Goal: Task Accomplishment & Management: Use online tool/utility

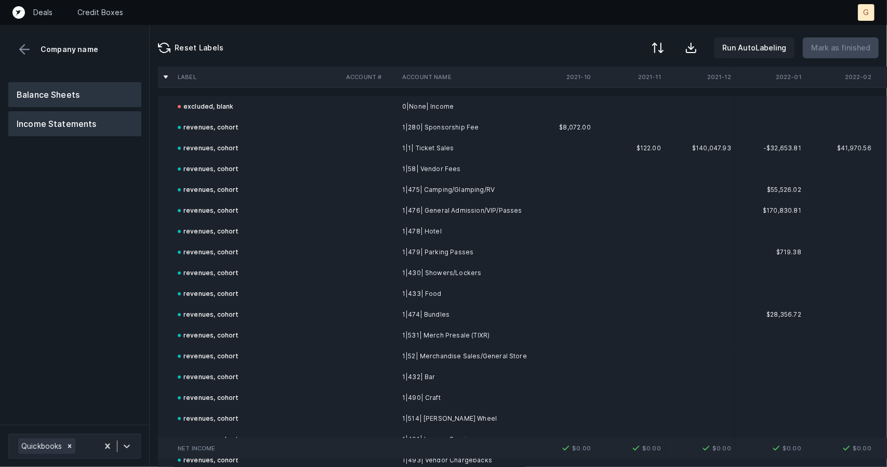
click at [55, 93] on button "Balance Sheets" at bounding box center [74, 94] width 133 height 25
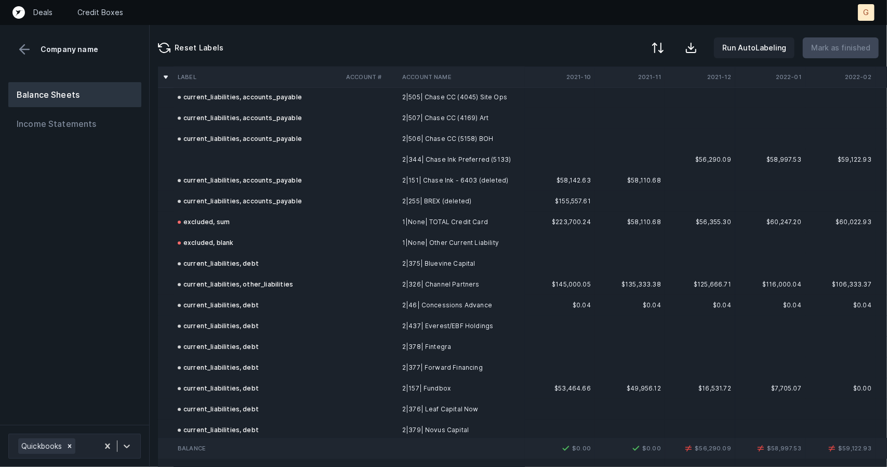
scroll to position [1672, 0]
click at [244, 168] on td at bounding box center [258, 160] width 168 height 21
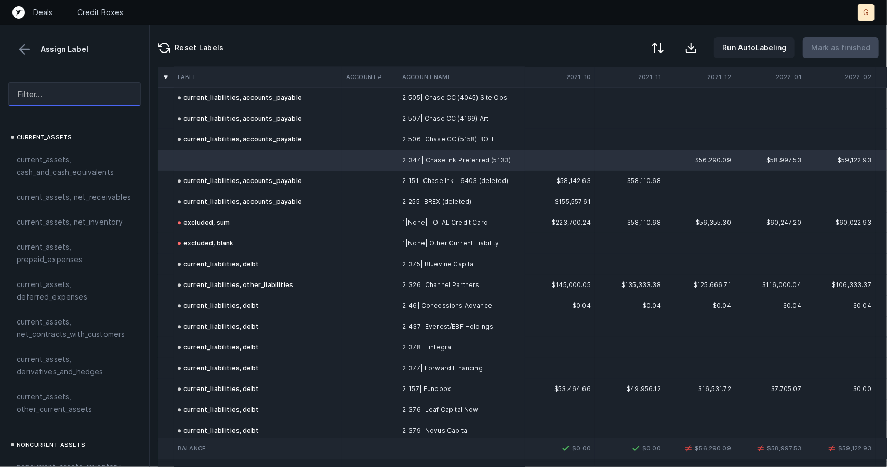
click at [93, 90] on input "text" at bounding box center [74, 94] width 133 height 24
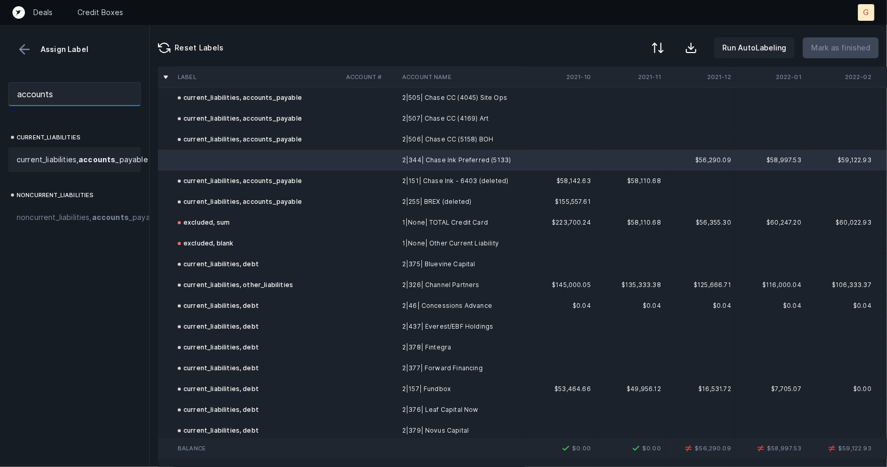
type input "accounts"
click at [67, 166] on span "current_liabilities, accounts _payable" at bounding box center [82, 159] width 131 height 12
click at [826, 47] on p "Mark as finished" at bounding box center [840, 48] width 59 height 12
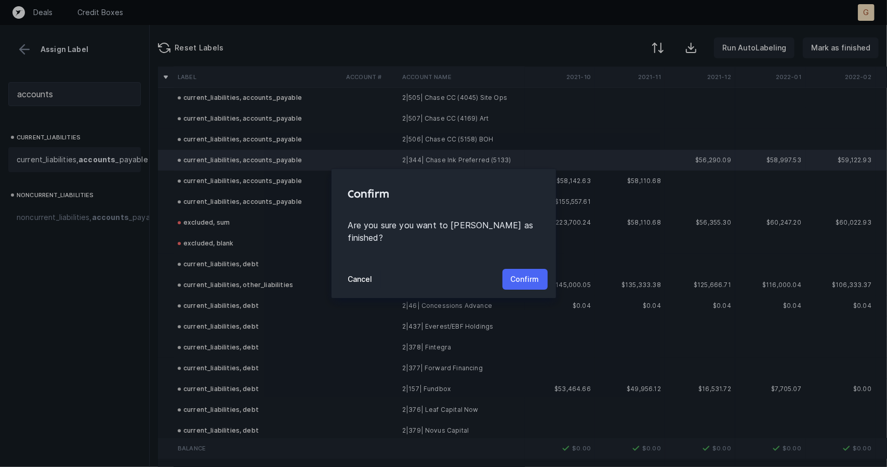
click at [534, 278] on p "Confirm" at bounding box center [525, 279] width 29 height 12
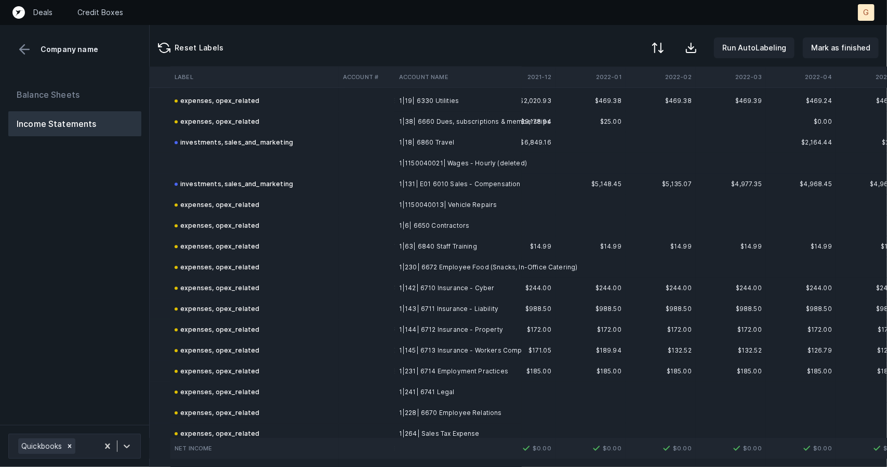
scroll to position [2054, 180]
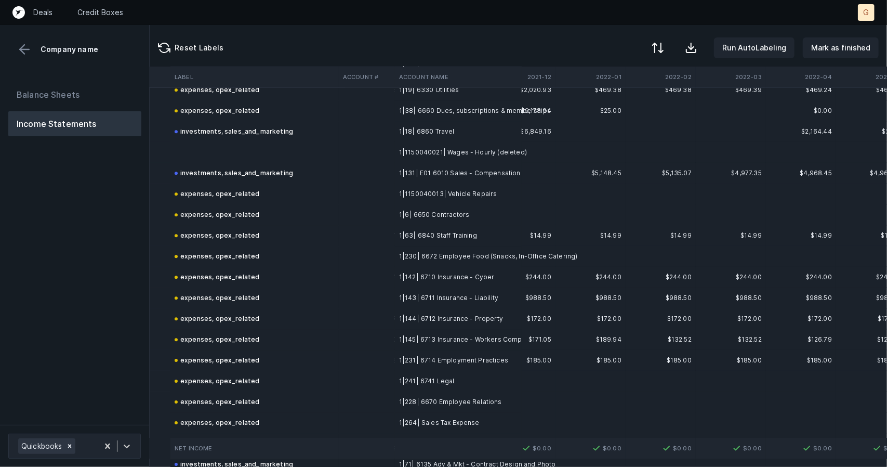
click at [220, 155] on td at bounding box center [254, 152] width 168 height 21
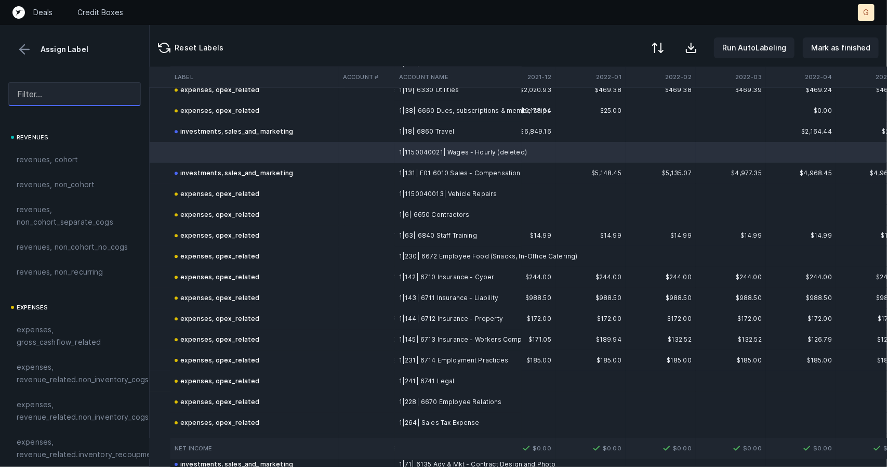
click at [38, 98] on input "text" at bounding box center [74, 94] width 133 height 24
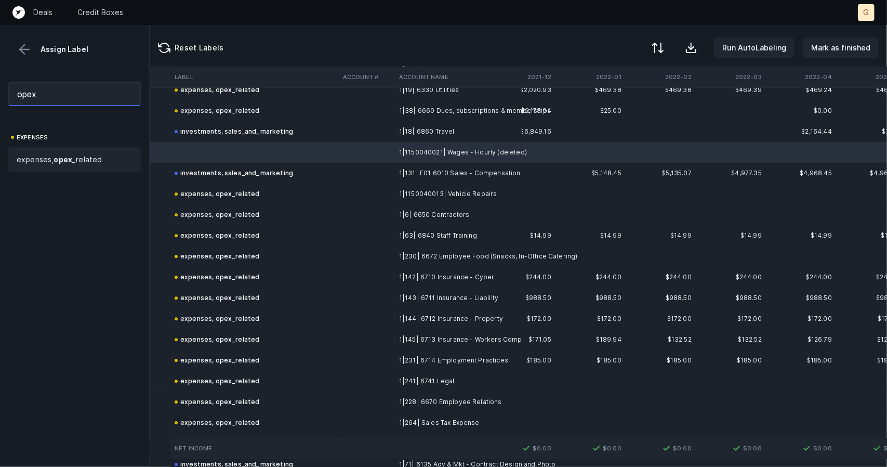
type input "opex"
click at [60, 161] on strong "opex" at bounding box center [63, 159] width 19 height 9
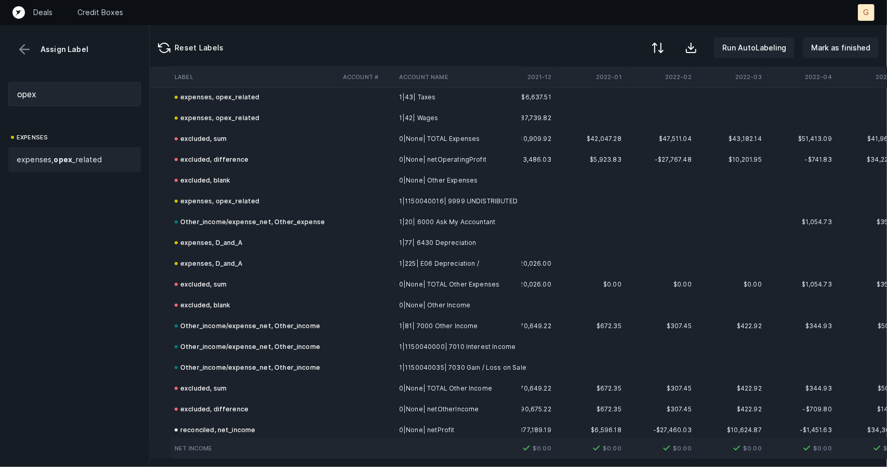
scroll to position [2938, 180]
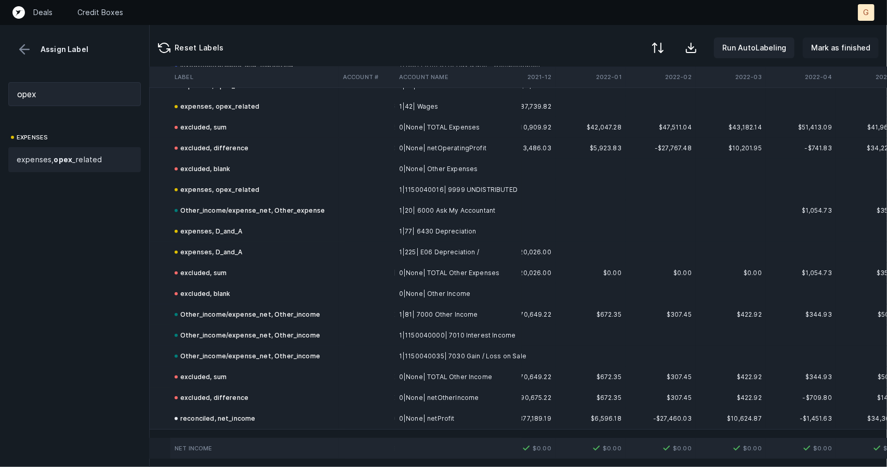
click at [837, 45] on p "Mark as finished" at bounding box center [840, 48] width 59 height 12
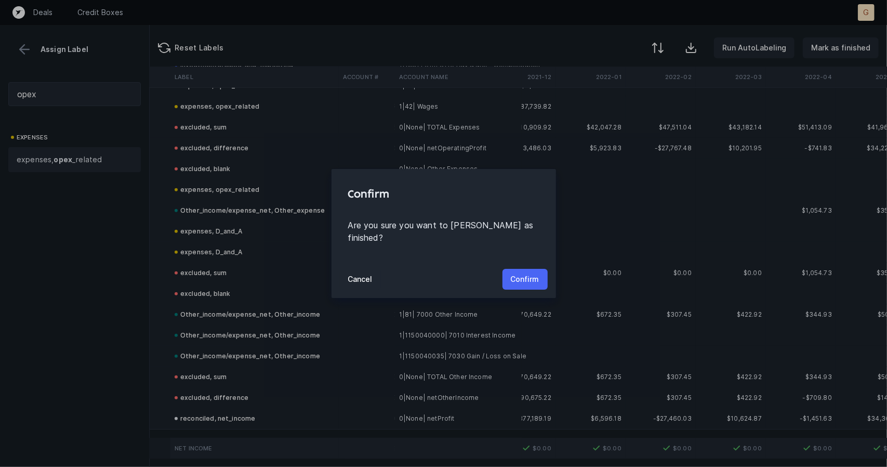
click at [542, 269] on button "Confirm" at bounding box center [525, 279] width 45 height 21
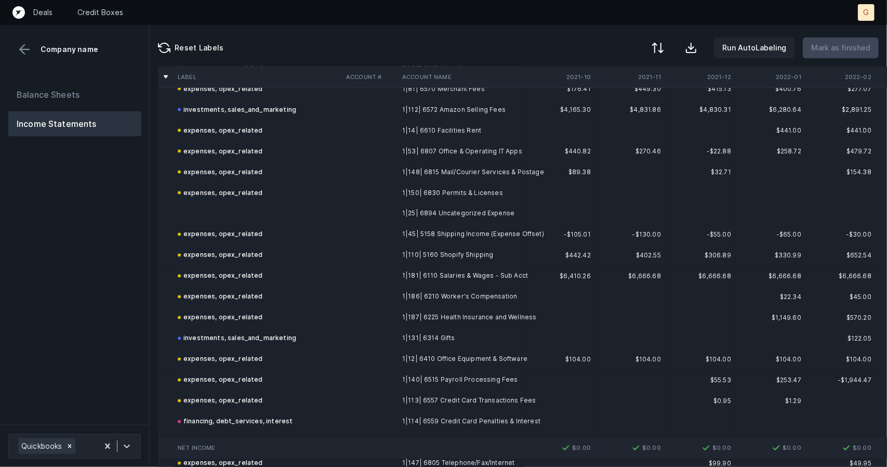
scroll to position [1182, 0]
click at [217, 219] on td at bounding box center [258, 213] width 168 height 21
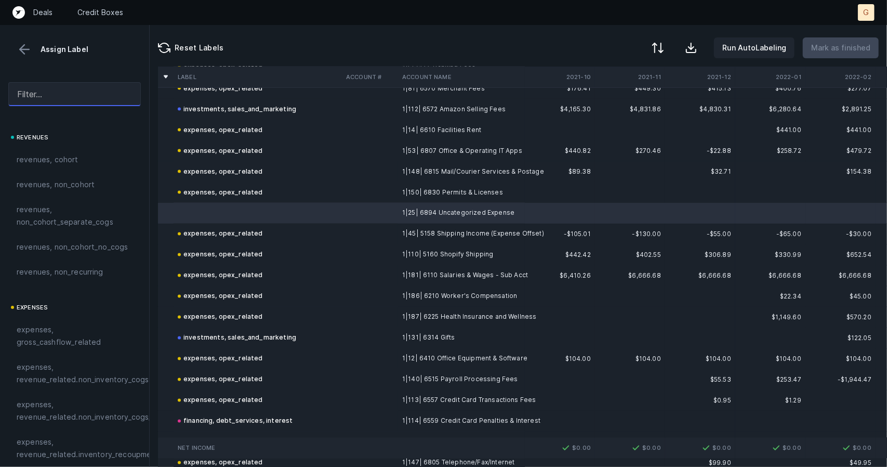
click at [47, 91] on input "text" at bounding box center [74, 94] width 133 height 24
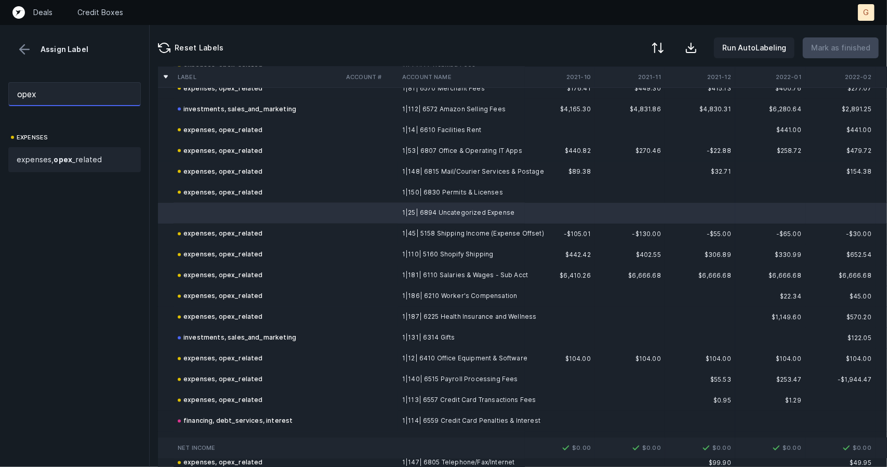
type input "opex"
click at [57, 155] on strong "opex" at bounding box center [63, 159] width 19 height 9
click at [819, 56] on button "Mark as finished" at bounding box center [841, 47] width 76 height 21
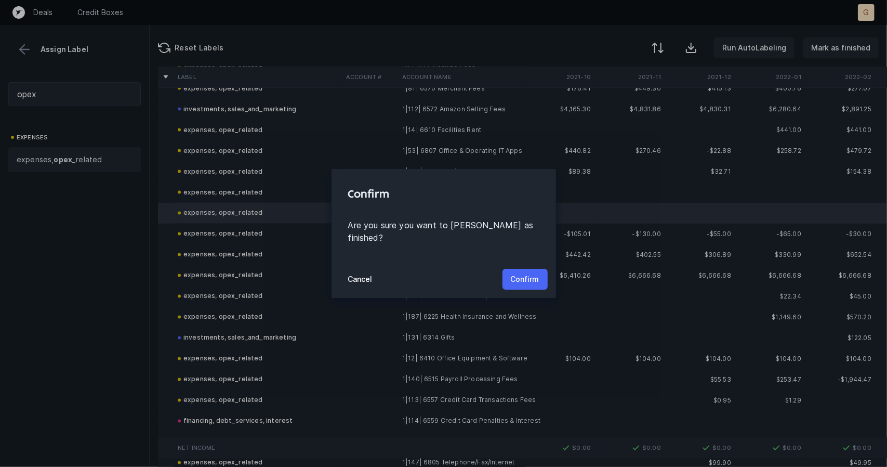
click at [530, 281] on button "Confirm" at bounding box center [525, 279] width 45 height 21
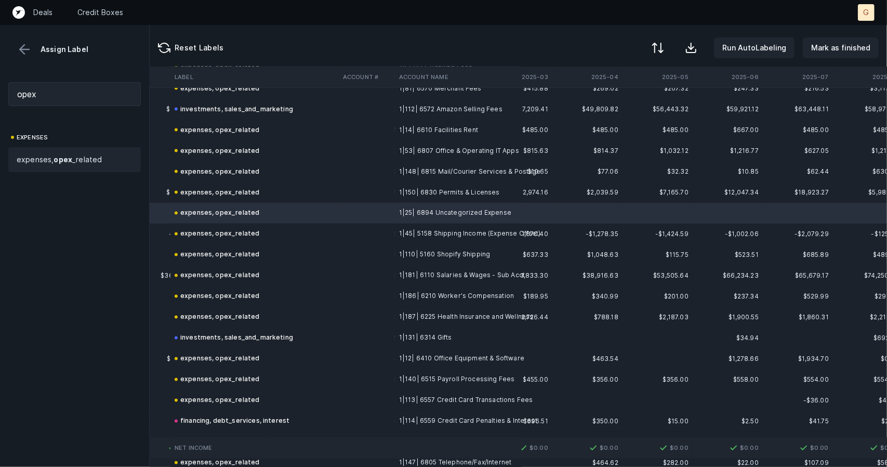
scroll to position [1182, 3013]
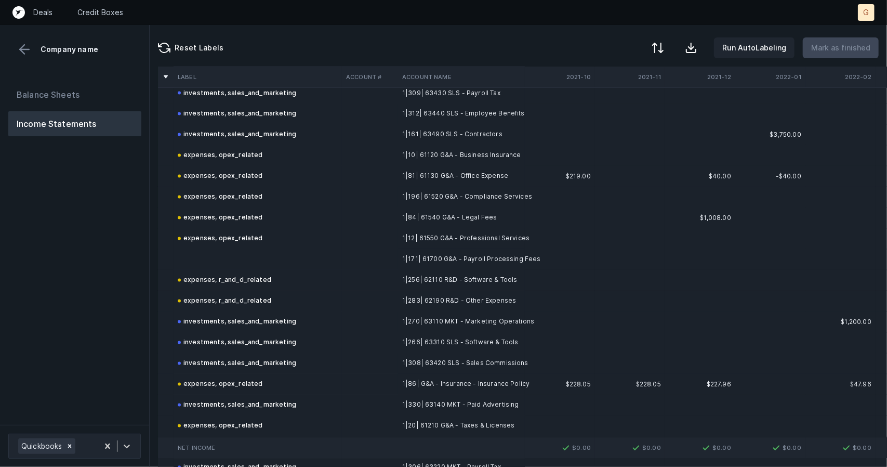
scroll to position [1280, 0]
click at [236, 250] on td at bounding box center [258, 260] width 168 height 21
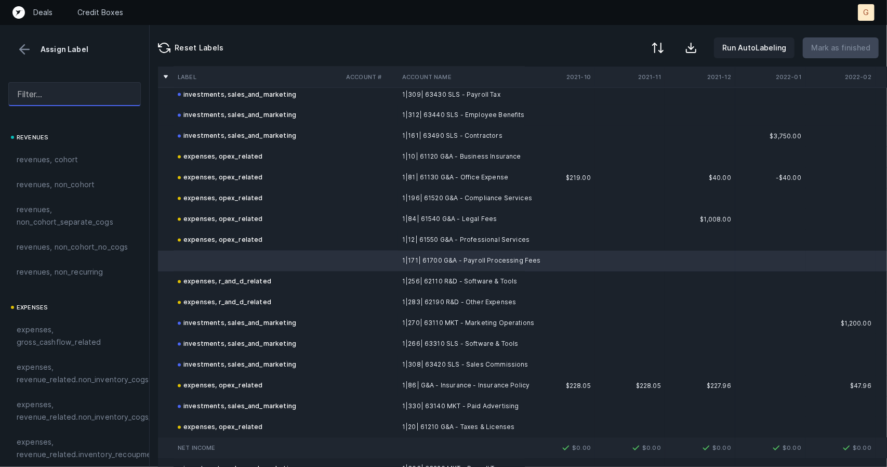
click at [39, 99] on input "text" at bounding box center [74, 94] width 133 height 24
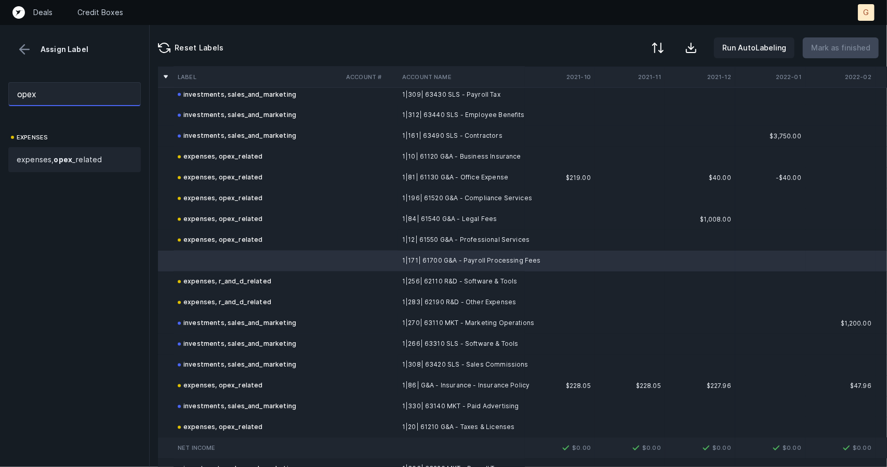
type input "opex"
click at [60, 161] on strong "opex" at bounding box center [63, 159] width 19 height 9
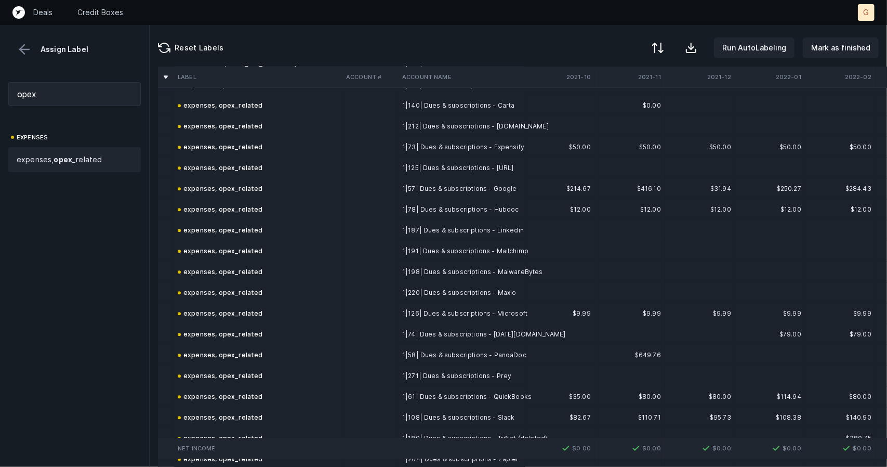
scroll to position [1769, 0]
click at [857, 51] on p "Mark as finished" at bounding box center [840, 48] width 59 height 12
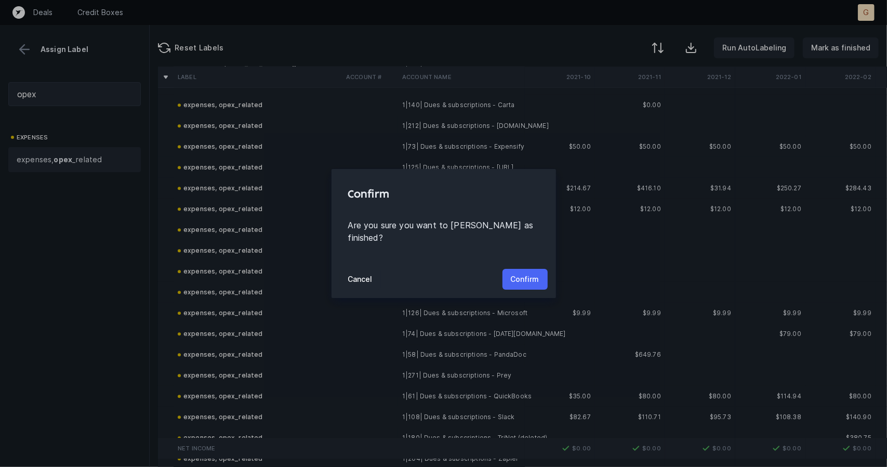
click at [538, 273] on p "Confirm" at bounding box center [525, 279] width 29 height 12
click at [516, 274] on p "Confirm" at bounding box center [525, 279] width 29 height 12
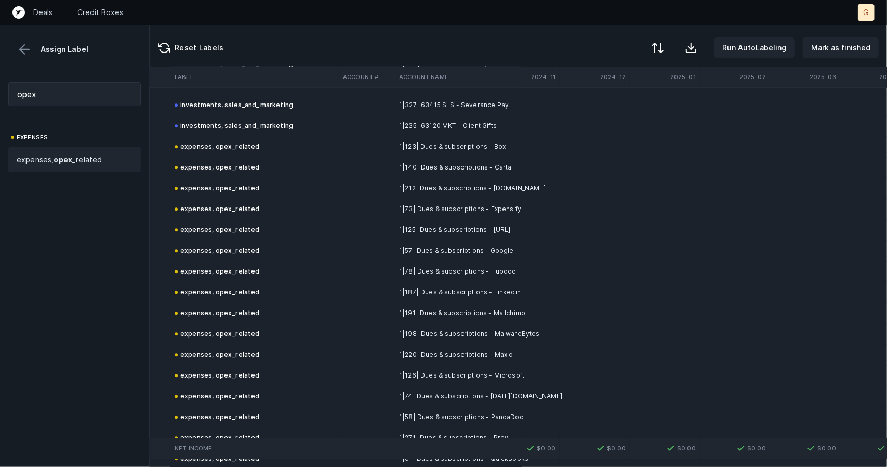
scroll to position [1706, 3013]
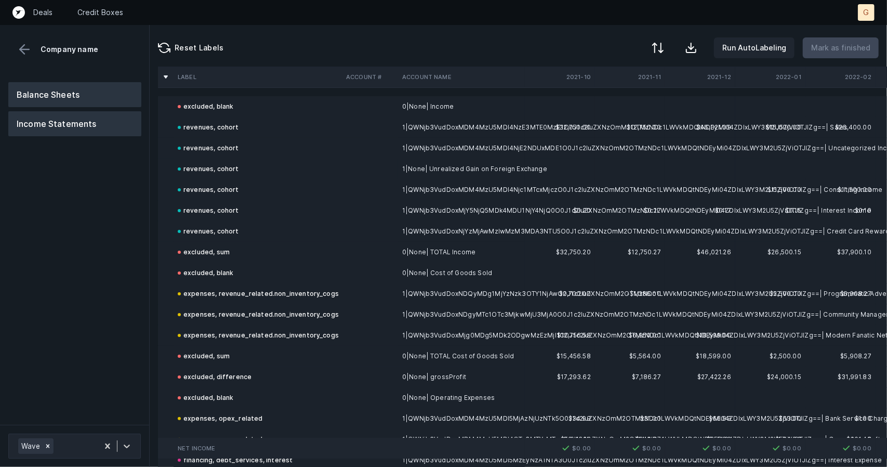
click at [101, 100] on button "Balance Sheets" at bounding box center [74, 94] width 133 height 25
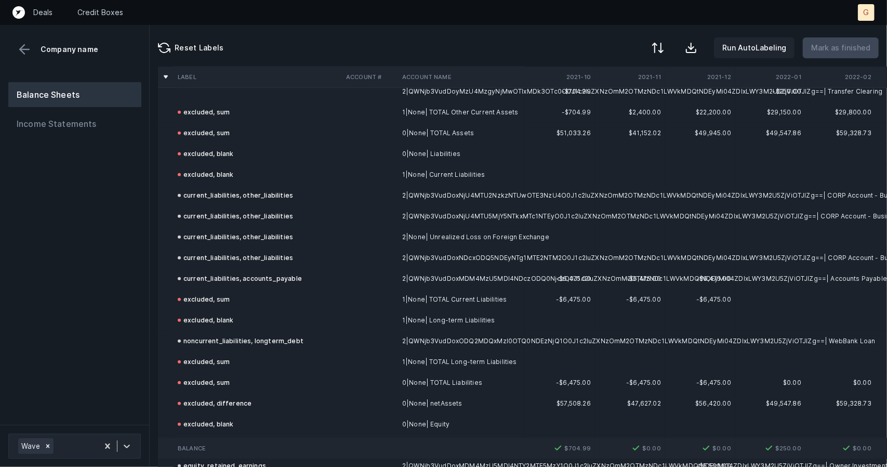
scroll to position [282, 0]
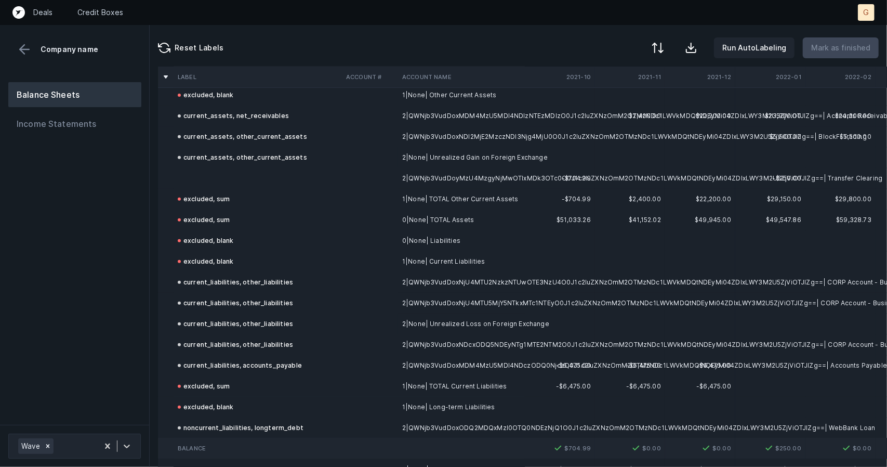
click at [252, 171] on td at bounding box center [258, 178] width 168 height 21
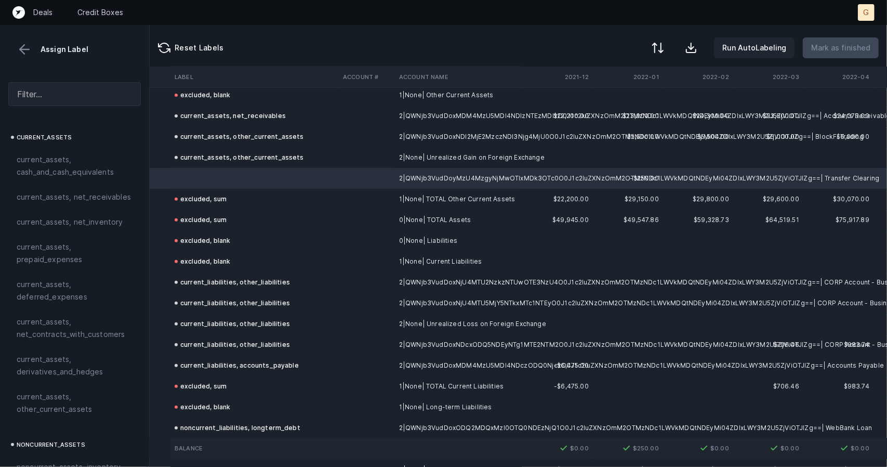
scroll to position [282, 148]
drag, startPoint x: 55, startPoint y: 93, endPoint x: 46, endPoint y: 87, distance: 11.2
click at [46, 87] on input "text" at bounding box center [74, 94] width 133 height 24
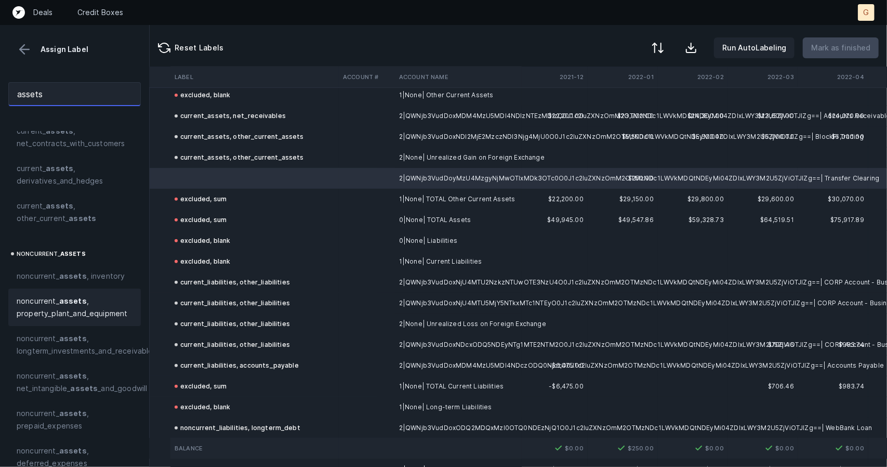
scroll to position [204, 0]
type input "assets"
click at [69, 234] on div "current_ assets current_ assets , cash_and_cash_equivalents current_ assets , n…" at bounding box center [74, 299] width 149 height 336
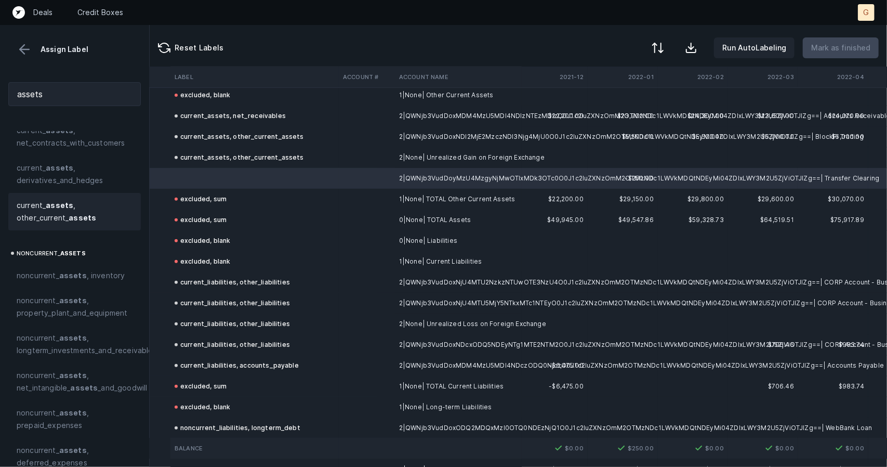
click at [73, 209] on span "current_ assets , other_current_ assets" at bounding box center [75, 211] width 116 height 25
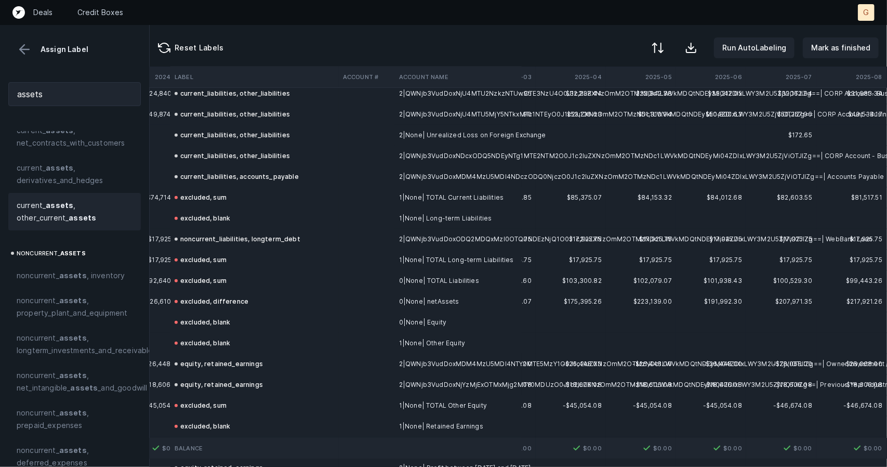
scroll to position [470, 3013]
click at [853, 49] on p "Mark as finished" at bounding box center [840, 48] width 59 height 12
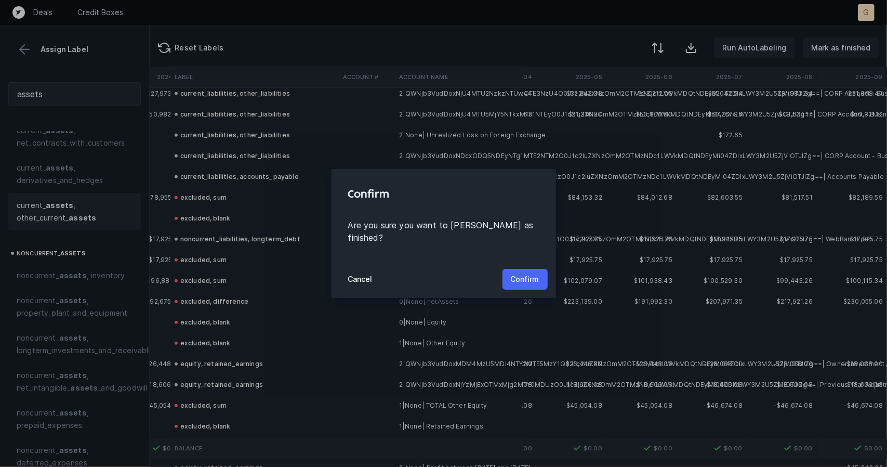
click at [525, 273] on p "Confirm" at bounding box center [525, 279] width 29 height 12
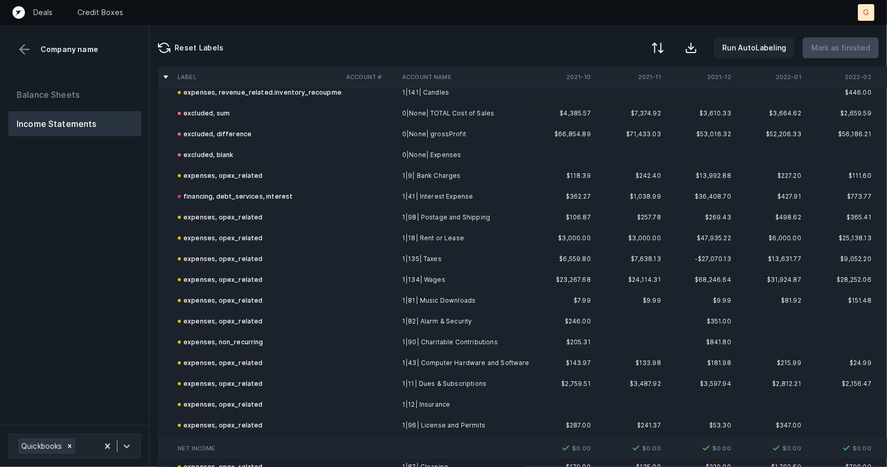
scroll to position [285, 0]
click at [85, 103] on button "Balance Sheets" at bounding box center [74, 94] width 133 height 25
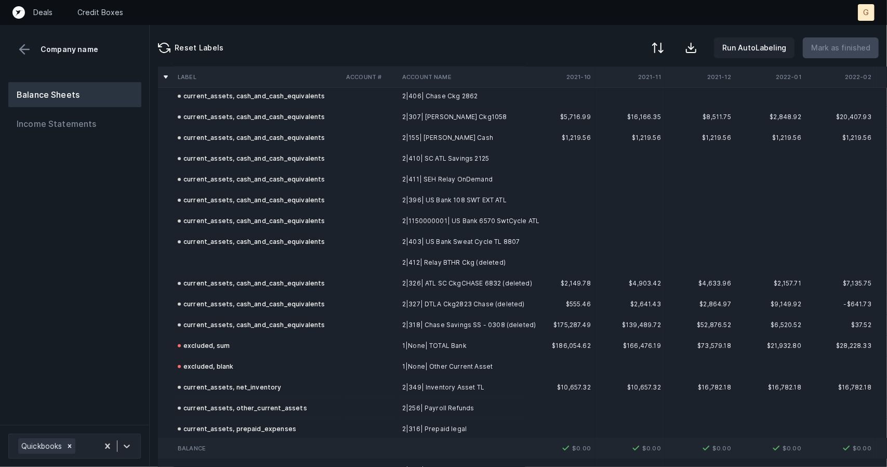
scroll to position [135, 0]
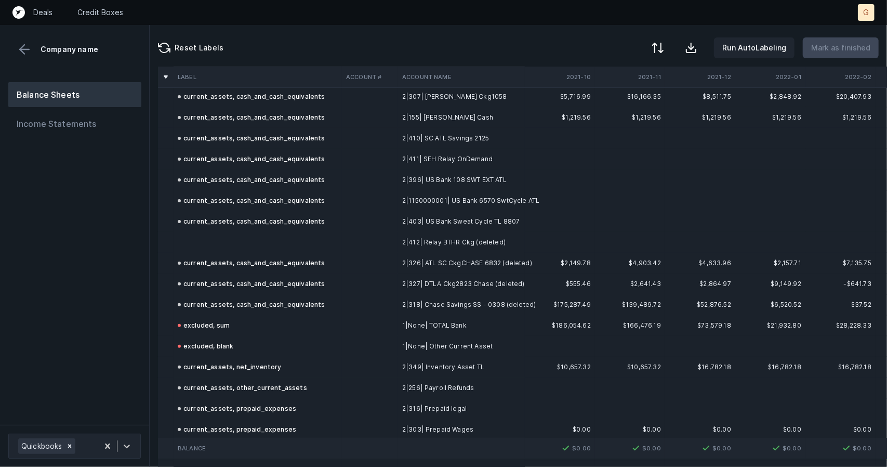
click at [211, 236] on td at bounding box center [258, 242] width 168 height 21
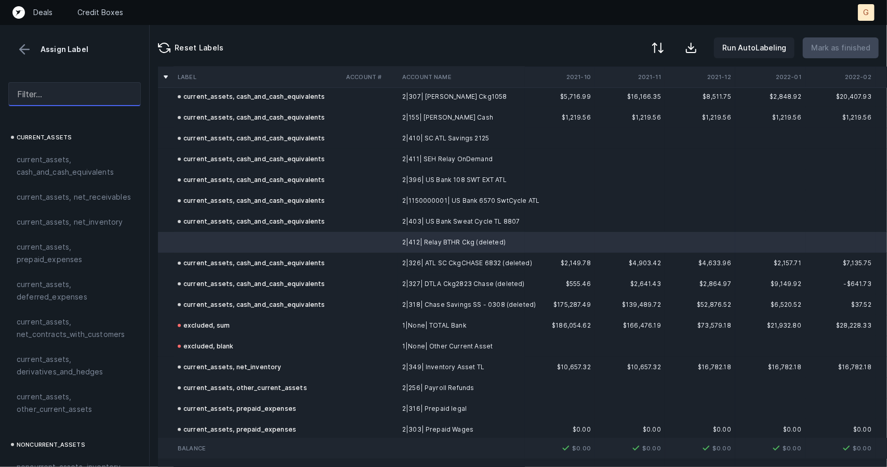
click at [80, 96] on input "text" at bounding box center [74, 94] width 133 height 24
type input "assets c"
click at [76, 166] on span "c urrent_ assets , c ash_and_ c ash_equivalents" at bounding box center [95, 159] width 157 height 12
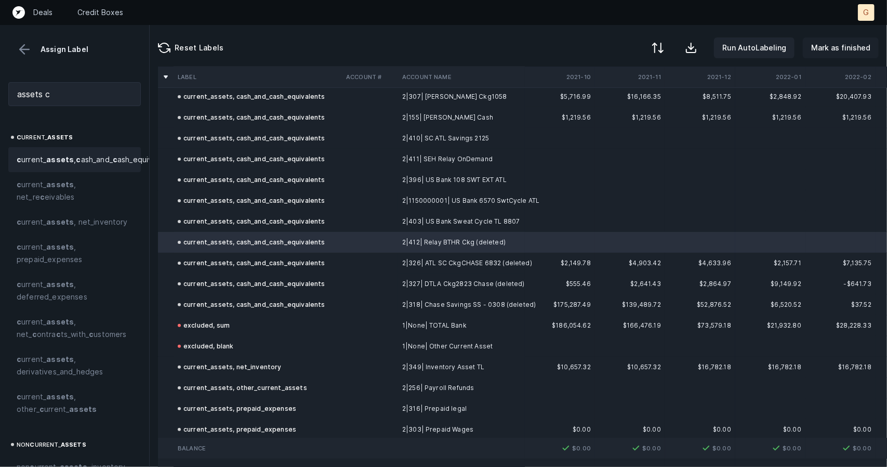
click at [835, 49] on p "Mark as finished" at bounding box center [840, 48] width 59 height 12
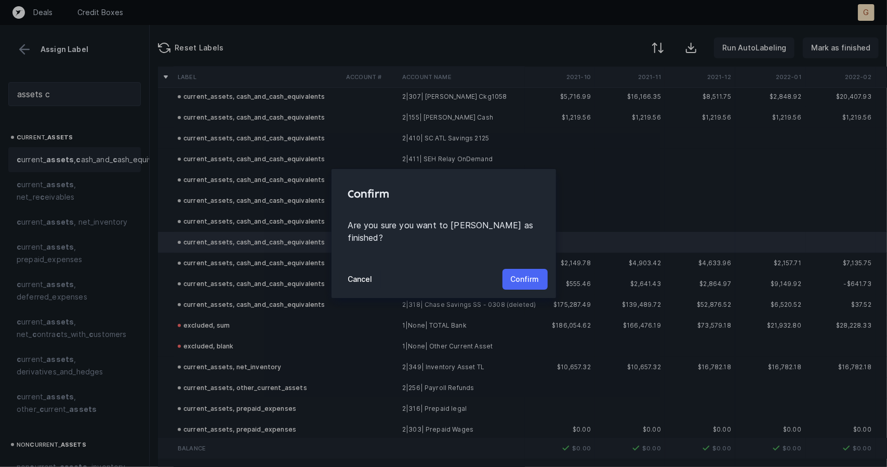
click at [531, 273] on p "Confirm" at bounding box center [525, 279] width 29 height 12
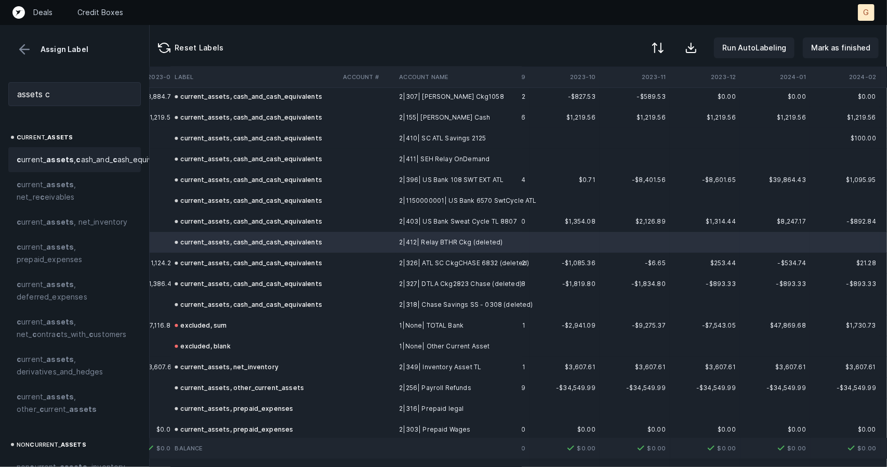
scroll to position [135, 1778]
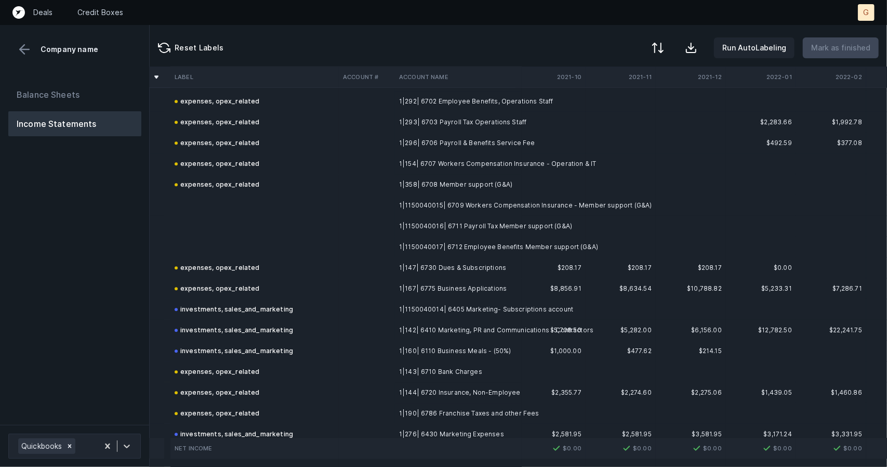
scroll to position [1835, 9]
click at [227, 206] on td at bounding box center [254, 204] width 168 height 21
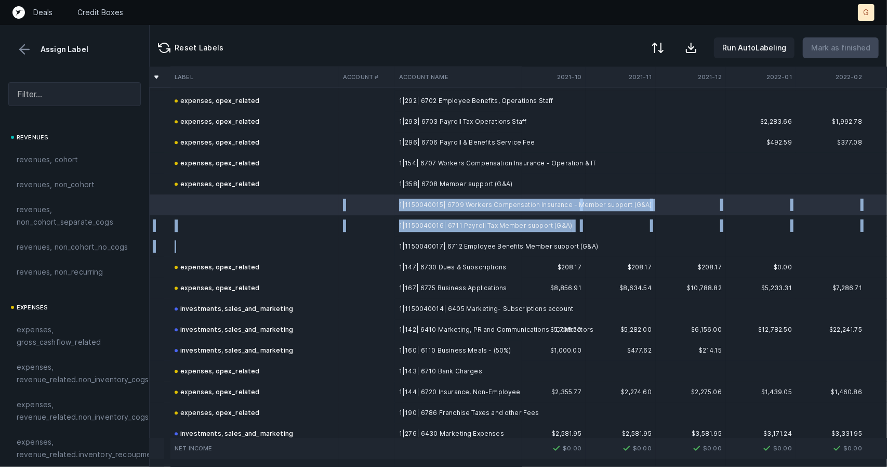
click at [212, 239] on td at bounding box center [254, 246] width 168 height 21
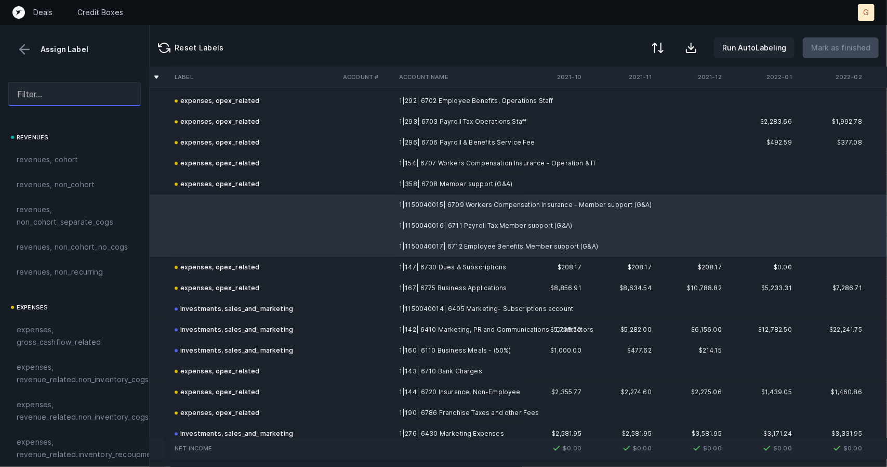
click at [62, 98] on input "text" at bounding box center [74, 94] width 133 height 24
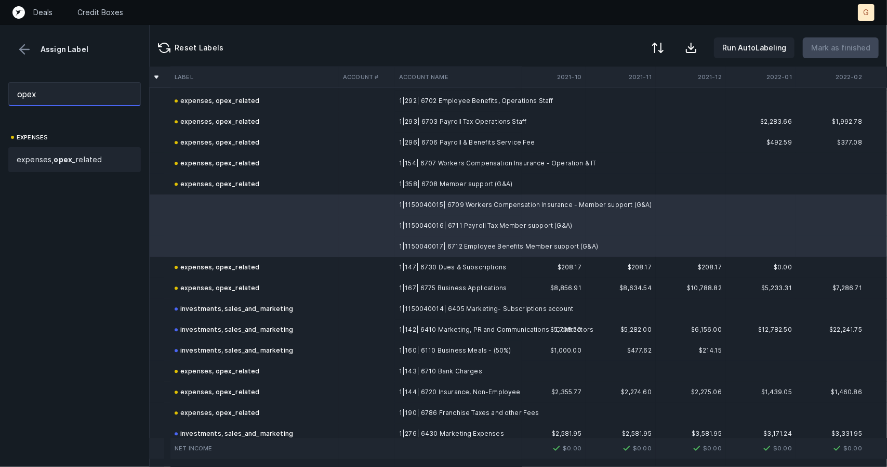
type input "opex"
click at [74, 151] on div "expenses, opex _related" at bounding box center [74, 159] width 133 height 25
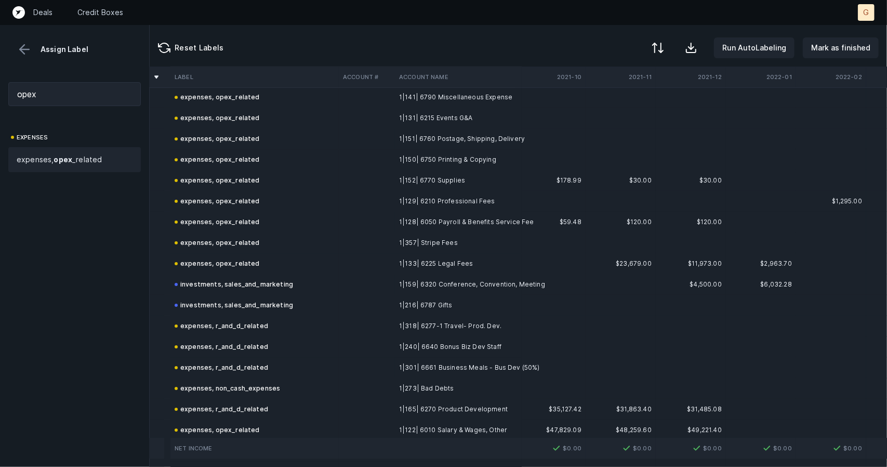
scroll to position [2253, 9]
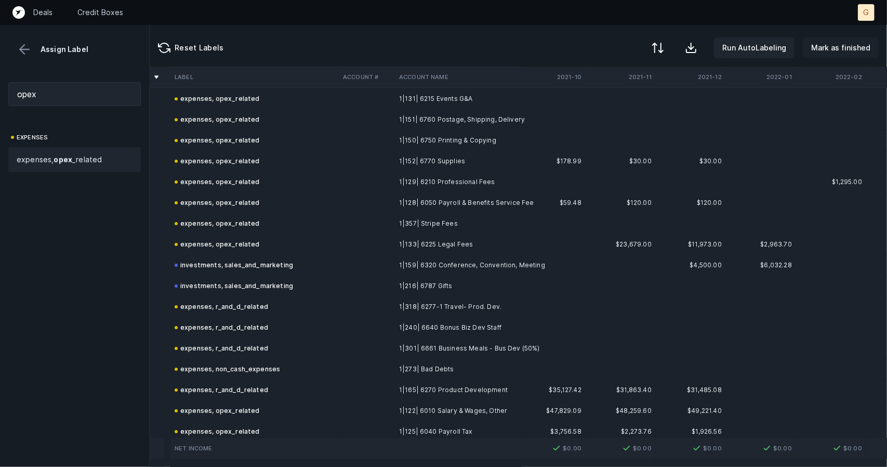
click at [832, 45] on p "Mark as finished" at bounding box center [840, 48] width 59 height 12
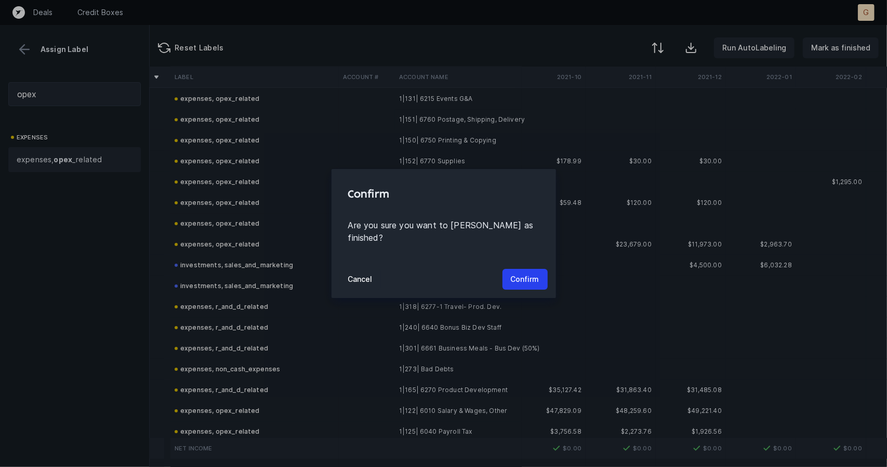
click at [549, 270] on div "Cancel Confirm" at bounding box center [444, 278] width 225 height 37
click at [540, 271] on button "Confirm" at bounding box center [525, 279] width 45 height 21
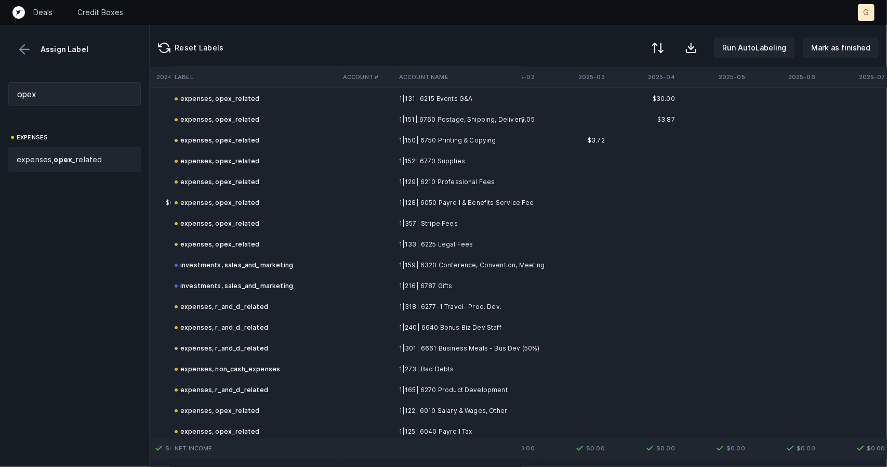
scroll to position [2253, 3013]
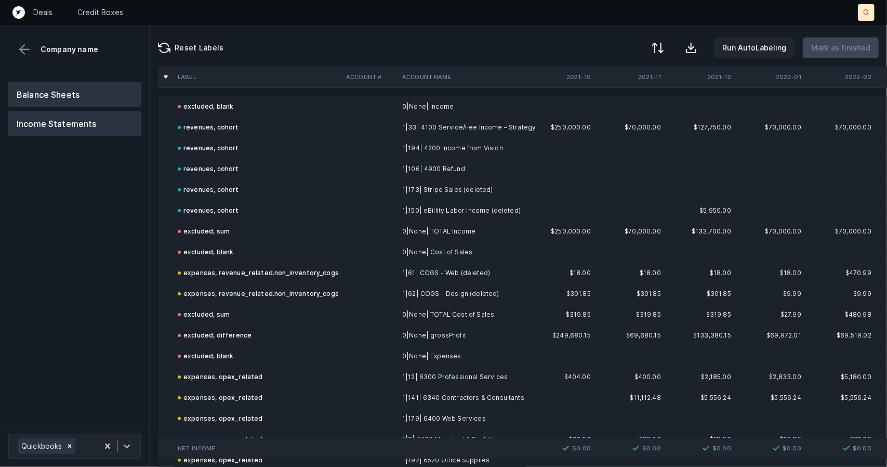
click at [97, 101] on button "Balance Sheets" at bounding box center [74, 94] width 133 height 25
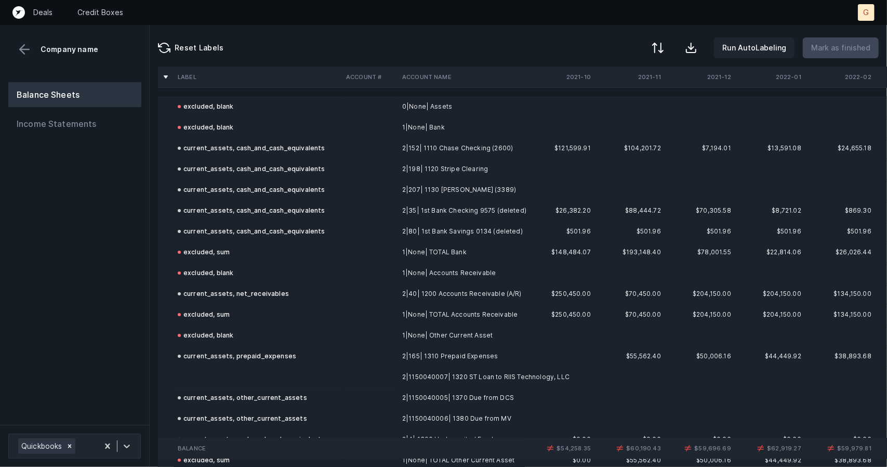
click at [217, 359] on div "current_assets, prepaid_expenses" at bounding box center [237, 356] width 118 height 12
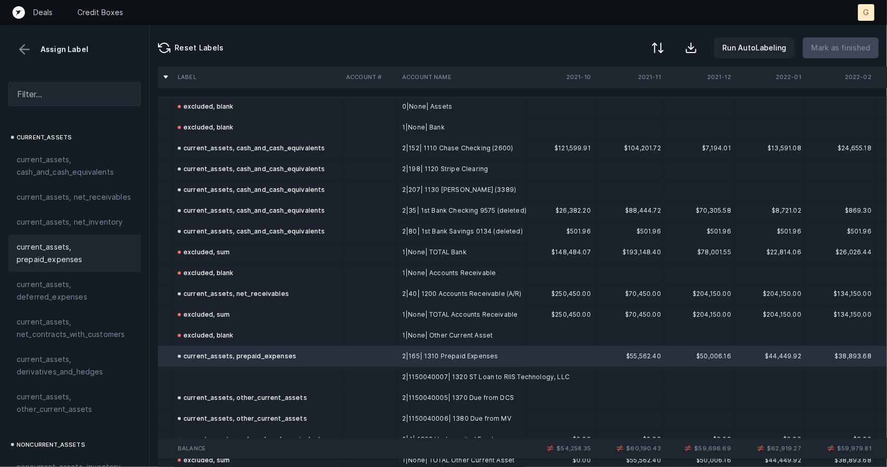
click at [229, 371] on td at bounding box center [258, 376] width 168 height 21
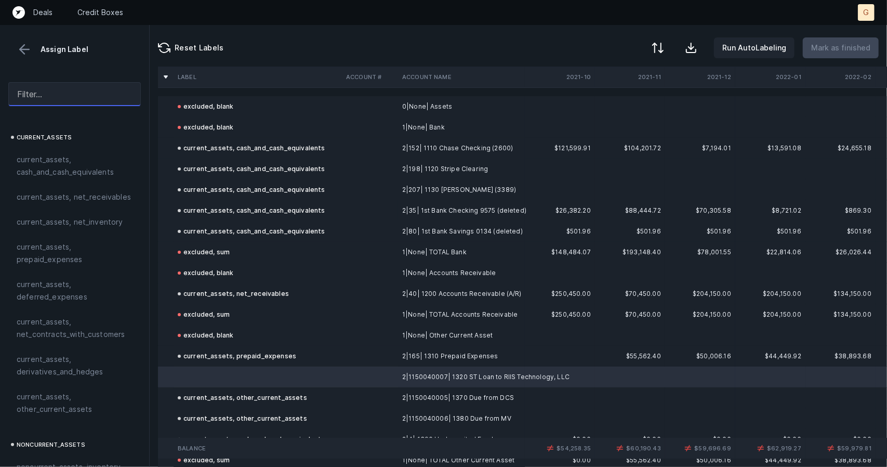
click at [68, 103] on input "text" at bounding box center [74, 94] width 133 height 24
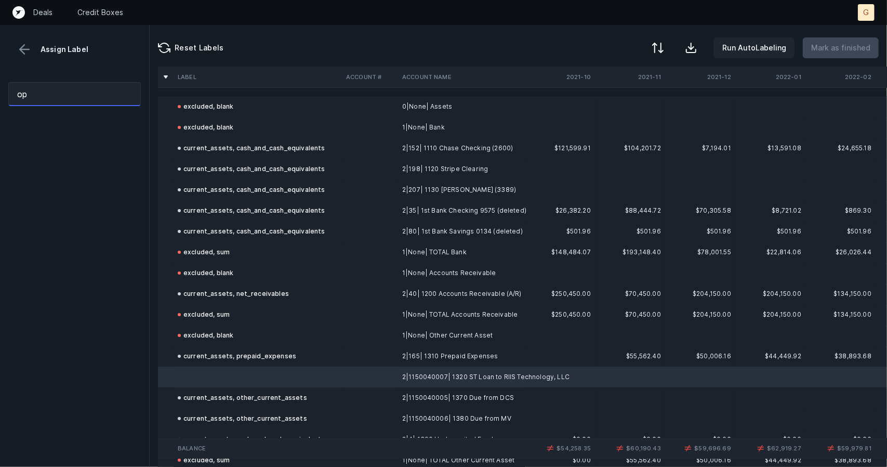
type input "o"
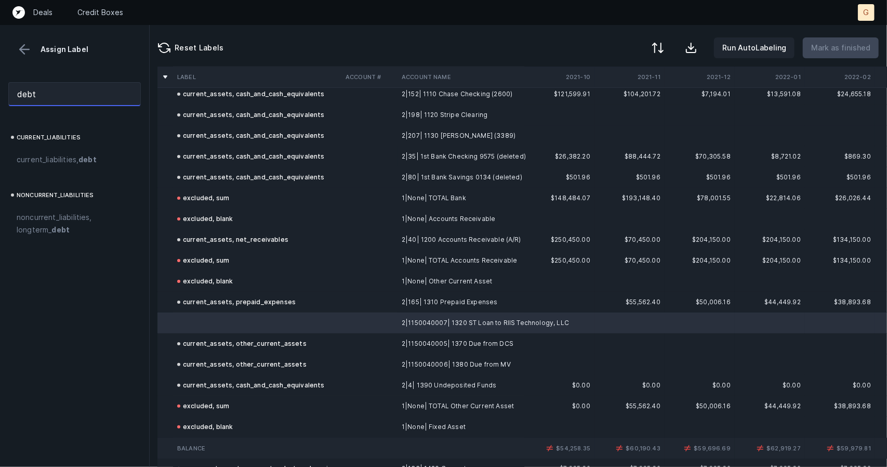
scroll to position [55, 1]
click at [64, 156] on span "current_liabilities, debt" at bounding box center [57, 159] width 80 height 12
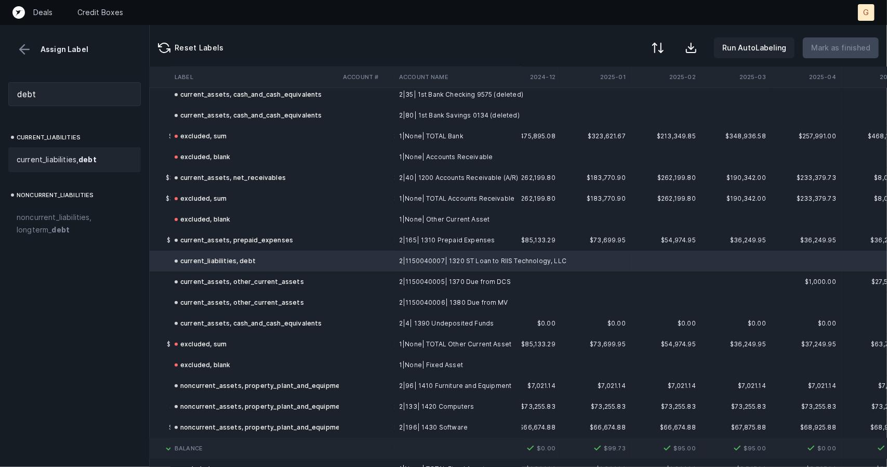
scroll to position [116, 3013]
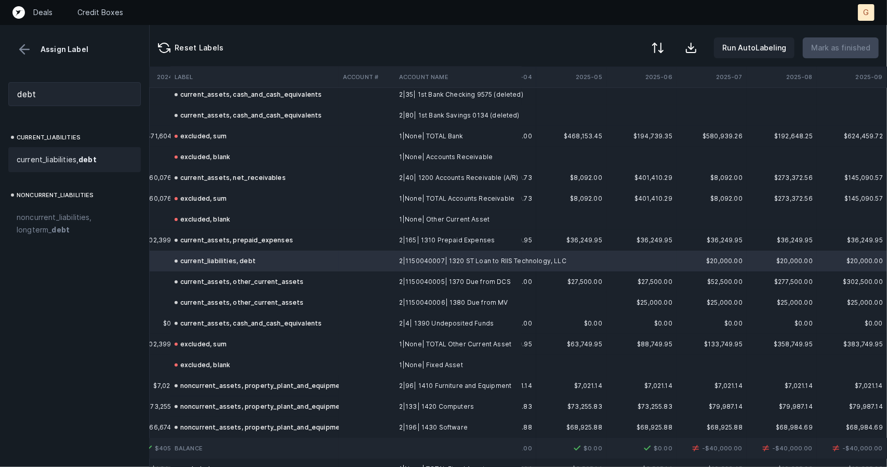
click at [74, 159] on span "current_liabilities, debt" at bounding box center [57, 159] width 80 height 12
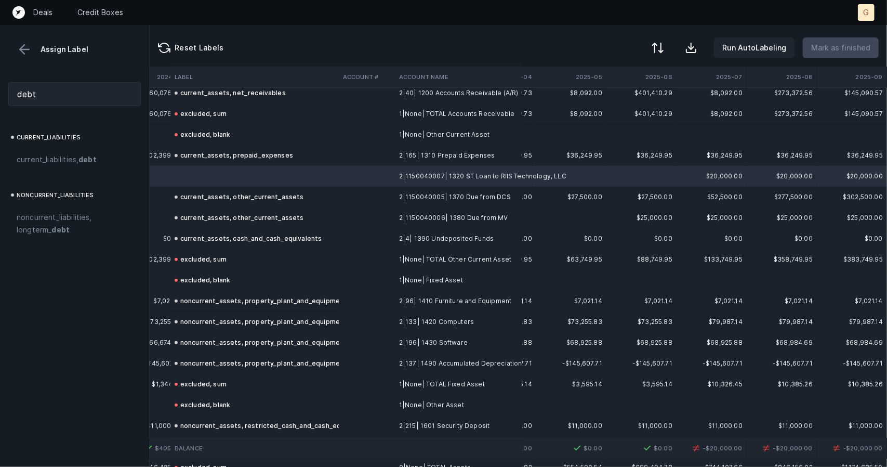
scroll to position [136, 3013]
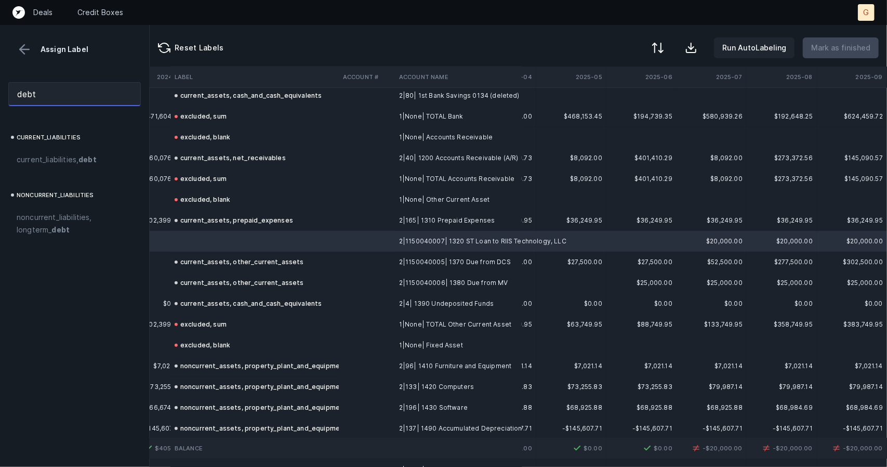
drag, startPoint x: 43, startPoint y: 90, endPoint x: 0, endPoint y: 82, distance: 43.4
click at [0, 82] on div "debt" at bounding box center [74, 94] width 149 height 41
type input "a"
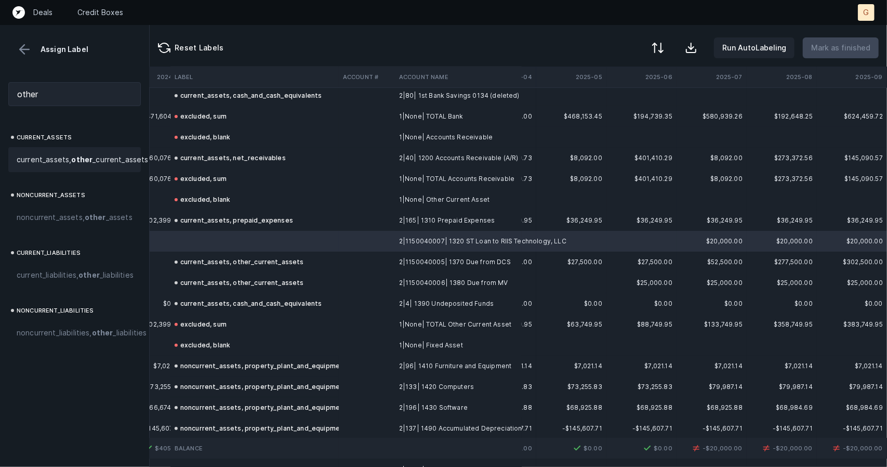
click at [45, 160] on span "current_assets, other _current_assets" at bounding box center [83, 159] width 132 height 12
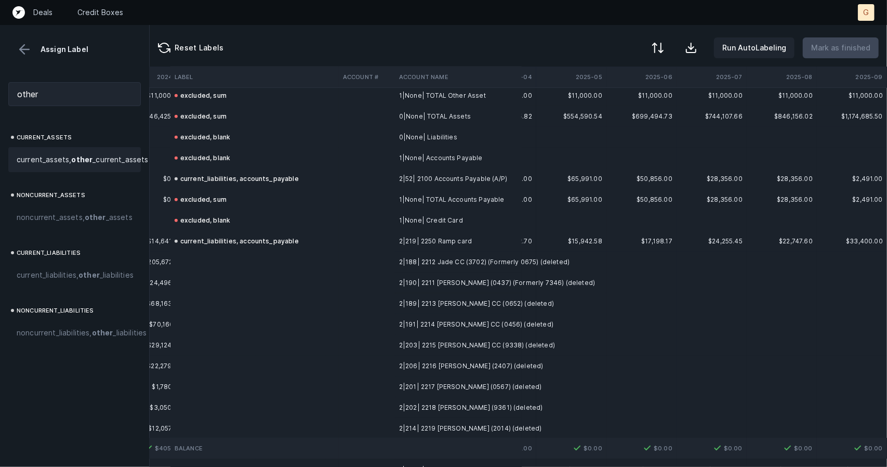
scroll to position [654, 3013]
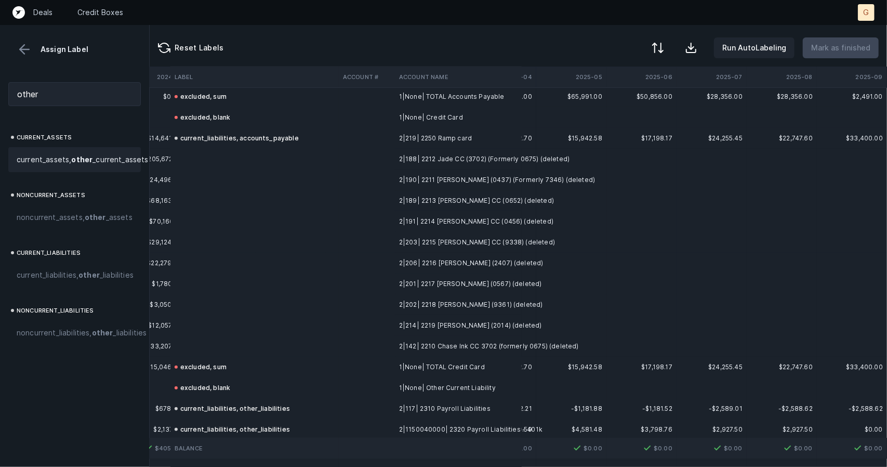
click at [202, 172] on td at bounding box center [254, 179] width 168 height 21
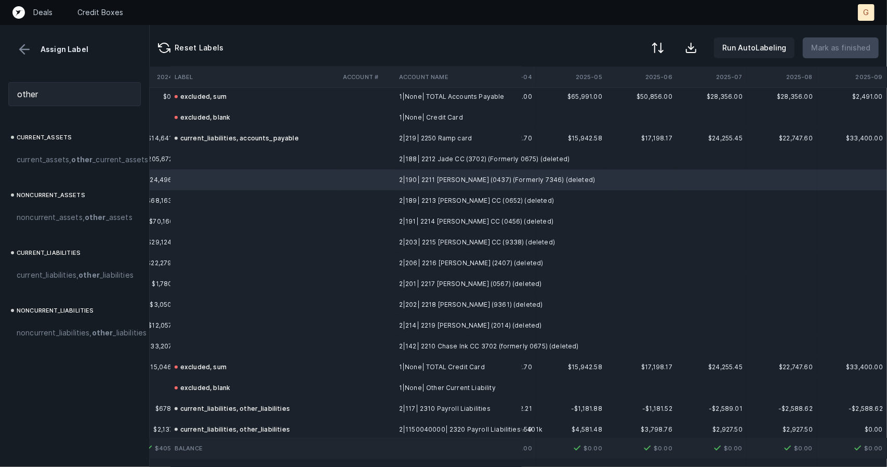
click at [203, 165] on td at bounding box center [254, 159] width 168 height 21
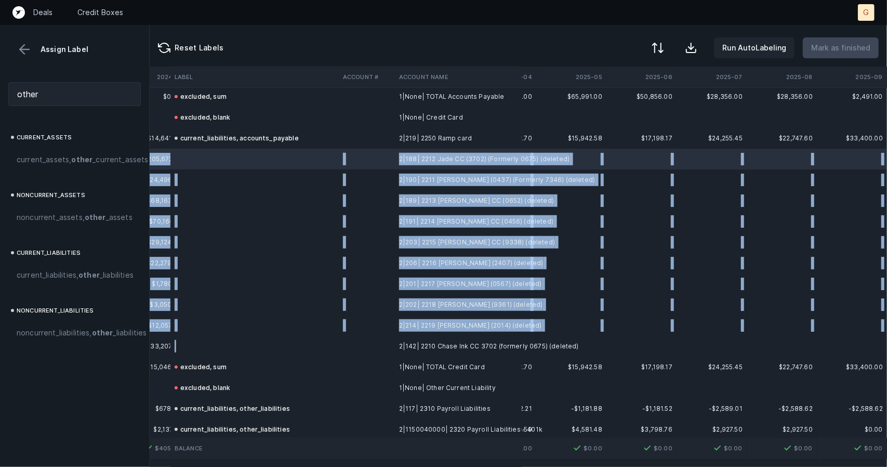
click at [213, 348] on td at bounding box center [254, 346] width 168 height 21
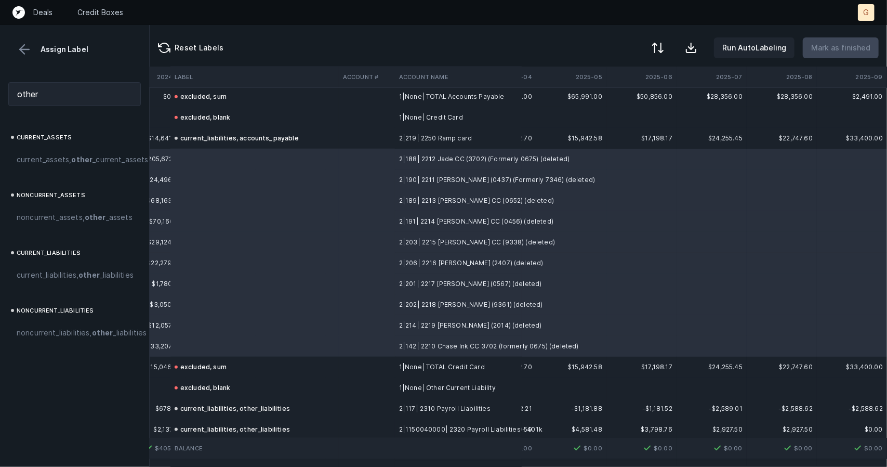
drag, startPoint x: 62, startPoint y: 82, endPoint x: 0, endPoint y: 78, distance: 62.4
click at [0, 78] on div "other" at bounding box center [74, 94] width 149 height 41
drag, startPoint x: 73, startPoint y: 100, endPoint x: 0, endPoint y: 86, distance: 74.2
click at [0, 86] on div "other" at bounding box center [74, 94] width 149 height 41
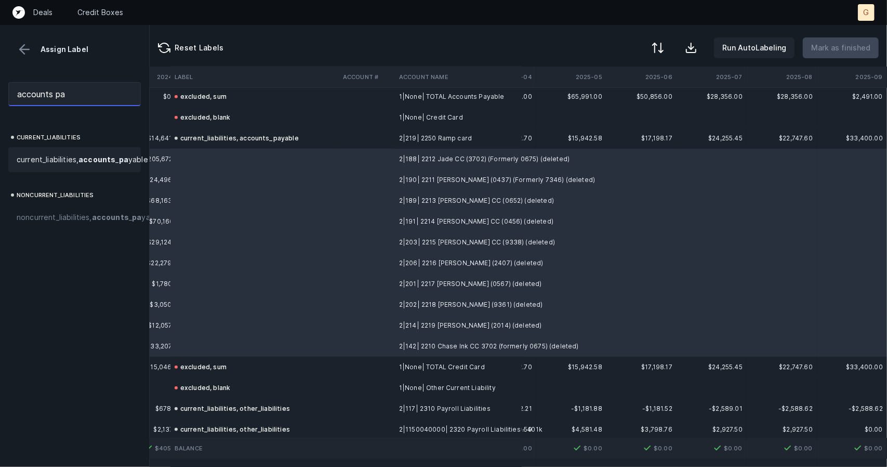
type input "accounts pa"
click at [18, 166] on span "current_liabilities, accounts _ pa yable" at bounding box center [82, 159] width 131 height 12
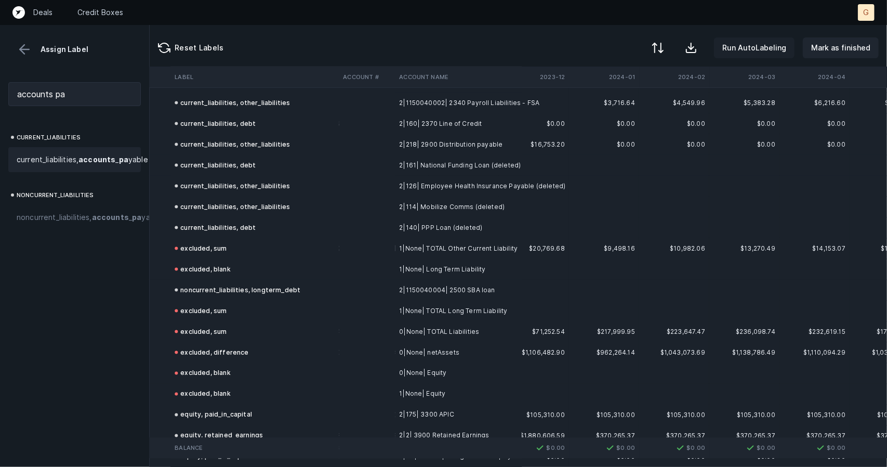
scroll to position [1038, 1850]
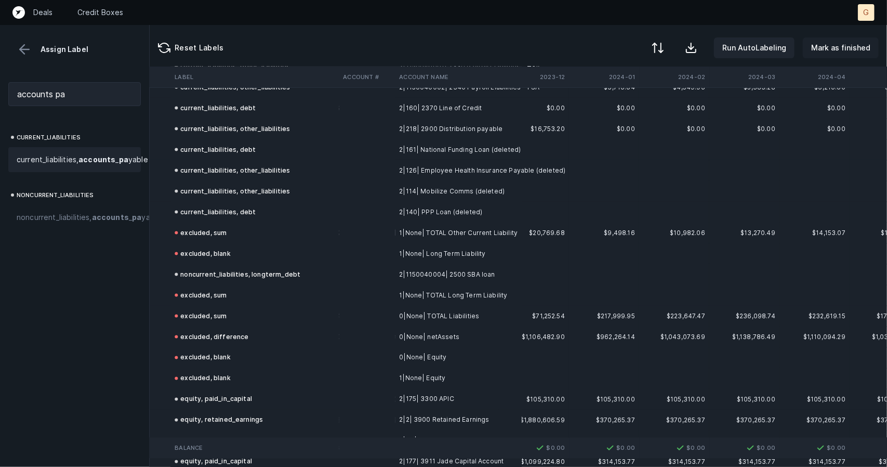
click at [830, 55] on button "Mark as finished" at bounding box center [841, 47] width 76 height 21
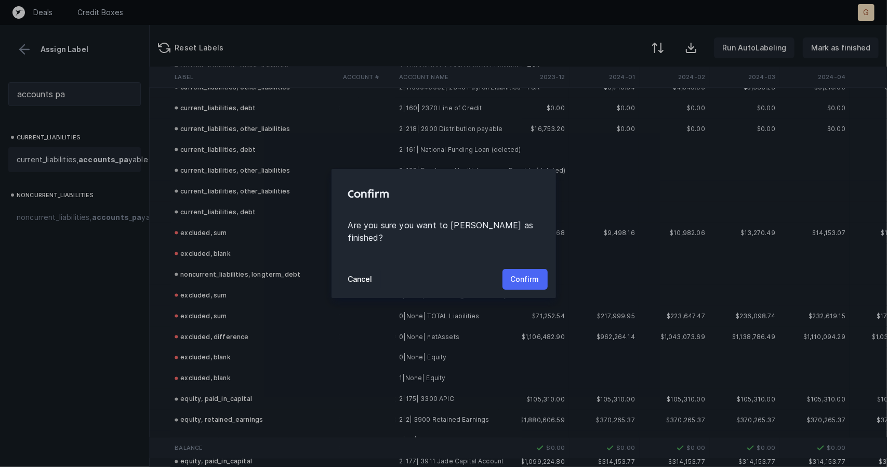
click at [530, 273] on p "Confirm" at bounding box center [525, 279] width 29 height 12
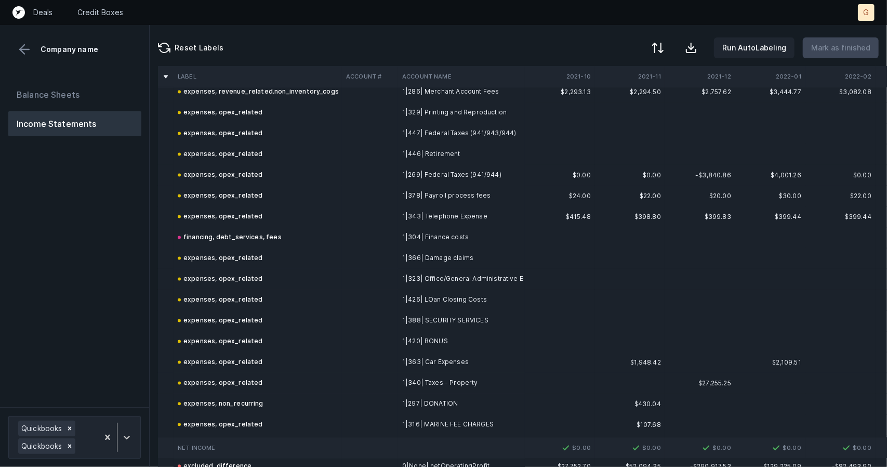
scroll to position [1086, 0]
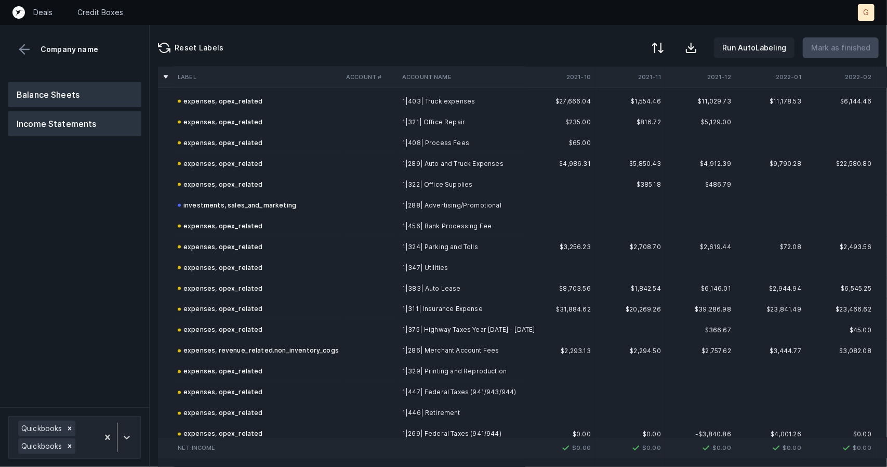
click at [50, 95] on button "Balance Sheets" at bounding box center [74, 94] width 133 height 25
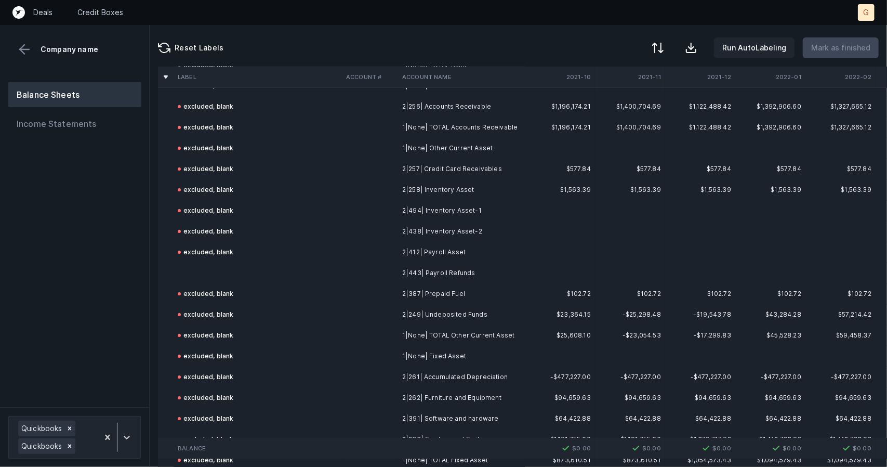
scroll to position [2428, 0]
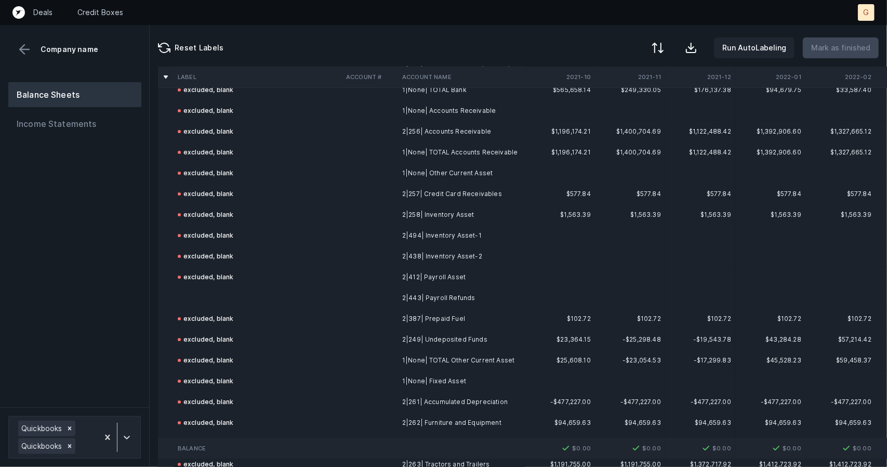
click at [218, 297] on td at bounding box center [258, 297] width 168 height 21
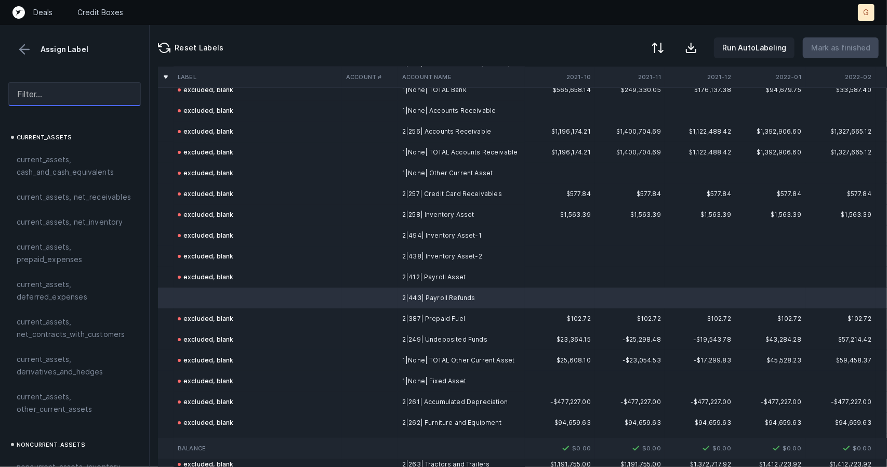
click at [34, 96] on input "text" at bounding box center [74, 94] width 133 height 24
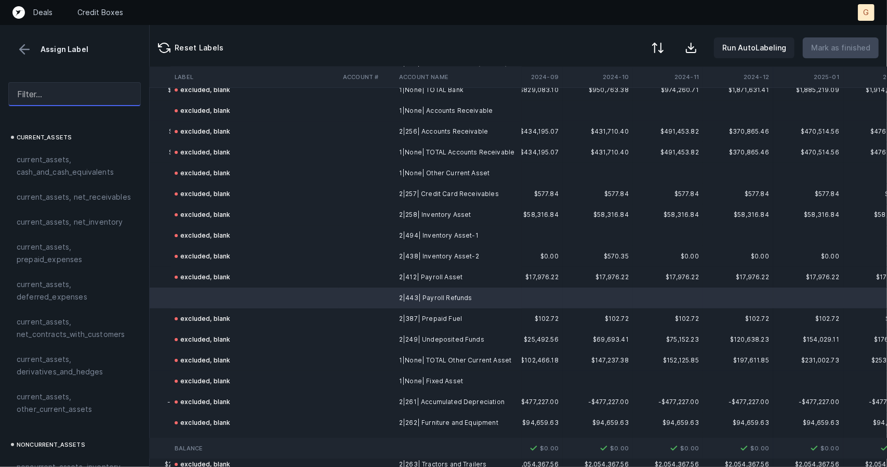
scroll to position [2428, 3013]
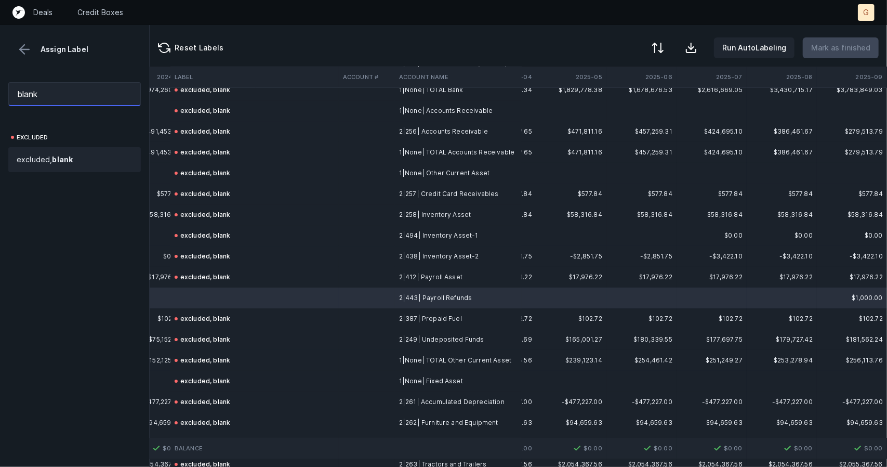
type input "blank"
click at [90, 157] on div "excluded, blank" at bounding box center [75, 159] width 116 height 12
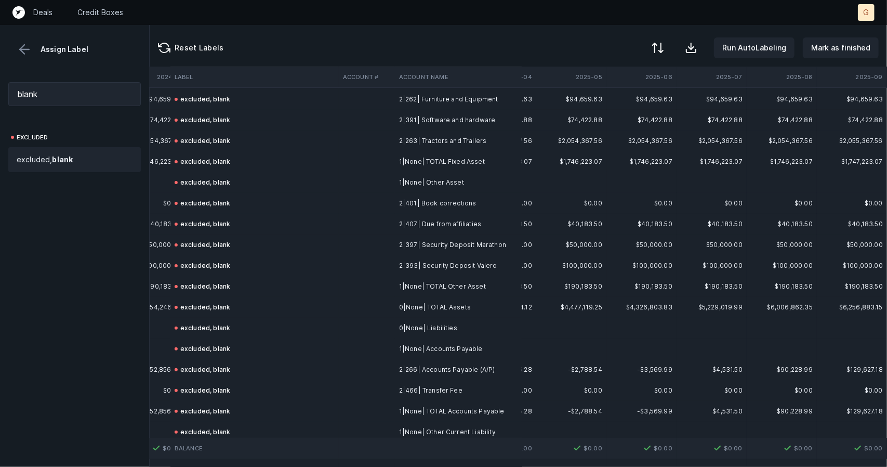
scroll to position [2752, 3013]
click at [828, 45] on p "Mark as finished" at bounding box center [840, 48] width 59 height 12
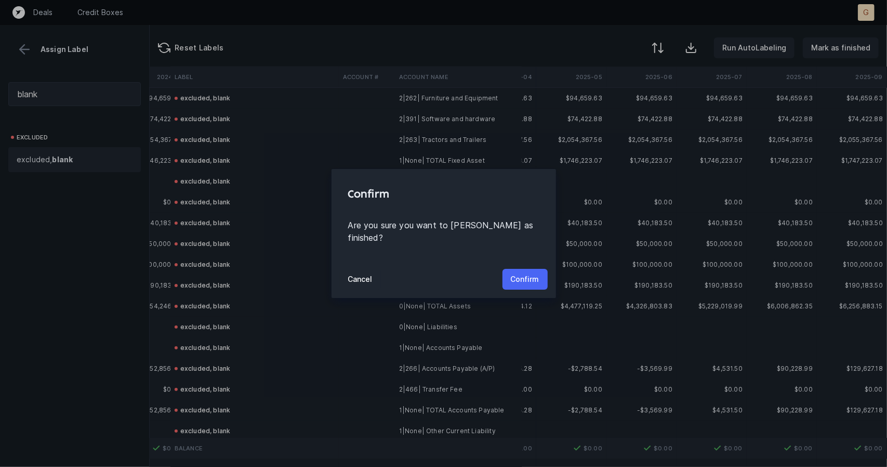
click at [520, 273] on p "Confirm" at bounding box center [525, 279] width 29 height 12
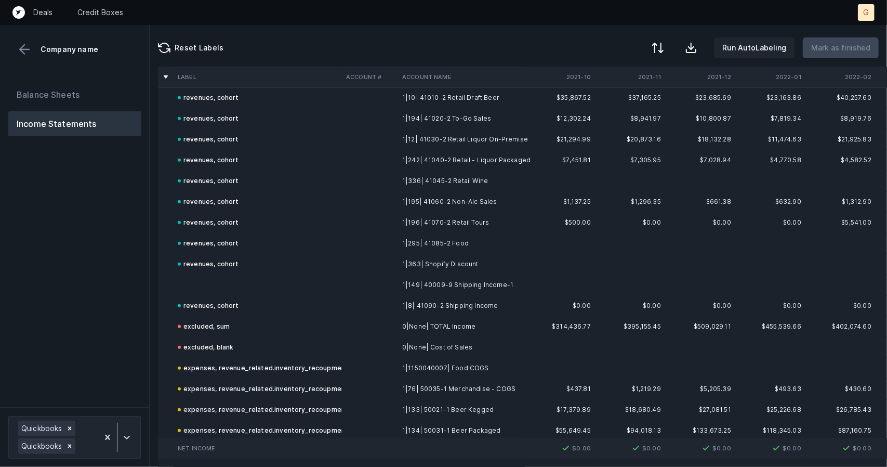
scroll to position [432, 0]
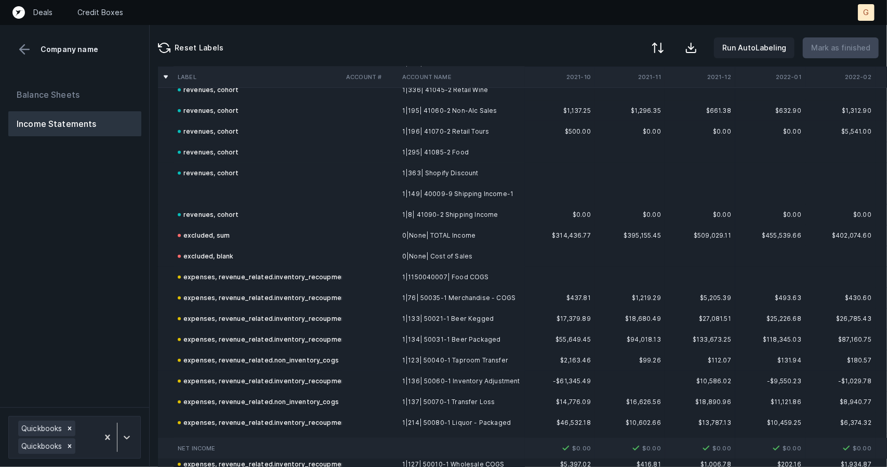
click at [217, 199] on td at bounding box center [258, 193] width 168 height 21
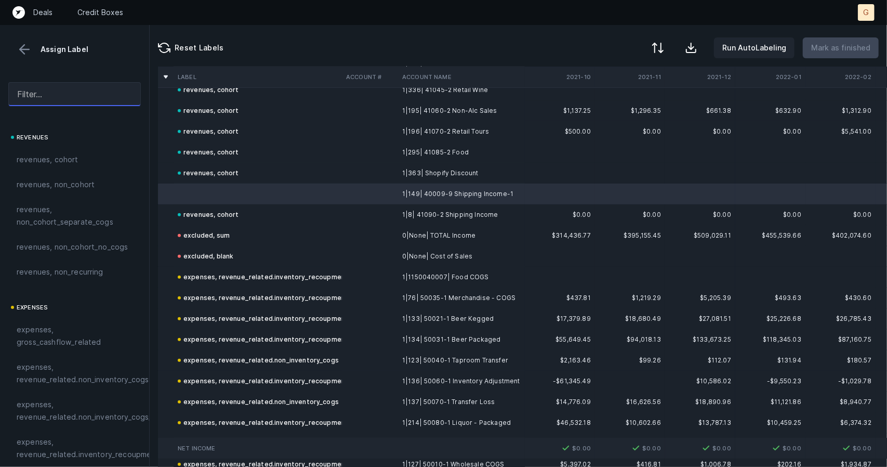
click at [72, 83] on input "text" at bounding box center [74, 94] width 133 height 24
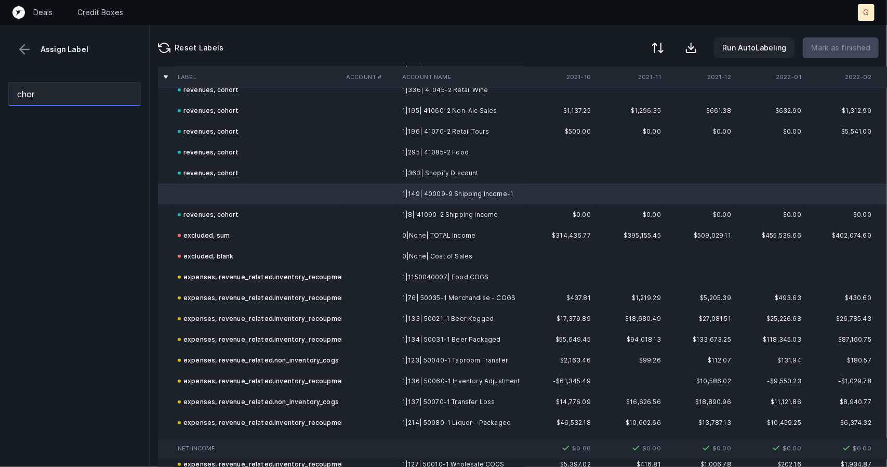
type input "choro"
drag, startPoint x: 68, startPoint y: 96, endPoint x: 0, endPoint y: 100, distance: 67.7
click at [0, 86] on div "choro" at bounding box center [74, 94] width 149 height 41
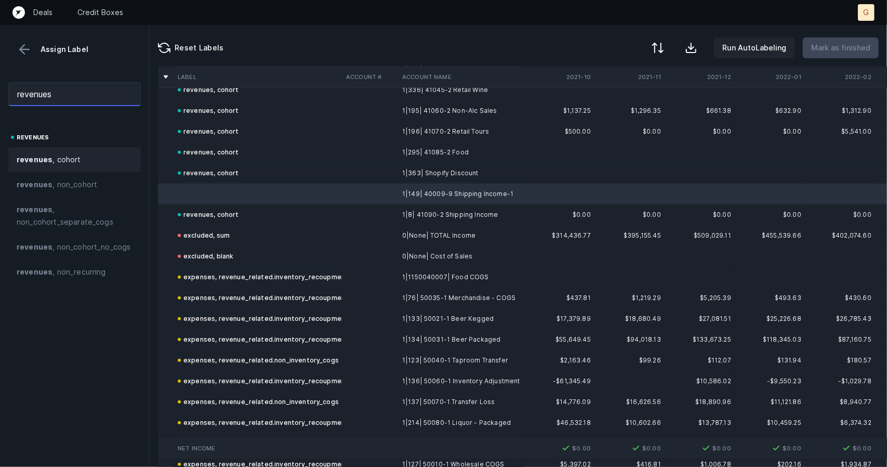
type input "revenues"
click at [52, 157] on span "revenues , cohort" at bounding box center [49, 159] width 64 height 12
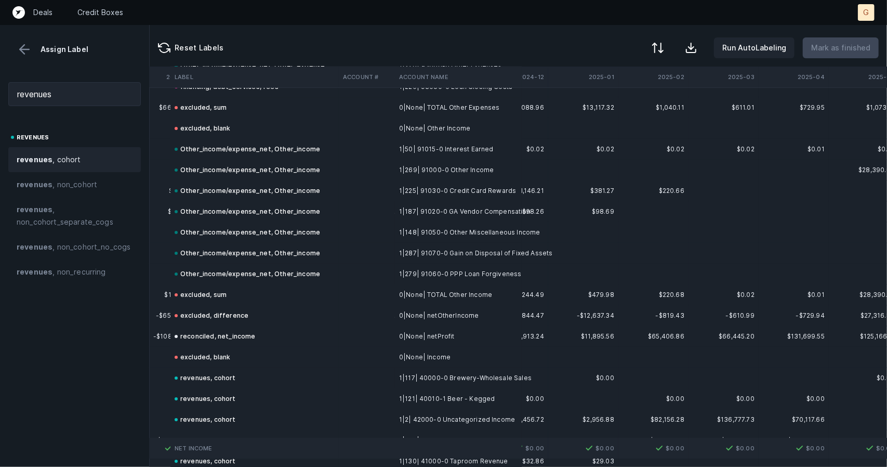
scroll to position [2556, 3013]
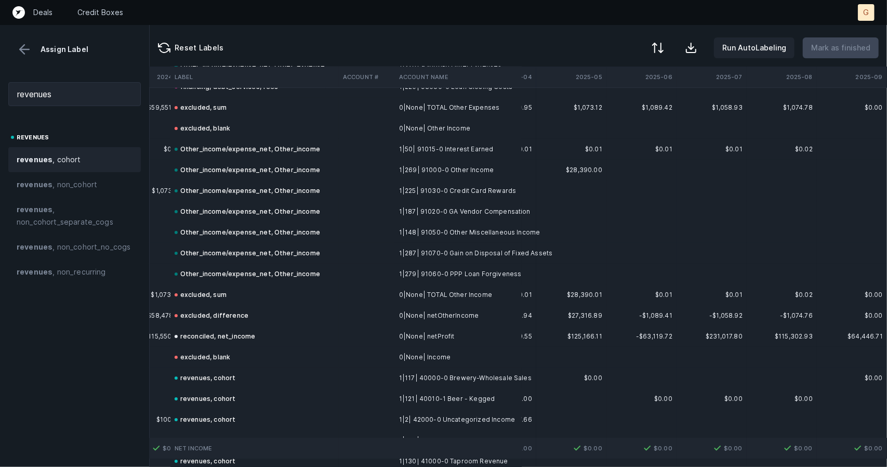
click at [29, 47] on button at bounding box center [25, 50] width 16 height 16
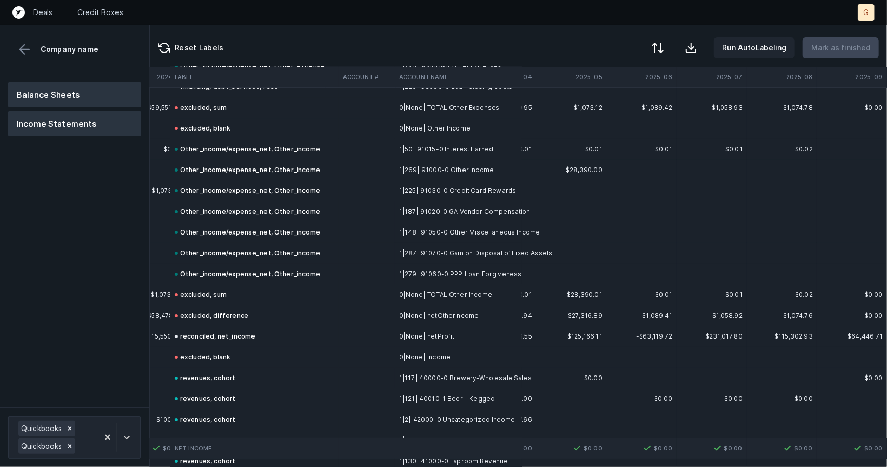
click at [63, 100] on button "Balance Sheets" at bounding box center [74, 94] width 133 height 25
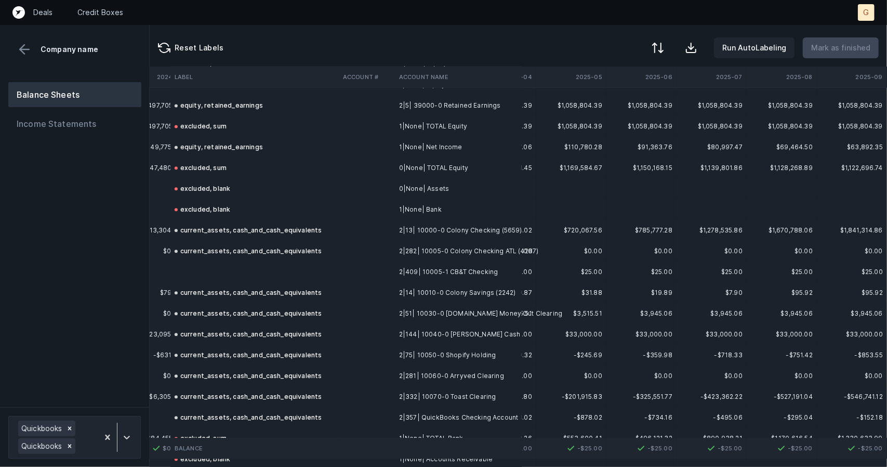
scroll to position [1504, 3013]
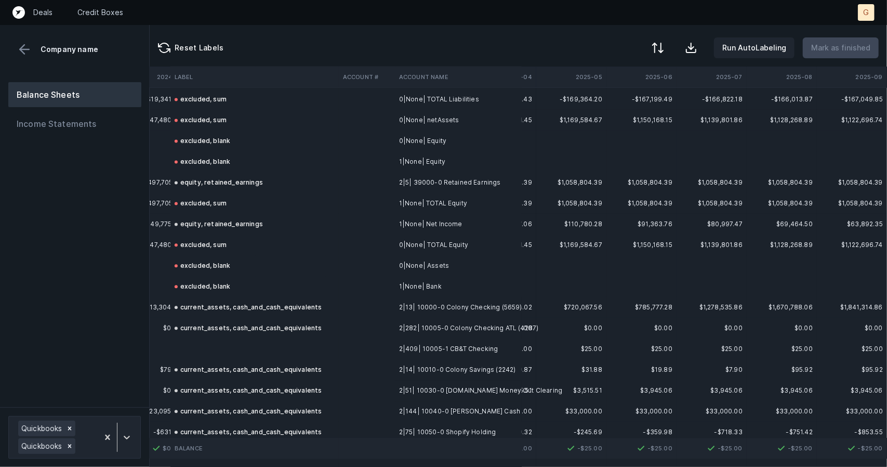
click at [223, 349] on td at bounding box center [254, 348] width 168 height 21
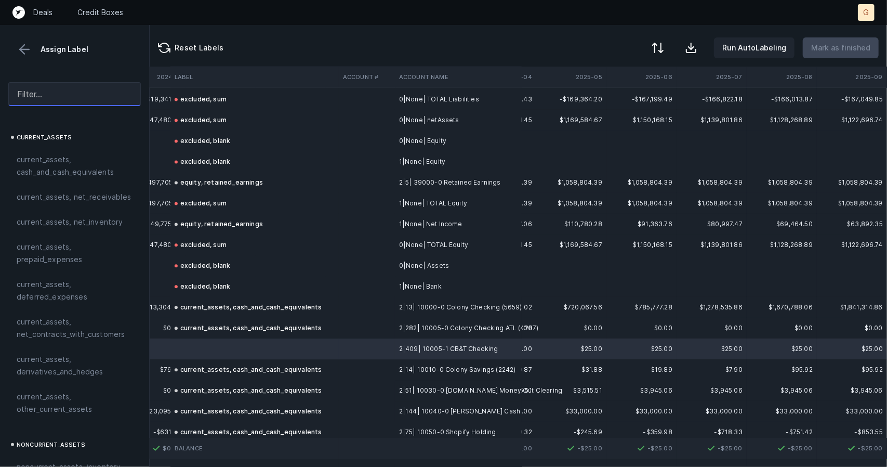
click at [82, 95] on input "text" at bounding box center [74, 94] width 133 height 24
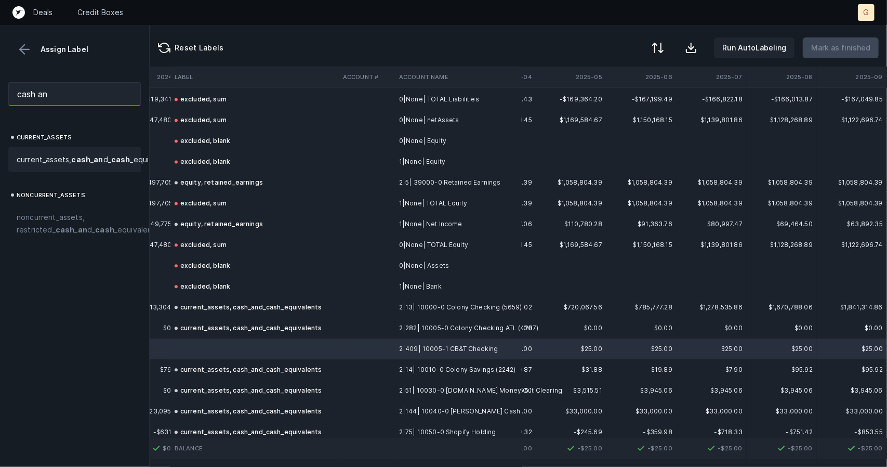
type input "cash an"
click at [72, 163] on span "current_assets, cash _ an d_ cash _equivalents" at bounding box center [96, 159] width 158 height 12
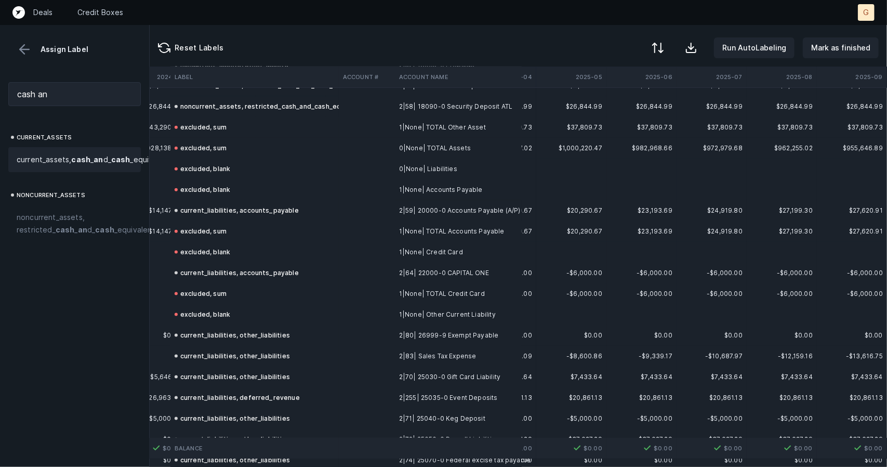
scroll to position [825, 3013]
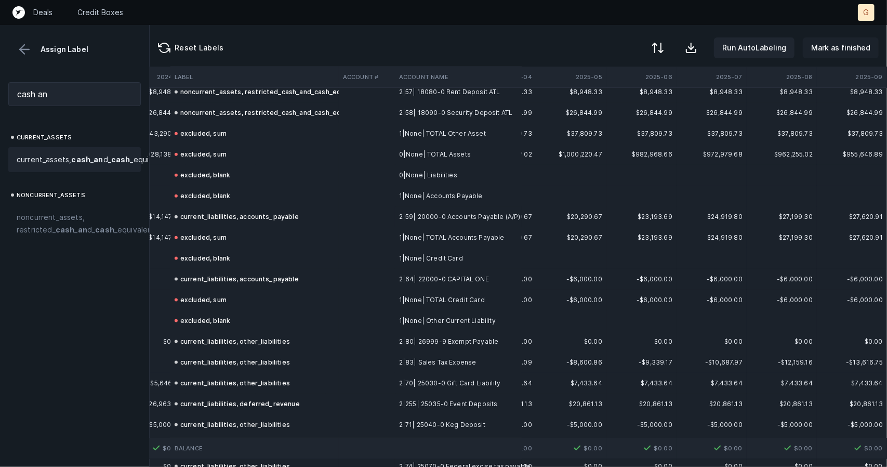
click at [828, 46] on p "Mark as finished" at bounding box center [840, 48] width 59 height 12
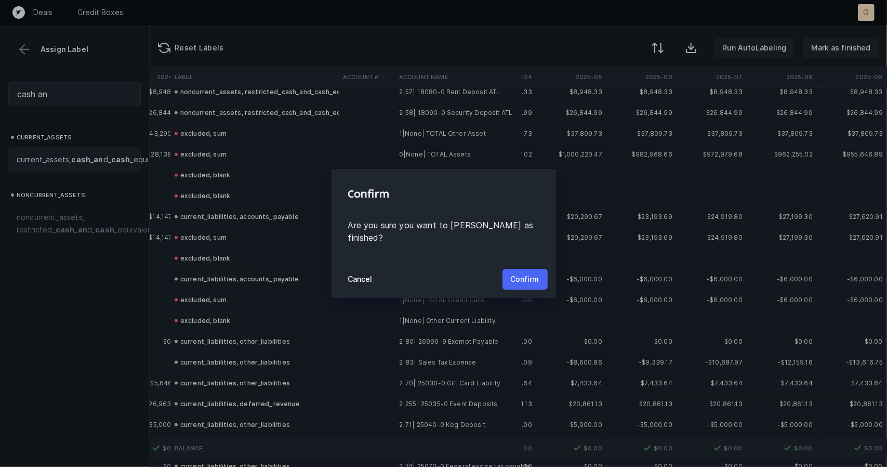
click at [528, 273] on p "Confirm" at bounding box center [525, 279] width 29 height 12
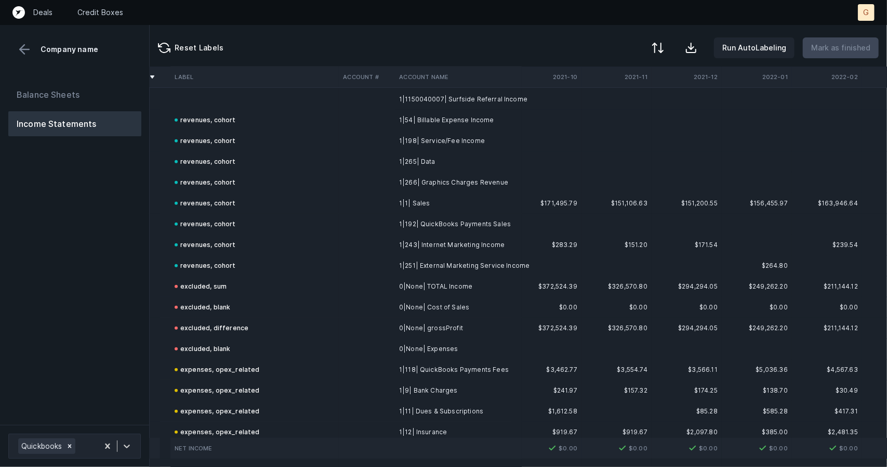
scroll to position [210, 8]
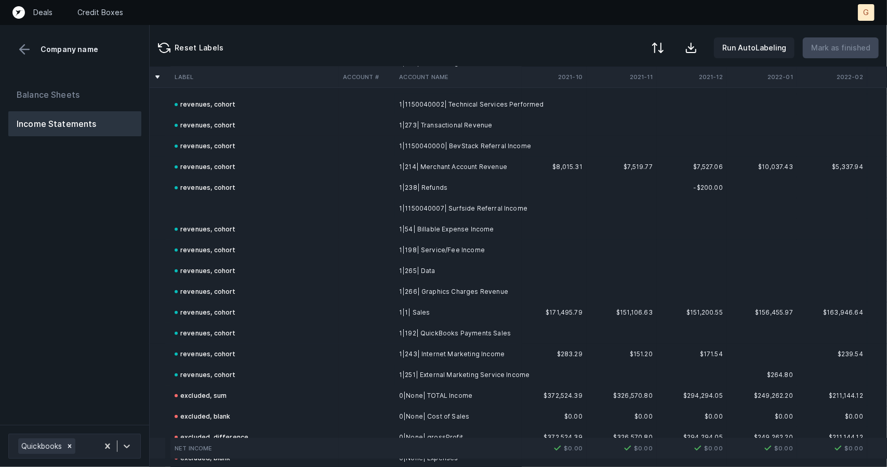
click at [227, 198] on td at bounding box center [254, 208] width 168 height 21
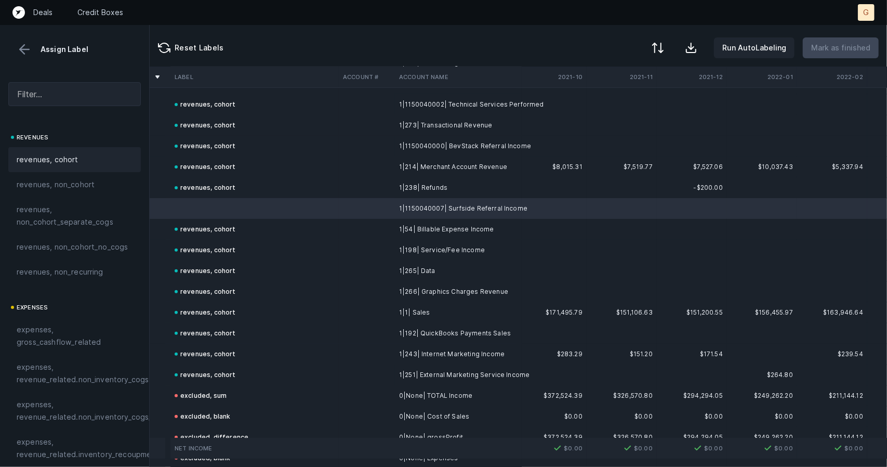
click at [74, 163] on span "revenues, cohort" at bounding box center [48, 159] width 62 height 12
click at [861, 46] on p "Mark as finished" at bounding box center [840, 48] width 59 height 12
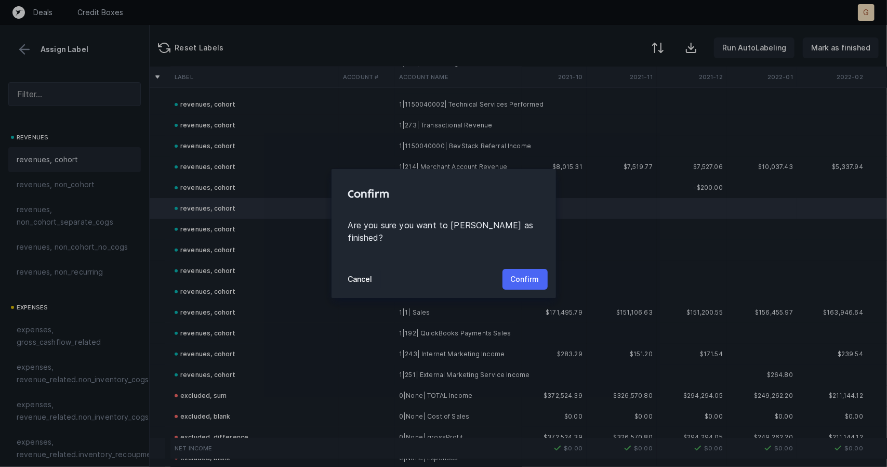
click at [528, 273] on p "Confirm" at bounding box center [525, 279] width 29 height 12
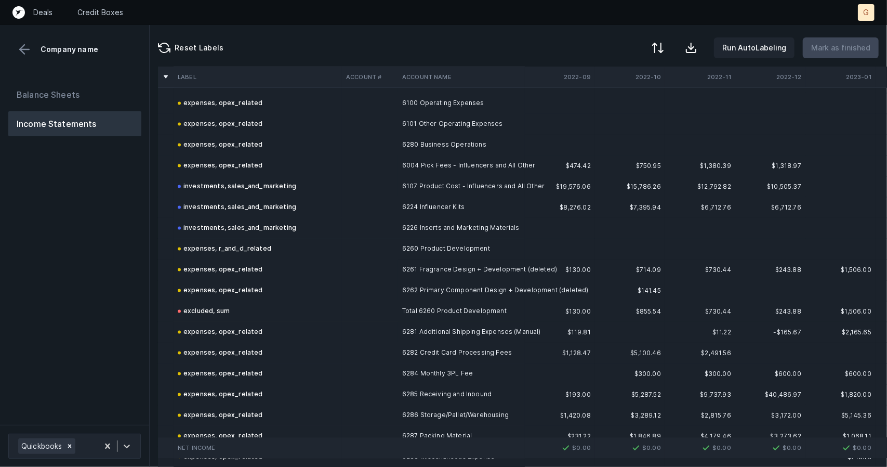
scroll to position [1119, 0]
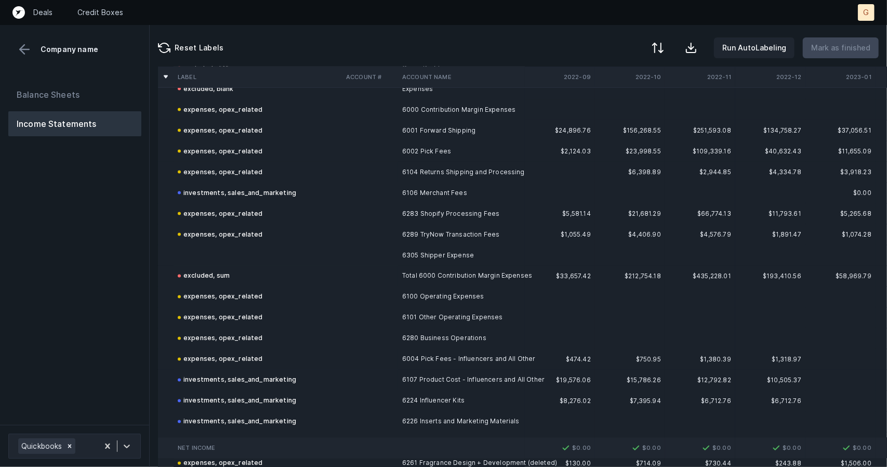
click at [265, 255] on td at bounding box center [258, 255] width 168 height 21
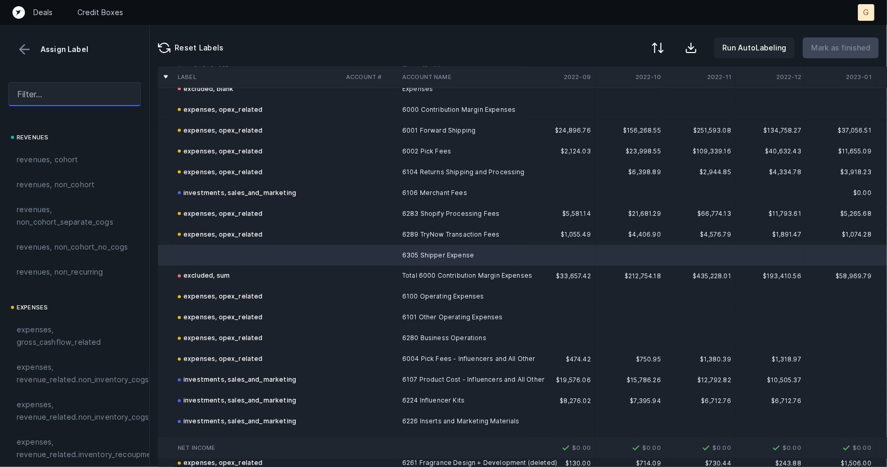
click at [52, 89] on input "text" at bounding box center [74, 94] width 133 height 24
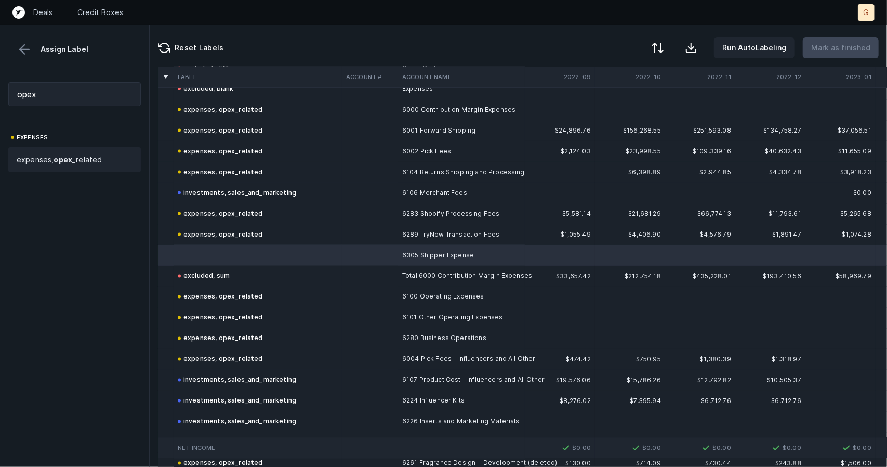
click at [64, 159] on strong "opex" at bounding box center [63, 159] width 19 height 9
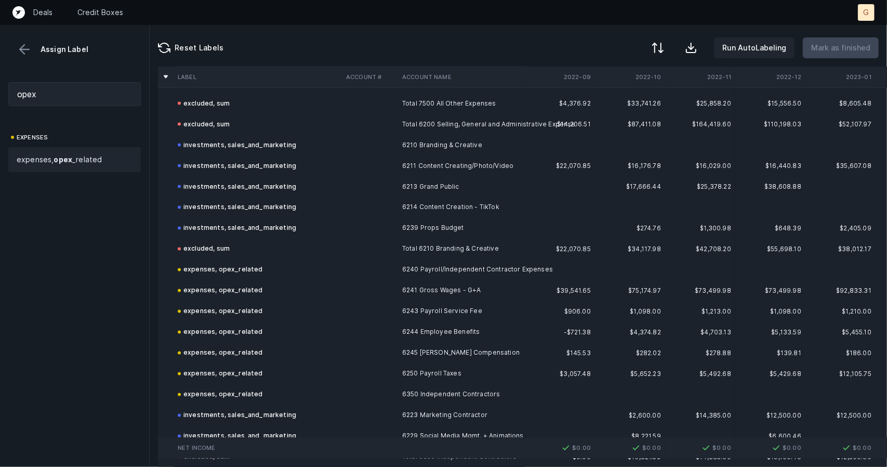
scroll to position [3754, 0]
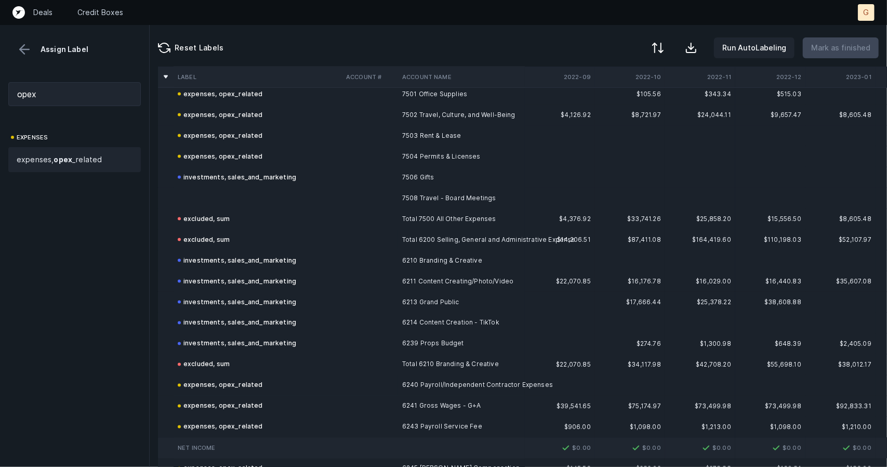
click at [211, 193] on td at bounding box center [258, 198] width 168 height 21
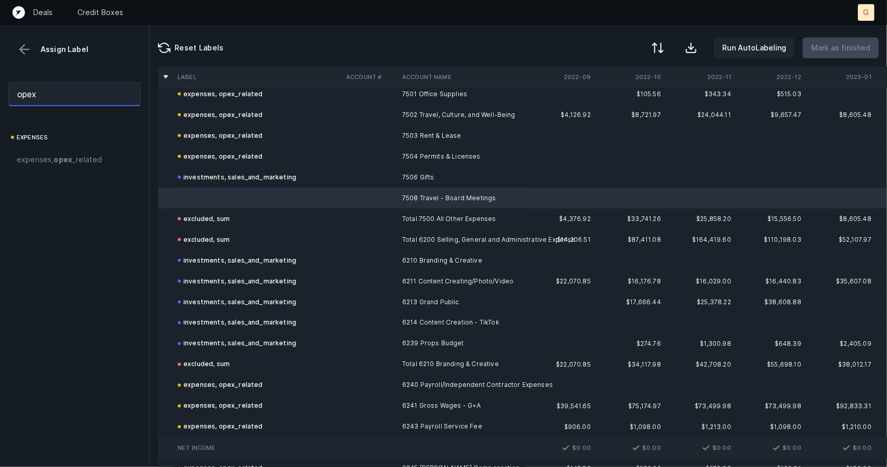
drag, startPoint x: 61, startPoint y: 94, endPoint x: 0, endPoint y: 82, distance: 62.0
click at [0, 82] on div "opex" at bounding box center [74, 94] width 149 height 41
type input "market"
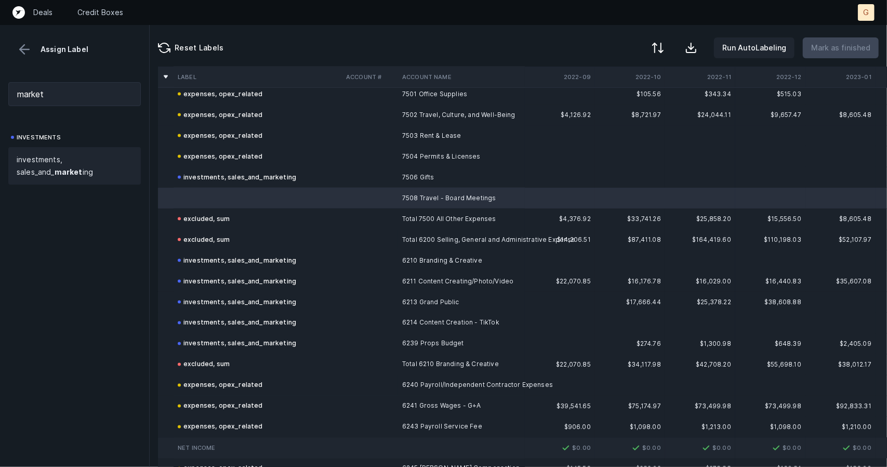
click at [65, 155] on span "investments, sales_and_ market ing" at bounding box center [75, 165] width 116 height 25
click at [842, 49] on p "Mark as finished" at bounding box center [840, 48] width 59 height 12
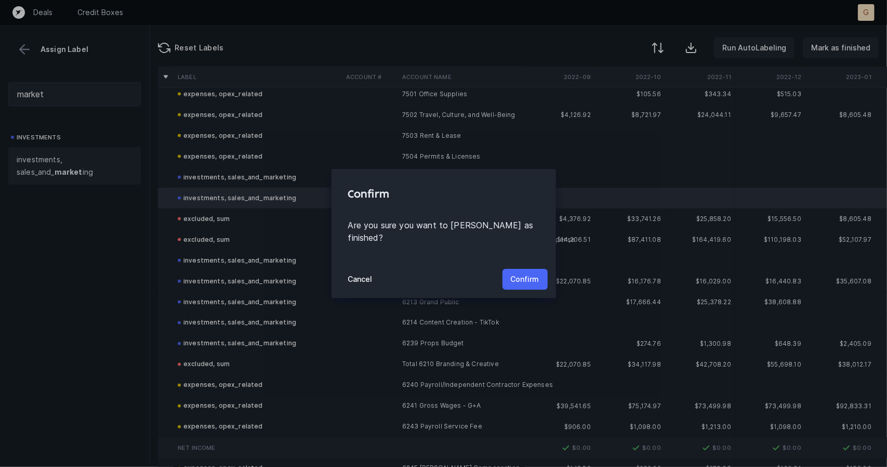
click at [520, 273] on p "Confirm" at bounding box center [525, 279] width 29 height 12
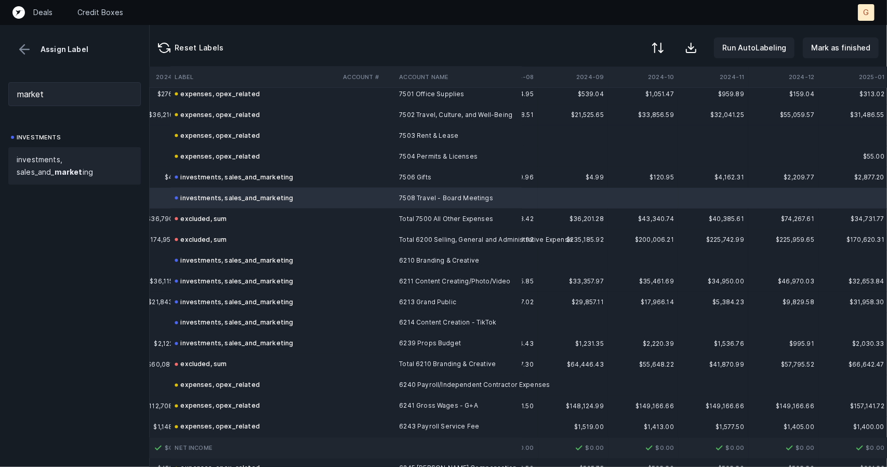
scroll to position [3754, 1736]
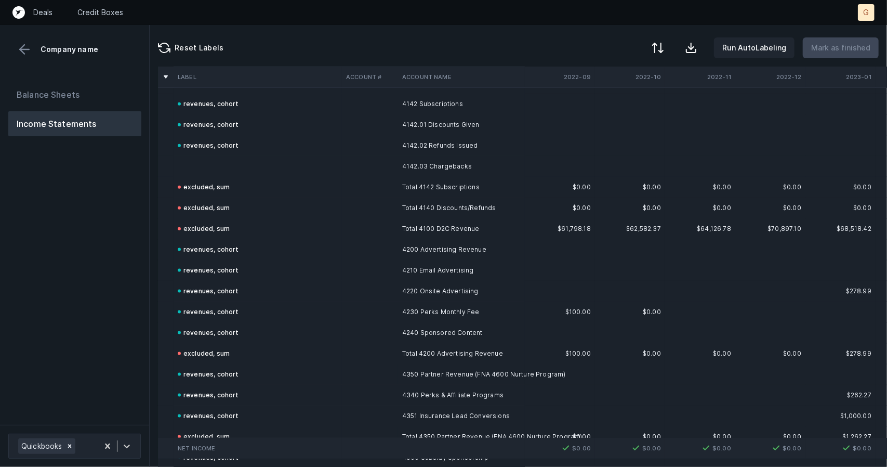
scroll to position [835, 0]
click at [208, 167] on td at bounding box center [258, 165] width 168 height 21
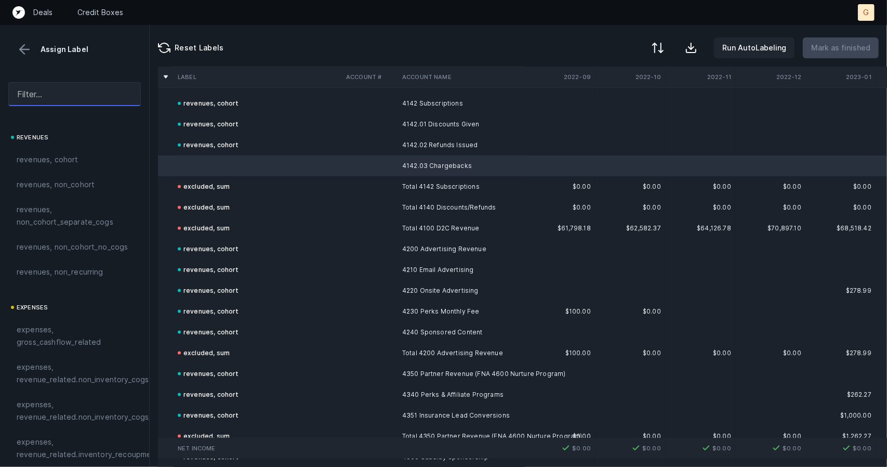
click at [91, 94] on input "text" at bounding box center [74, 94] width 133 height 24
click at [80, 157] on div "revenues, cohort" at bounding box center [75, 159] width 116 height 12
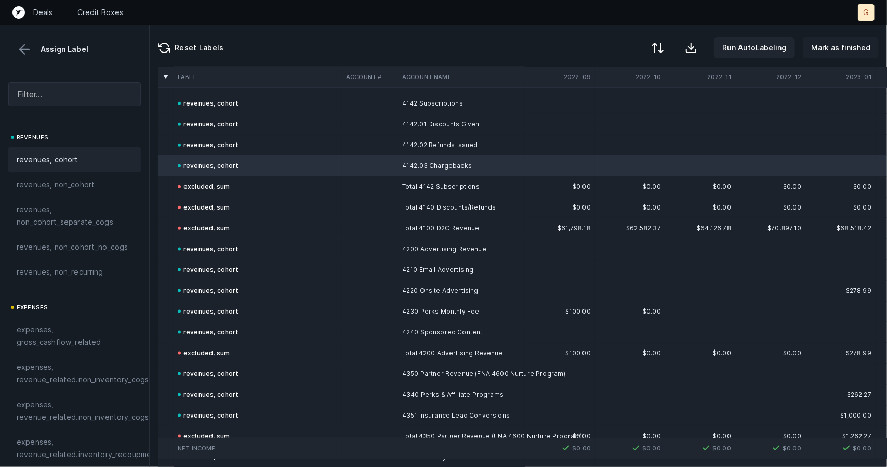
click at [839, 42] on p "Mark as finished" at bounding box center [840, 48] width 59 height 12
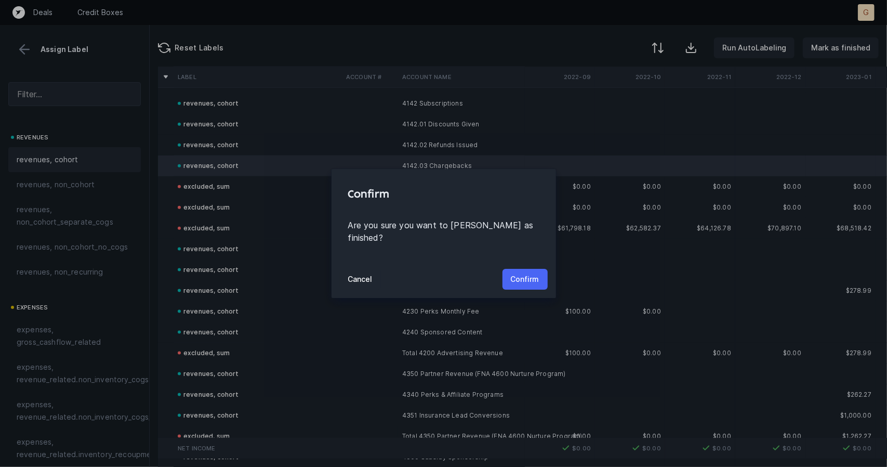
click at [524, 273] on p "Confirm" at bounding box center [525, 279] width 29 height 12
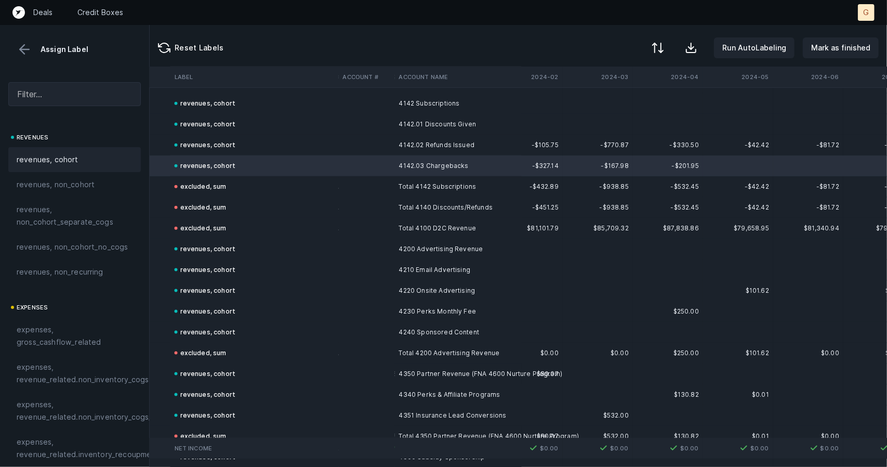
scroll to position [835, 1224]
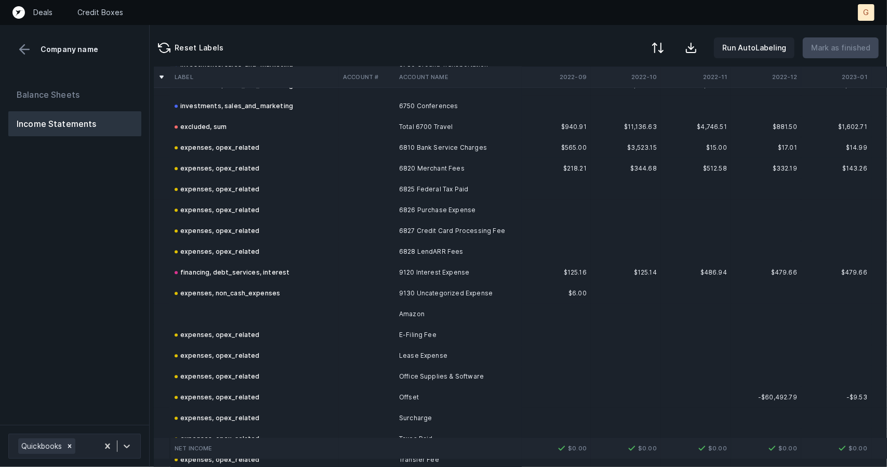
scroll to position [1955, 4]
click at [194, 313] on td at bounding box center [254, 313] width 168 height 21
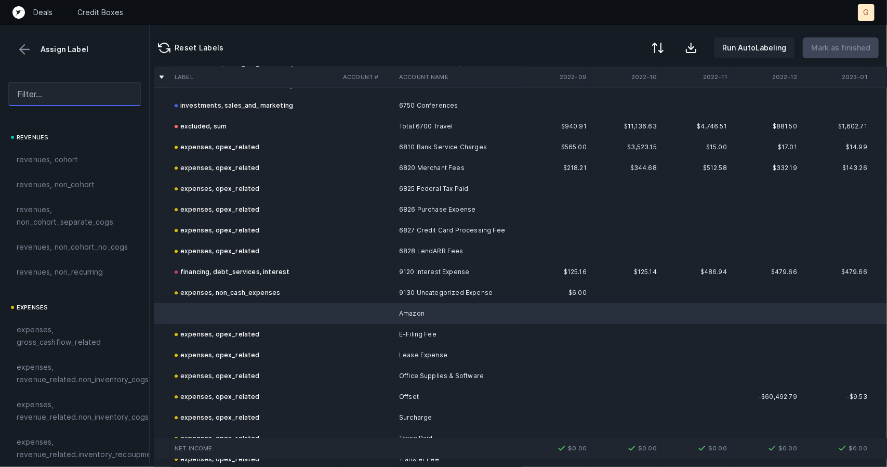
click at [49, 95] on input "text" at bounding box center [74, 94] width 133 height 24
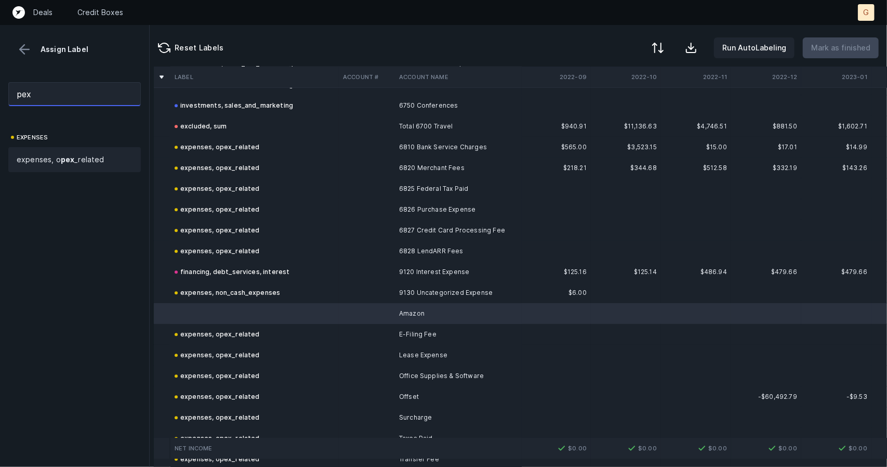
type input "pex"
click at [69, 155] on strong "pex" at bounding box center [68, 159] width 14 height 9
click at [863, 48] on p "Mark as finished" at bounding box center [840, 48] width 59 height 12
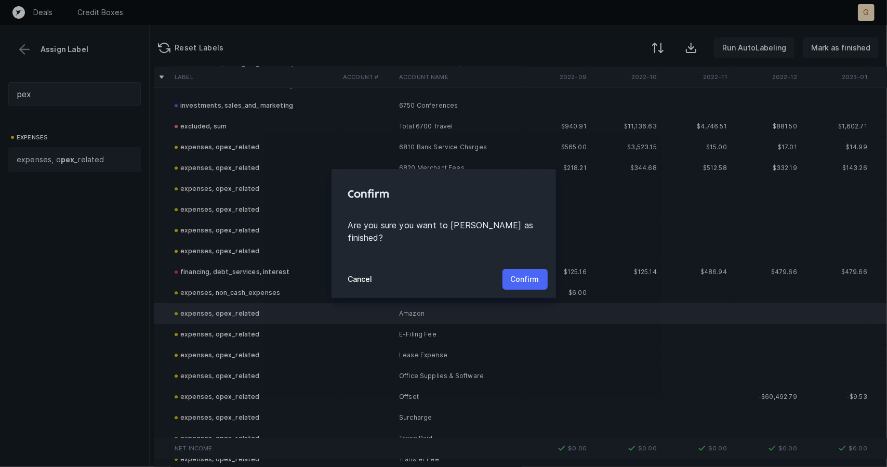
click at [528, 274] on p "Confirm" at bounding box center [525, 279] width 29 height 12
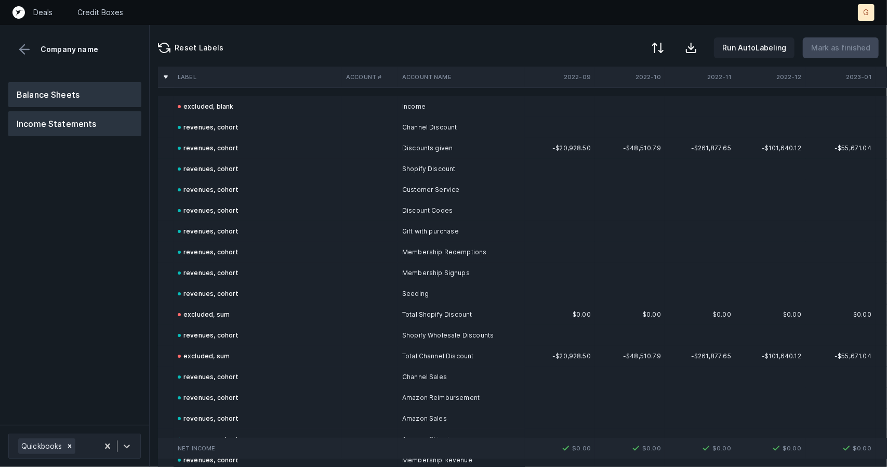
click at [85, 102] on button "Balance Sheets" at bounding box center [74, 94] width 133 height 25
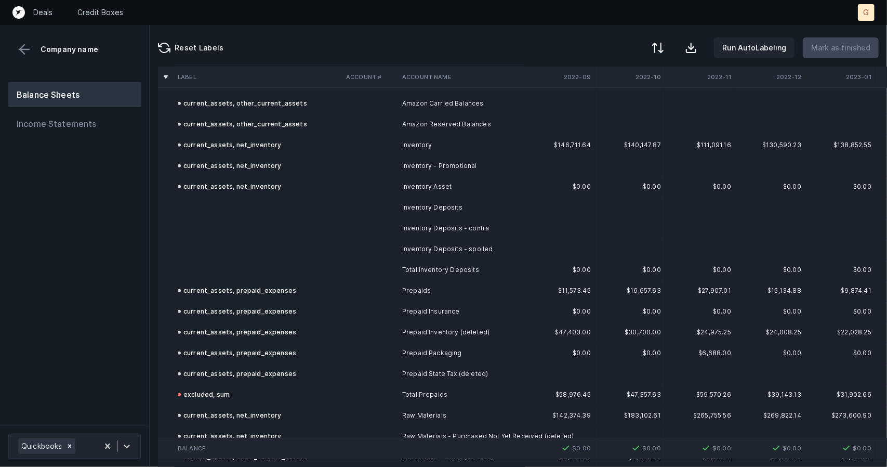
scroll to position [398, 0]
click at [222, 228] on td at bounding box center [258, 228] width 168 height 21
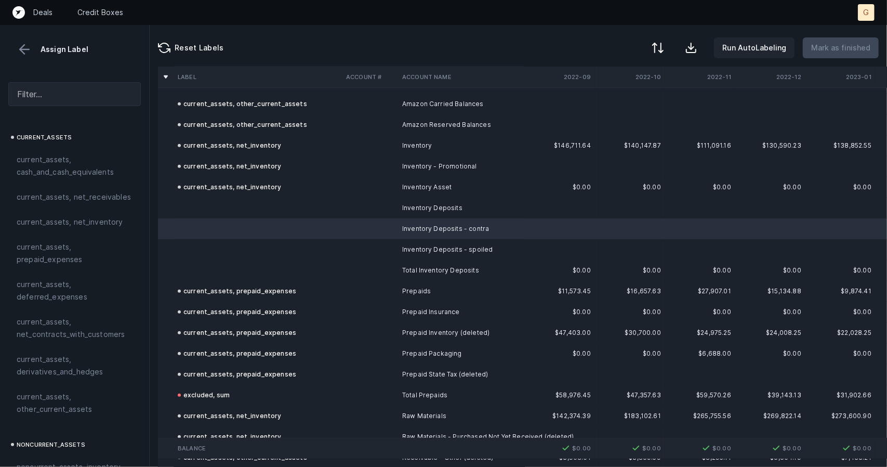
click at [225, 215] on td at bounding box center [258, 207] width 168 height 21
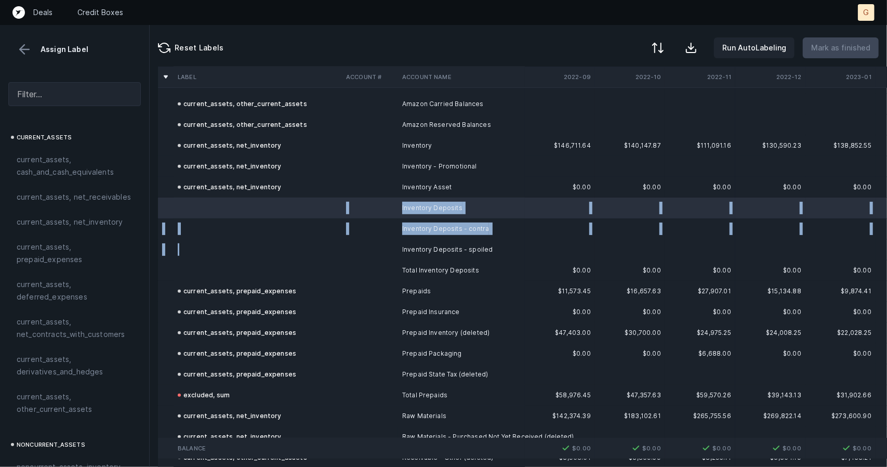
click at [215, 250] on td at bounding box center [258, 249] width 168 height 21
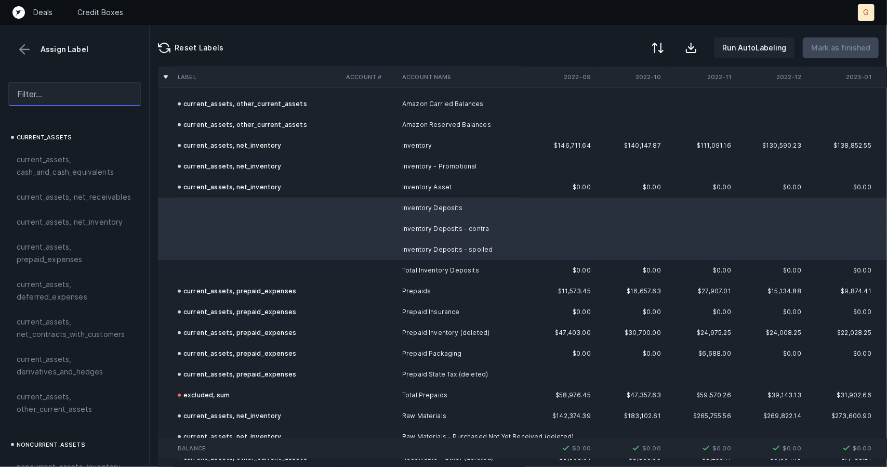
click at [76, 99] on input "text" at bounding box center [74, 94] width 133 height 24
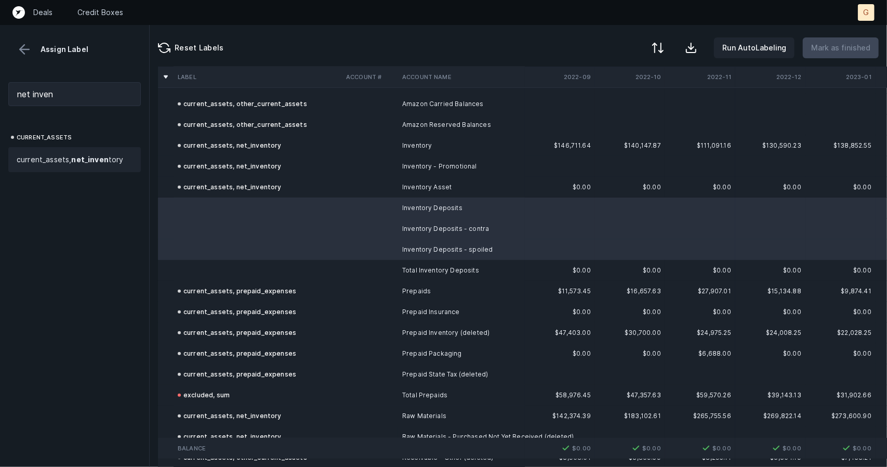
click at [76, 149] on div "current_assets, net _ inven tory" at bounding box center [74, 159] width 133 height 25
click at [244, 274] on td at bounding box center [258, 270] width 168 height 21
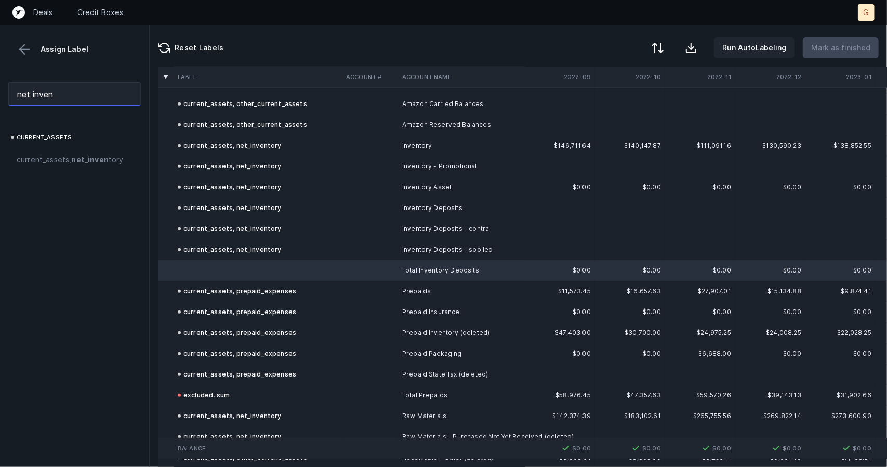
drag, startPoint x: 59, startPoint y: 94, endPoint x: 0, endPoint y: 85, distance: 59.9
click at [0, 85] on div "net inven" at bounding box center [74, 94] width 149 height 41
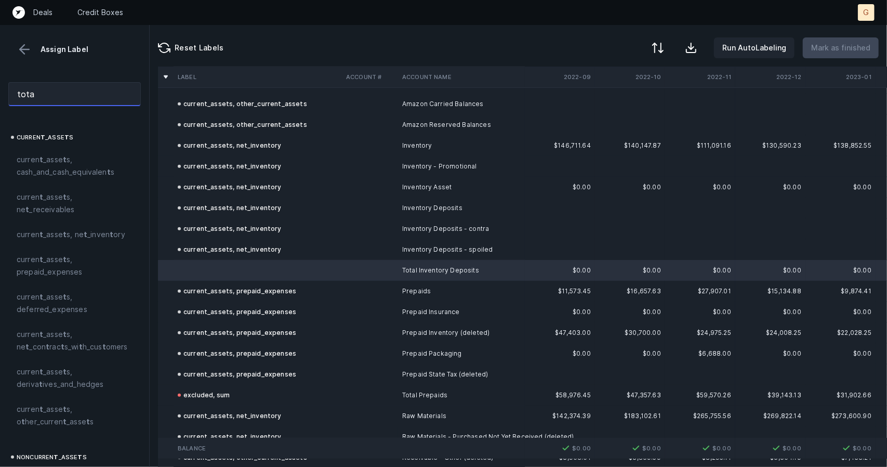
type input "total"
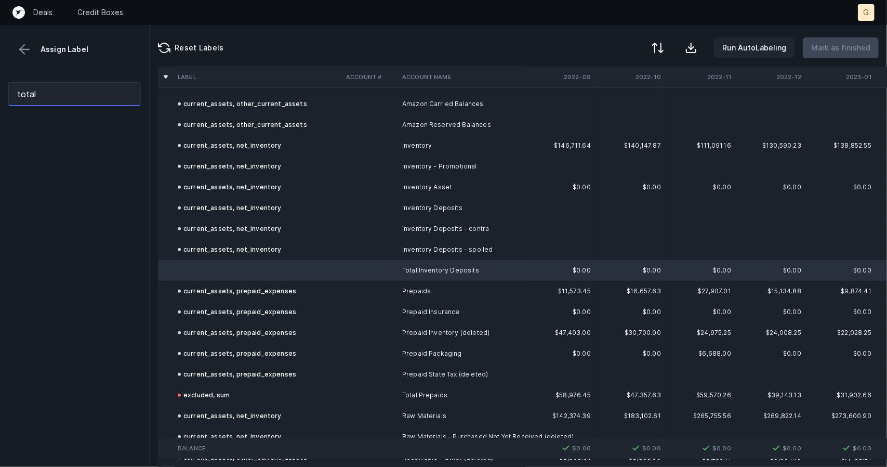
drag, startPoint x: 47, startPoint y: 99, endPoint x: 0, endPoint y: 83, distance: 50.0
click at [0, 83] on div "total" at bounding box center [74, 94] width 149 height 41
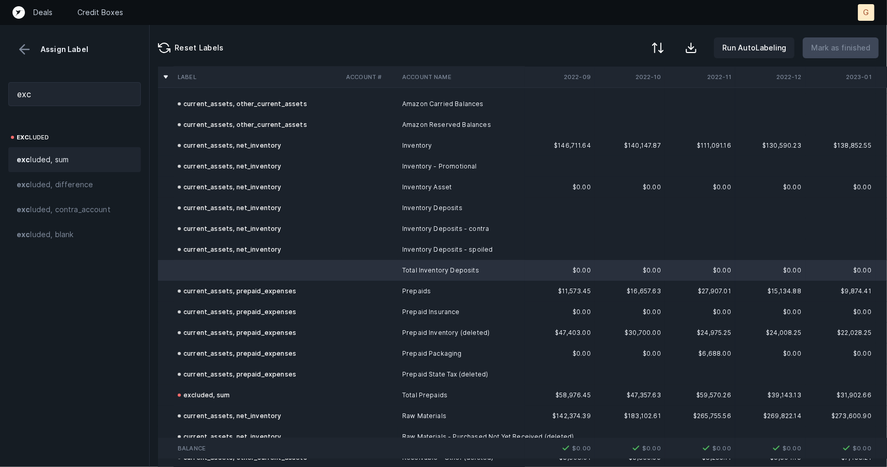
click at [60, 162] on span "exc luded, sum" at bounding box center [43, 159] width 52 height 12
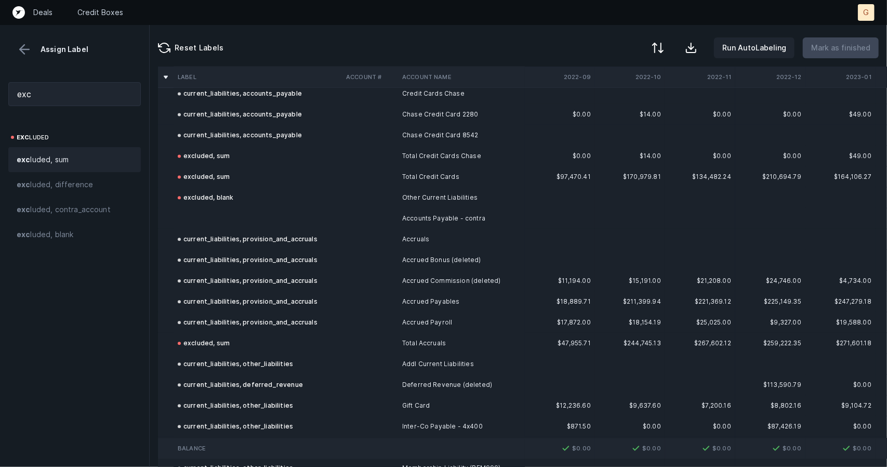
scroll to position [1577, 0]
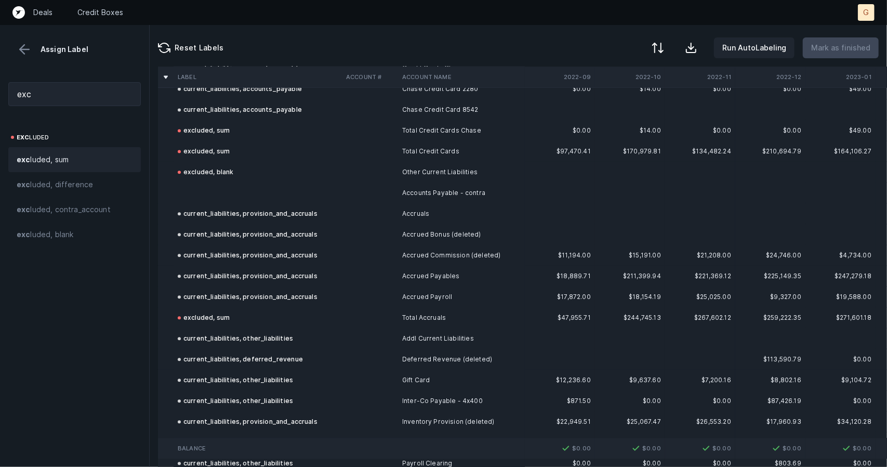
click at [214, 179] on td "excluded, blank" at bounding box center [258, 172] width 168 height 21
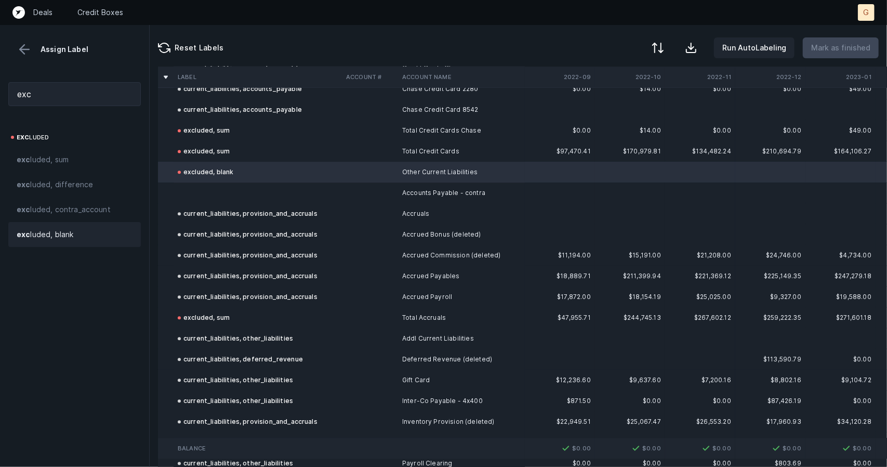
click at [233, 197] on td at bounding box center [258, 192] width 168 height 21
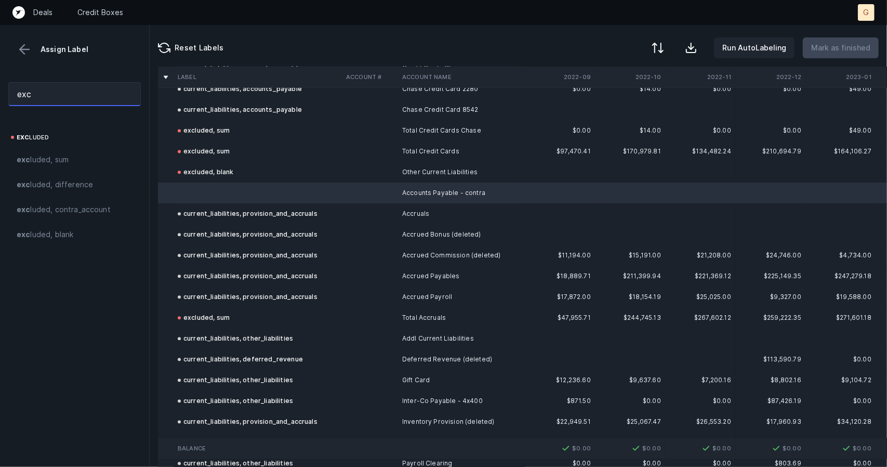
drag, startPoint x: 68, startPoint y: 92, endPoint x: 0, endPoint y: 81, distance: 68.5
click at [0, 81] on div "exc" at bounding box center [74, 94] width 149 height 41
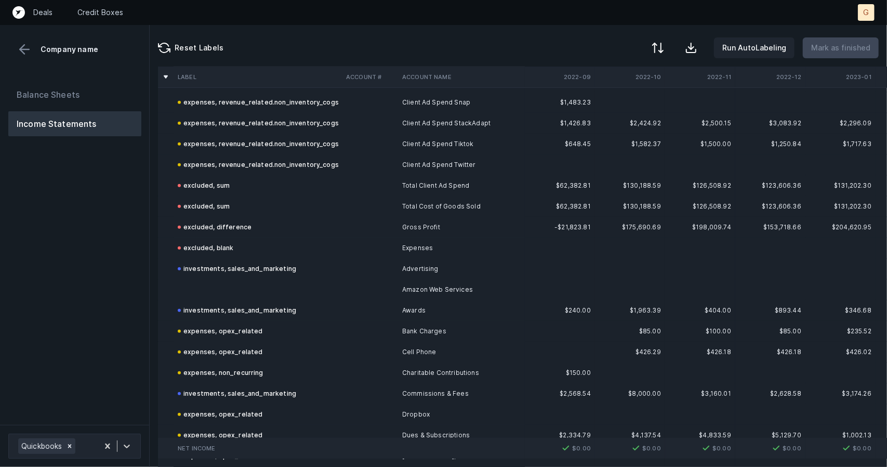
scroll to position [378, 0]
click at [234, 291] on td at bounding box center [258, 290] width 168 height 21
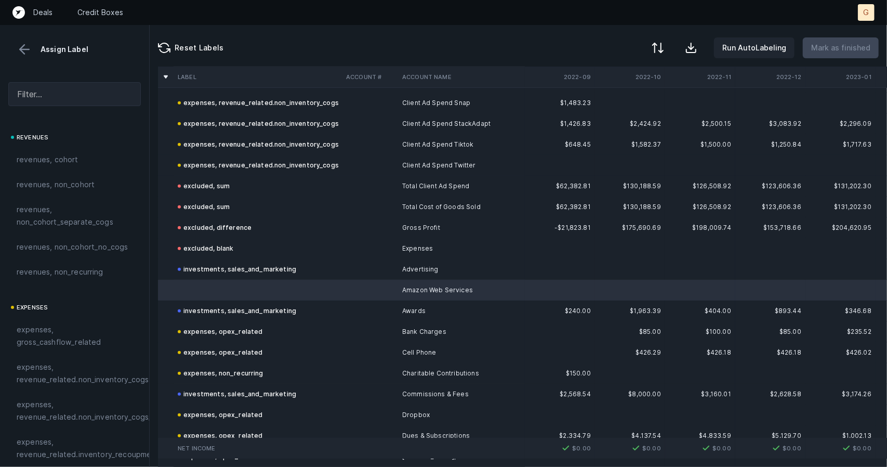
click at [72, 110] on div at bounding box center [74, 94] width 149 height 41
click at [70, 108] on div at bounding box center [74, 94] width 149 height 41
click at [68, 98] on input "text" at bounding box center [74, 94] width 133 height 24
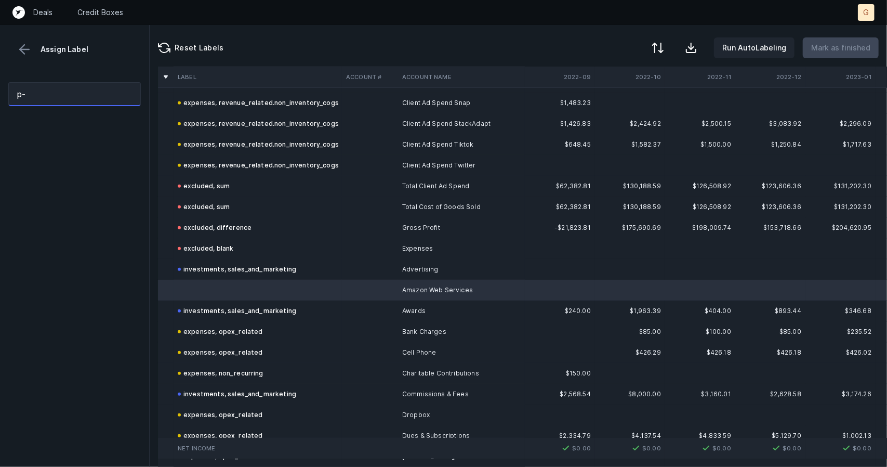
type input "p"
type input "opex"
click at [75, 156] on span "expenses, opex _related" at bounding box center [59, 159] width 85 height 12
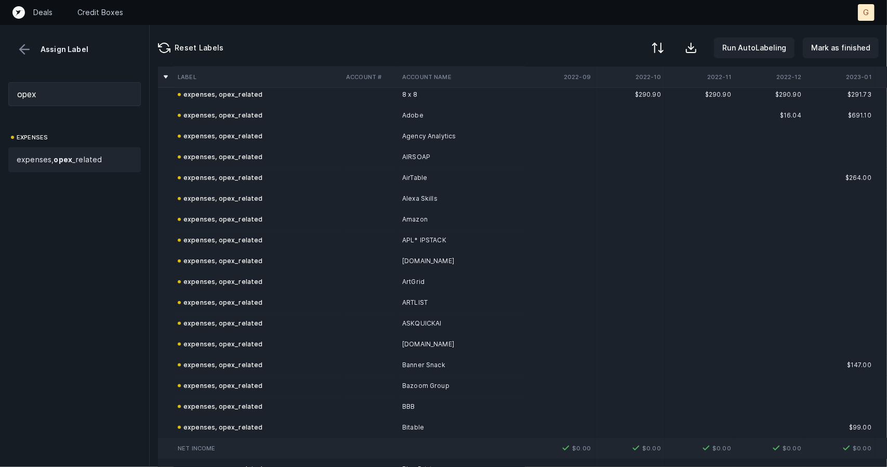
scroll to position [761, 0]
click at [844, 45] on p "Mark as finished" at bounding box center [840, 48] width 59 height 12
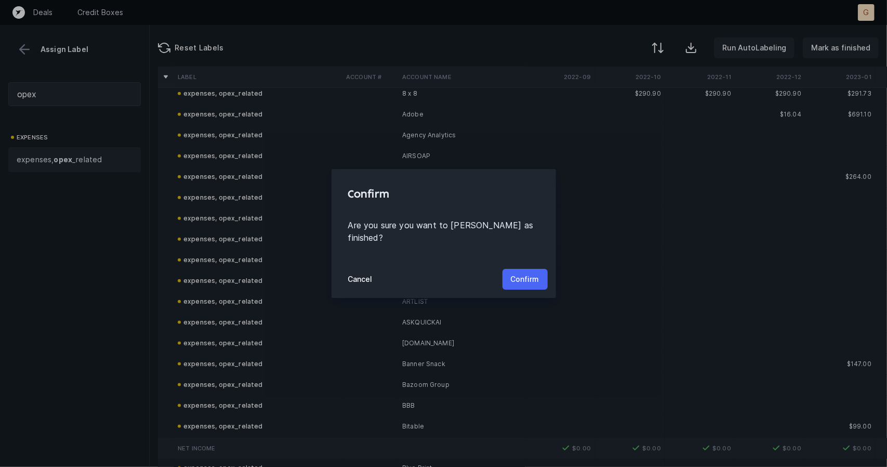
click at [536, 273] on p "Confirm" at bounding box center [525, 279] width 29 height 12
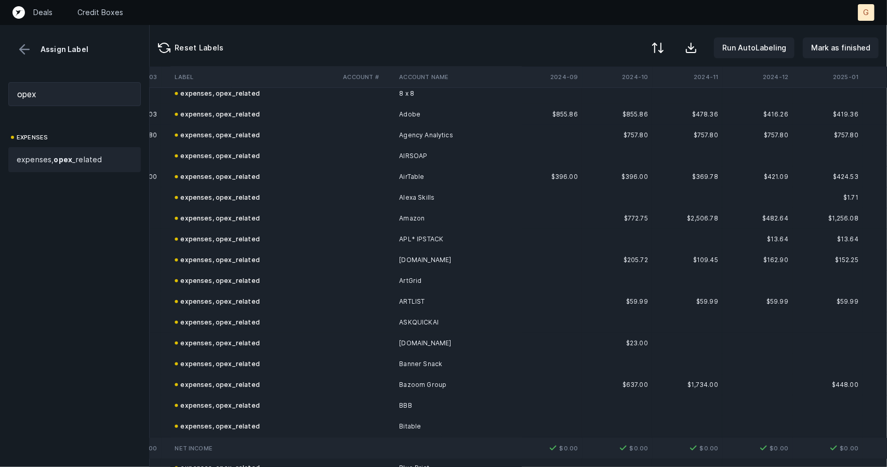
scroll to position [761, 2242]
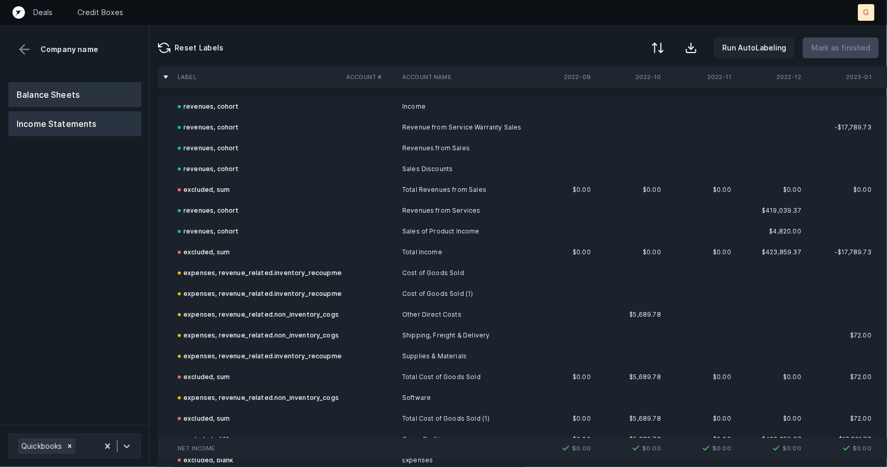
click at [78, 96] on button "Balance Sheets" at bounding box center [74, 94] width 133 height 25
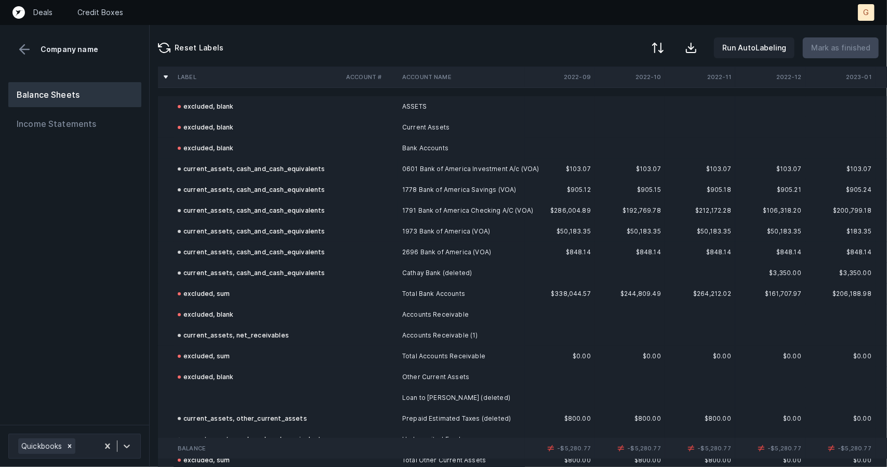
scroll to position [102, 0]
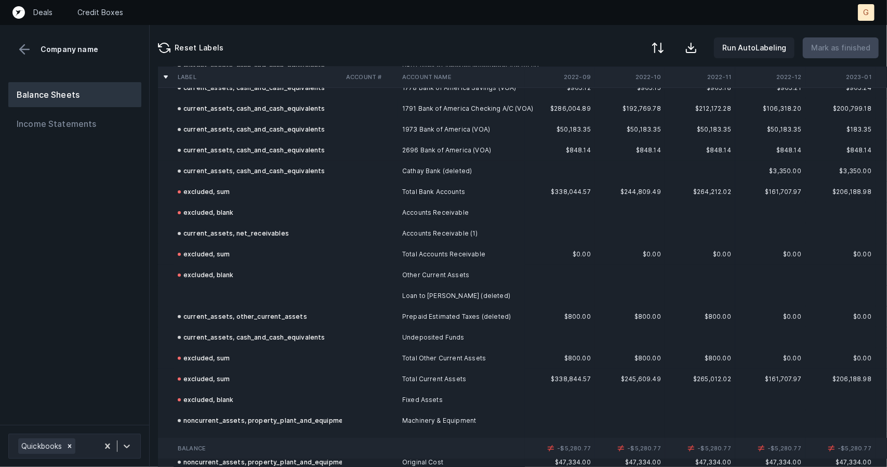
click at [206, 276] on div "excluded, blank" at bounding box center [206, 275] width 56 height 12
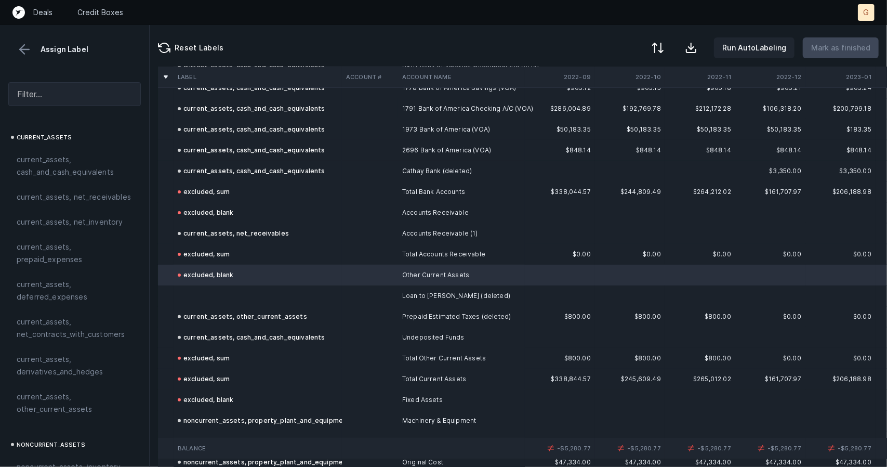
click at [207, 292] on td at bounding box center [258, 295] width 168 height 21
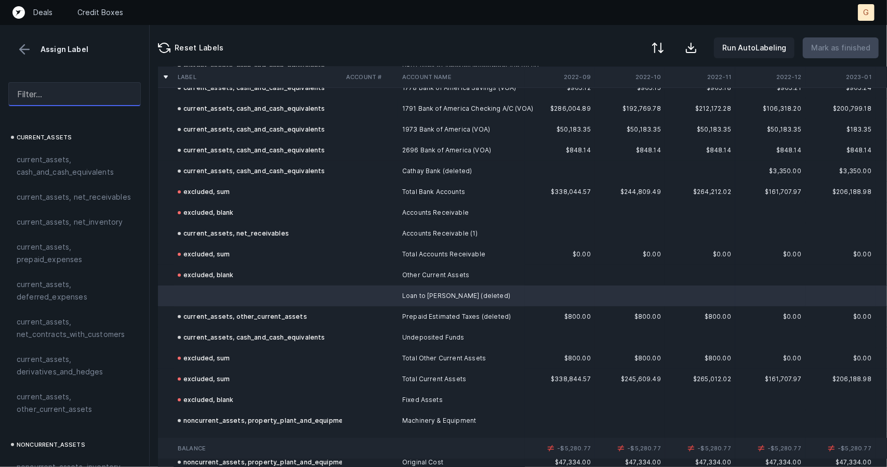
click at [54, 93] on input "text" at bounding box center [74, 94] width 133 height 24
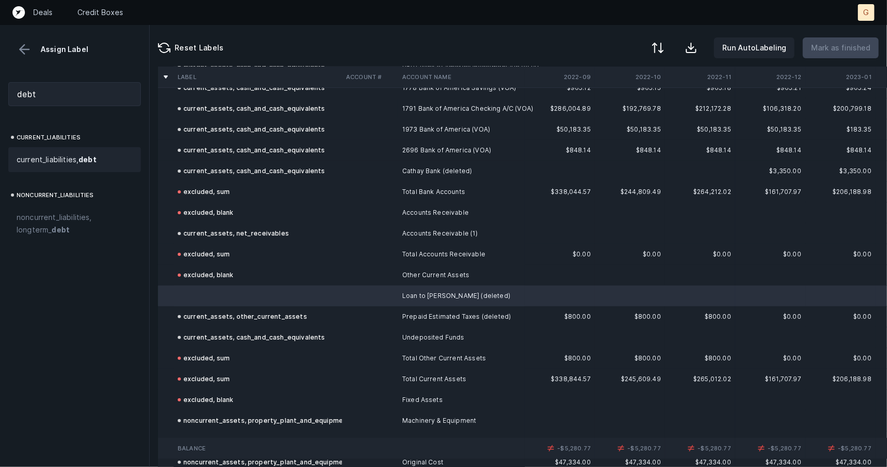
click at [79, 156] on span "current_liabilities, debt" at bounding box center [57, 159] width 80 height 12
click at [77, 153] on span "current_liabilities, debt" at bounding box center [57, 159] width 80 height 12
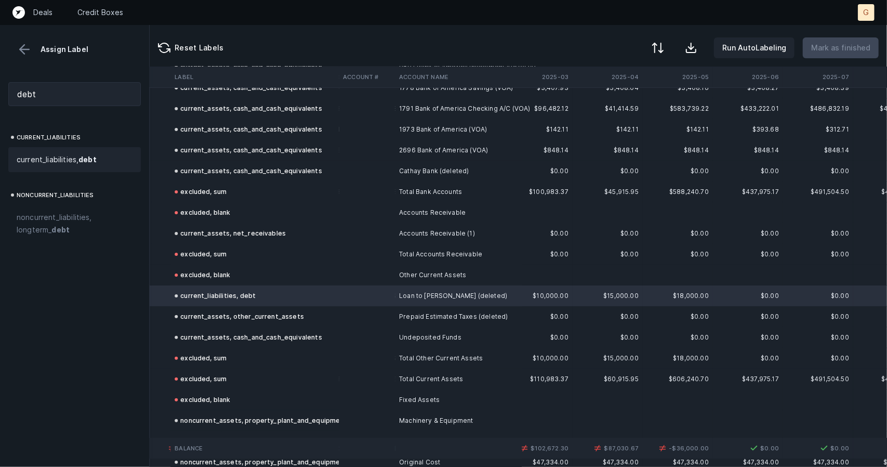
scroll to position [102, 2242]
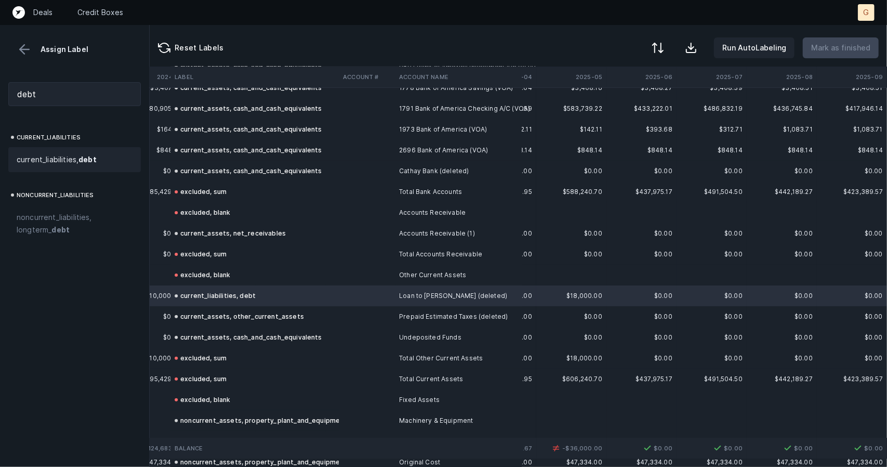
click at [74, 156] on span "current_liabilities, debt" at bounding box center [57, 159] width 80 height 12
drag, startPoint x: 37, startPoint y: 97, endPoint x: 3, endPoint y: 94, distance: 34.4
click at [3, 94] on div "debt" at bounding box center [74, 94] width 149 height 41
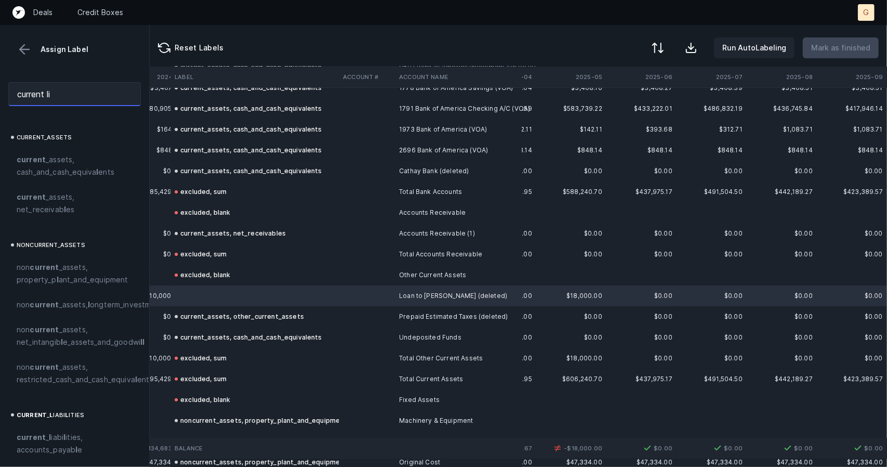
type input "current lia"
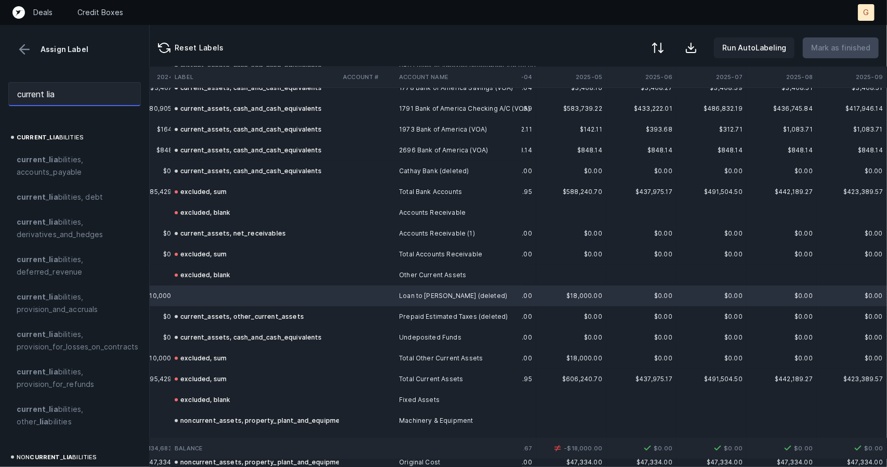
drag, startPoint x: 89, startPoint y: 96, endPoint x: 0, endPoint y: 74, distance: 92.0
click at [0, 74] on div "current lia" at bounding box center [74, 94] width 149 height 41
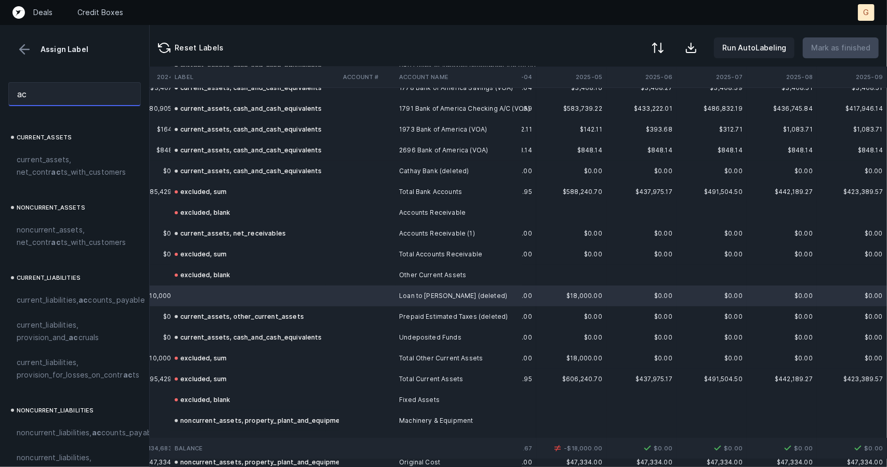
type input "a"
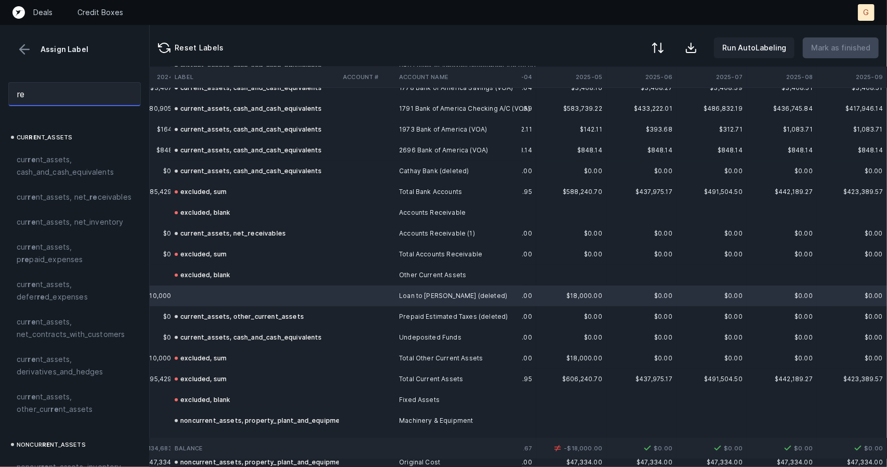
type input "r"
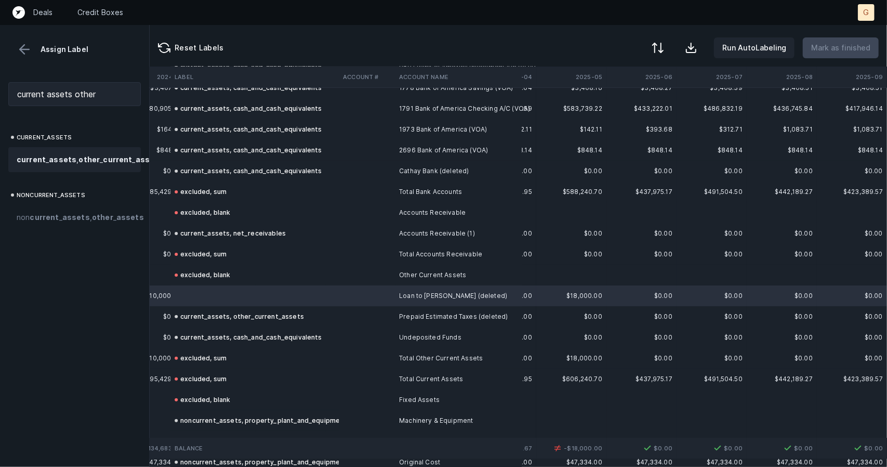
click at [66, 165] on span "current _ assets , other _ current _ assets" at bounding box center [90, 159] width 147 height 12
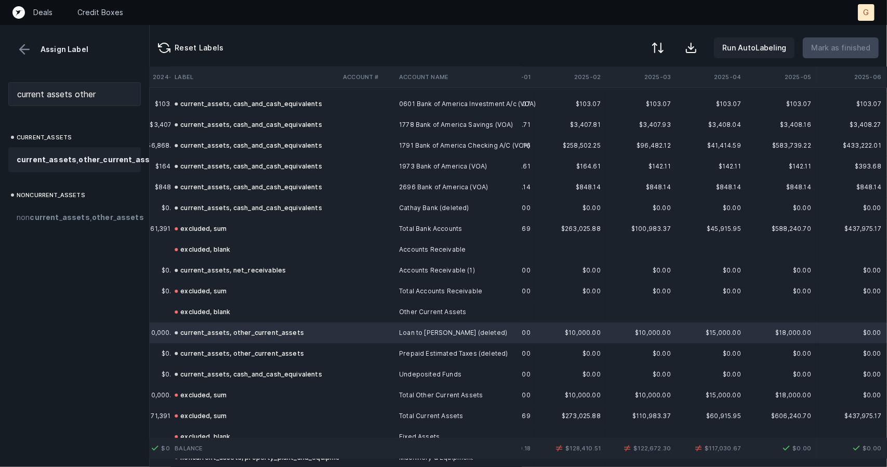
scroll to position [64, 2025]
drag, startPoint x: 109, startPoint y: 95, endPoint x: 0, endPoint y: 81, distance: 110.0
click at [0, 81] on div "current assets other" at bounding box center [74, 94] width 149 height 41
click at [111, 164] on strong "cash" at bounding box center [120, 159] width 19 height 9
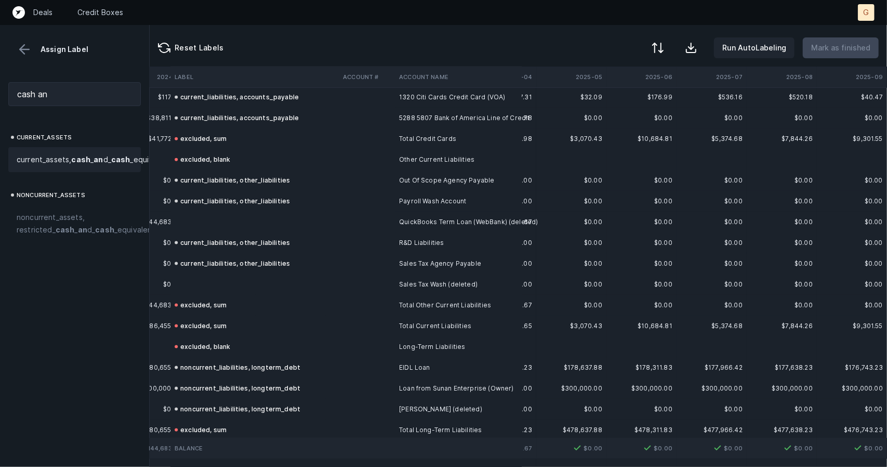
scroll to position [898, 2242]
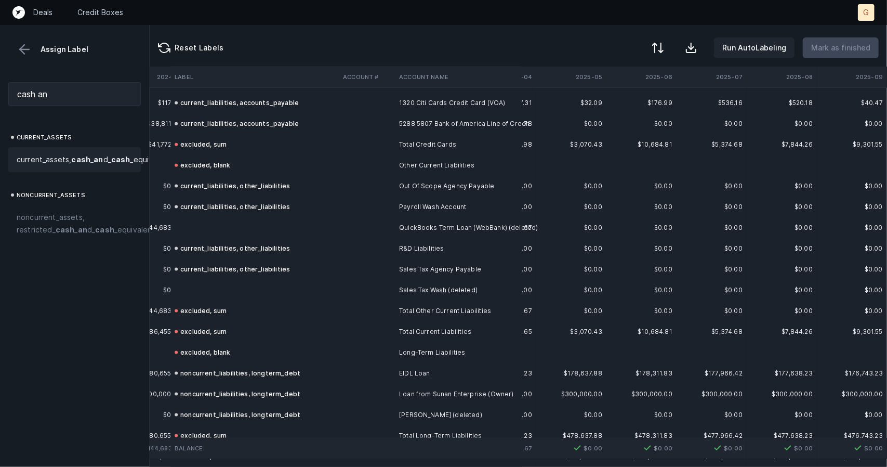
drag, startPoint x: 194, startPoint y: 238, endPoint x: 197, endPoint y: 230, distance: 8.4
click at [192, 216] on td "current_liabilities, other_liabilities" at bounding box center [254, 206] width 168 height 21
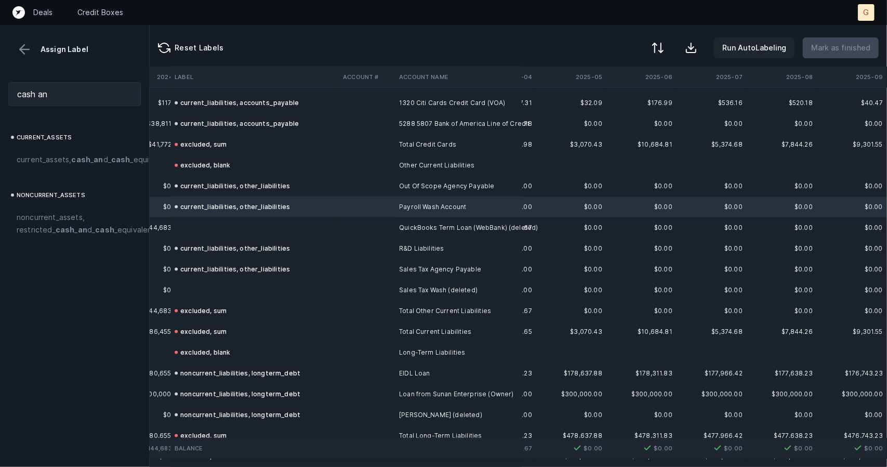
click at [202, 230] on td at bounding box center [254, 227] width 168 height 21
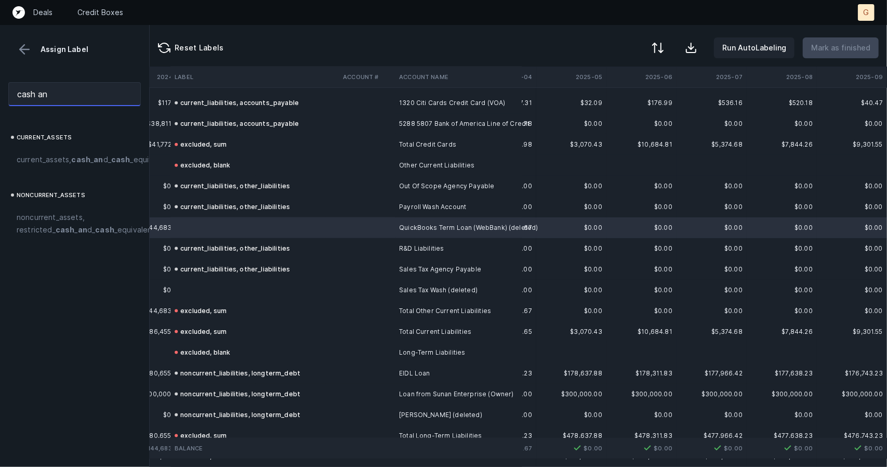
drag, startPoint x: 61, startPoint y: 104, endPoint x: 0, endPoint y: 79, distance: 66.4
click at [0, 79] on div "cash an" at bounding box center [74, 94] width 149 height 41
type input "liabilities ot"
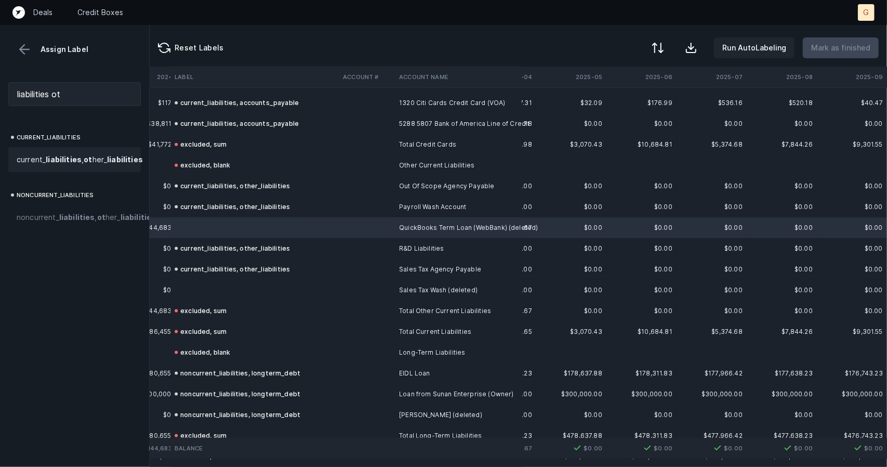
click at [32, 166] on span "current_ liabilities , ot her_ liabilities" at bounding box center [80, 159] width 126 height 12
click at [203, 295] on td at bounding box center [254, 290] width 168 height 21
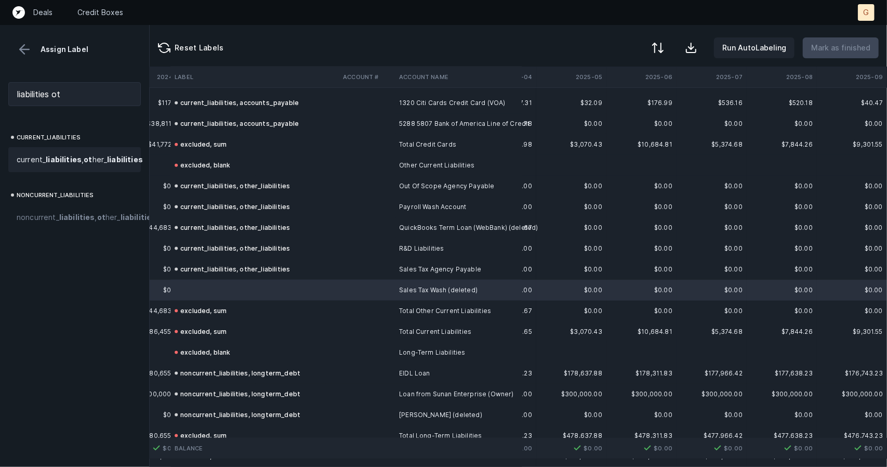
click at [107, 164] on strong "liabilities" at bounding box center [125, 159] width 36 height 9
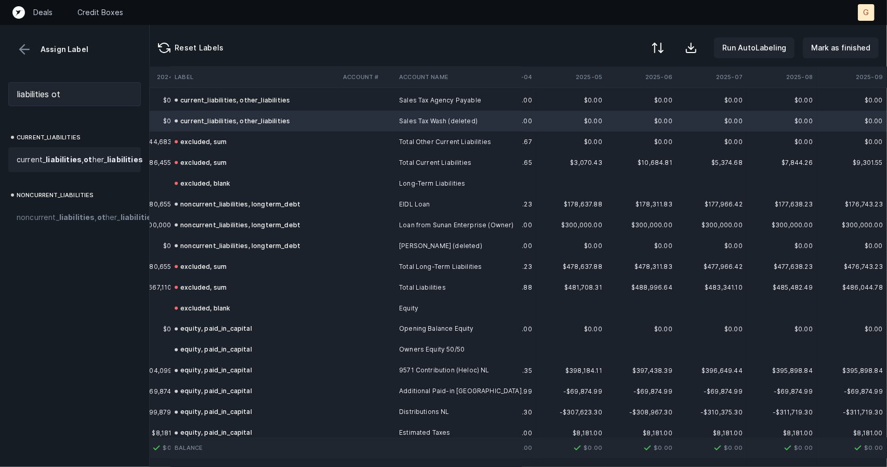
scroll to position [1093, 2242]
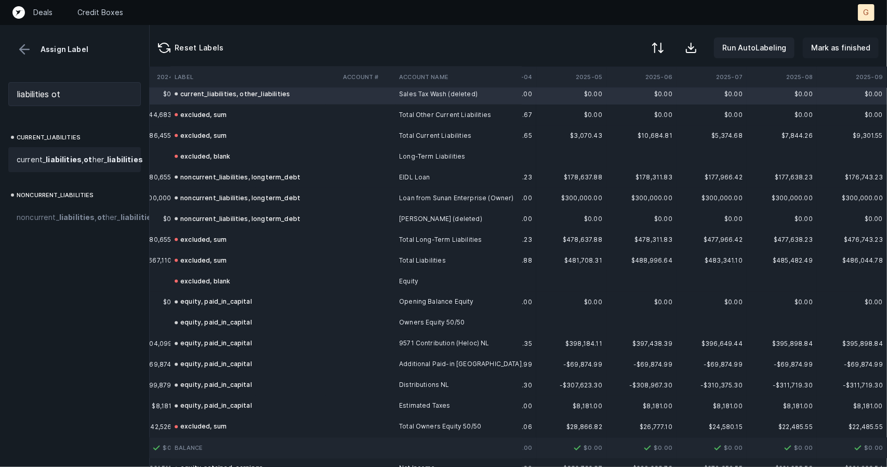
click at [842, 51] on p "Mark as finished" at bounding box center [840, 48] width 59 height 12
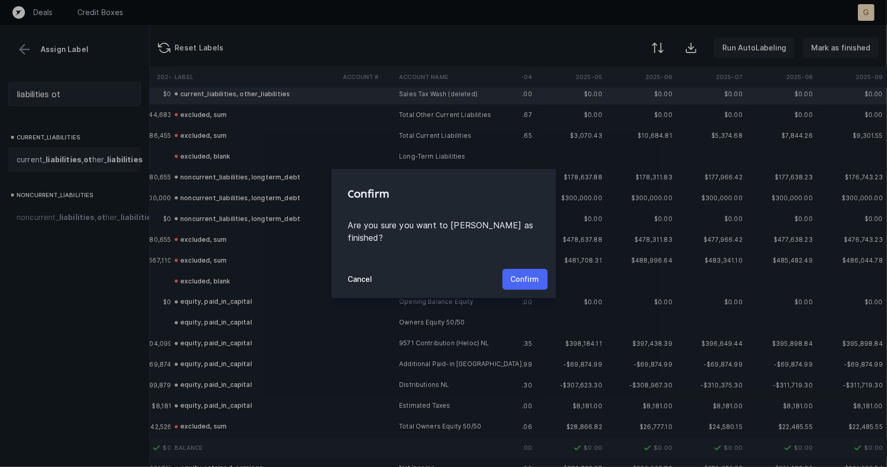
click at [534, 273] on p "Confirm" at bounding box center [525, 279] width 29 height 12
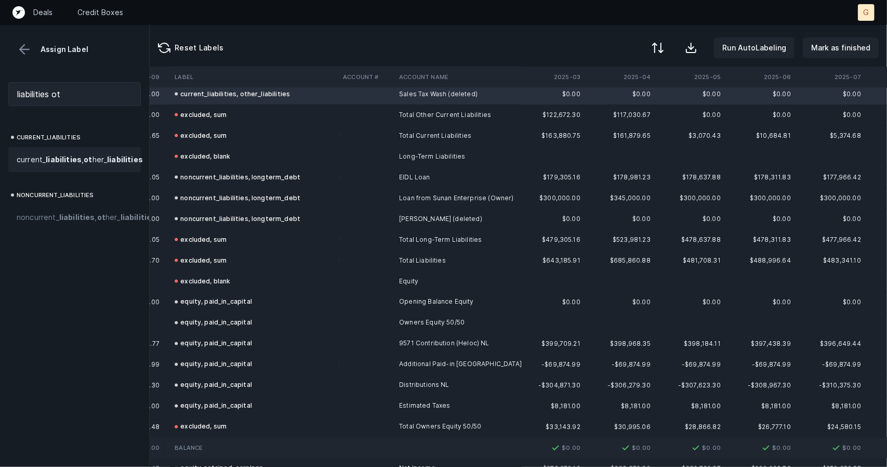
scroll to position [1093, 2113]
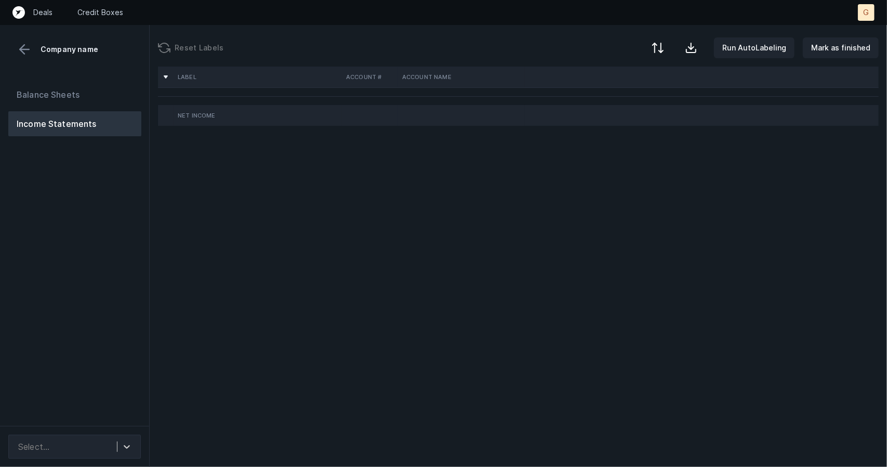
click at [377, 41] on div "Reset Labels Run AutoLabeling Mark as finished" at bounding box center [518, 46] width 737 height 42
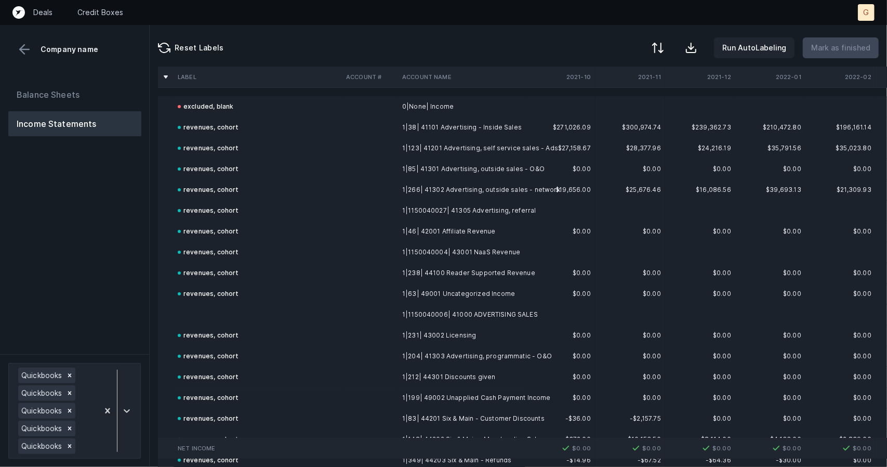
click at [186, 311] on td at bounding box center [258, 314] width 168 height 21
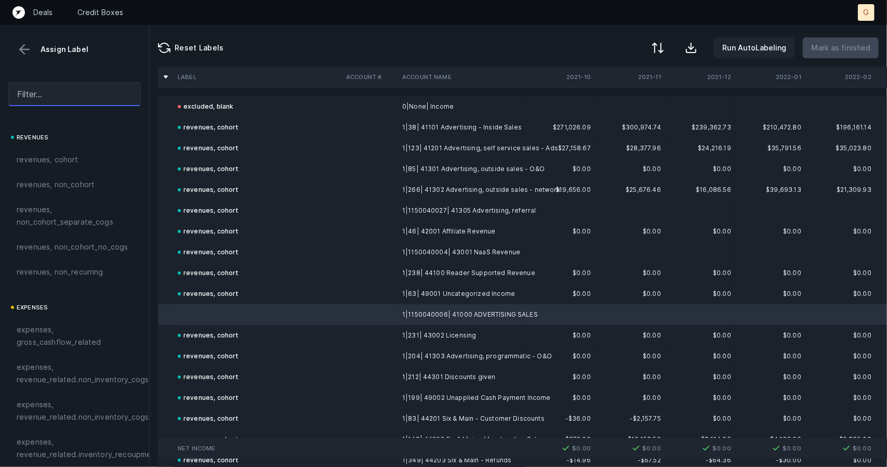
click at [77, 93] on input "text" at bounding box center [74, 94] width 133 height 24
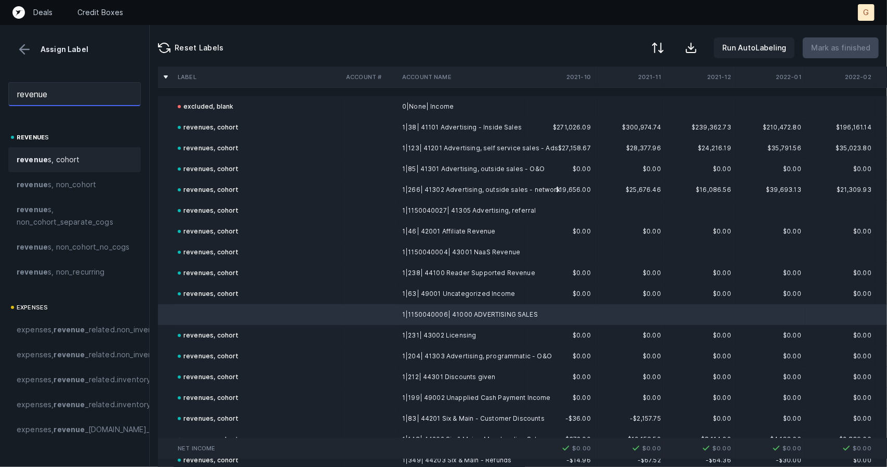
type input "revenue"
click at [58, 157] on span "revenue s, cohort" at bounding box center [48, 159] width 63 height 12
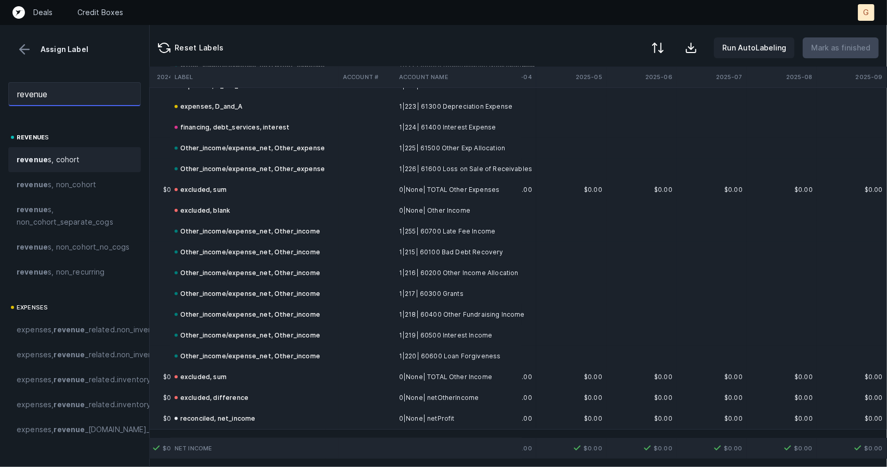
scroll to position [16887, 1437]
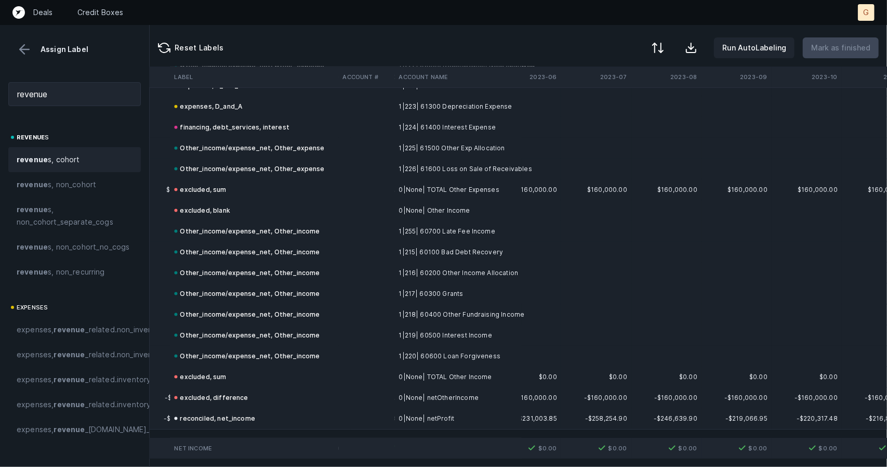
click at [24, 51] on button at bounding box center [25, 50] width 16 height 16
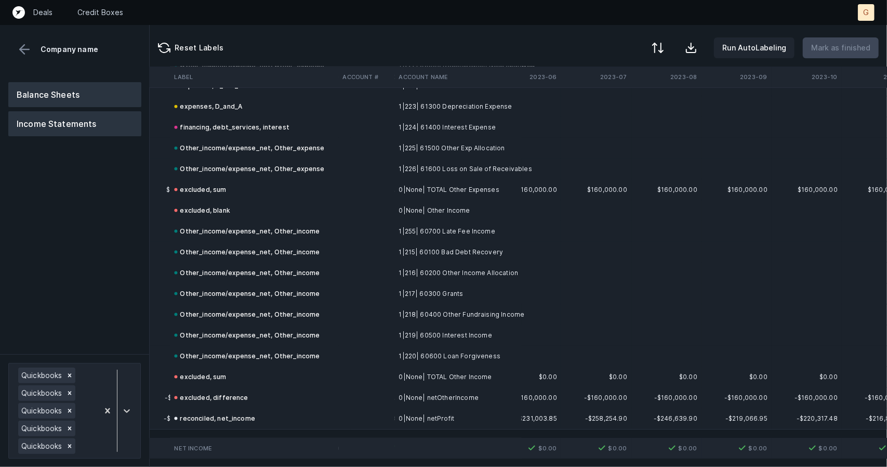
click at [56, 98] on button "Balance Sheets" at bounding box center [74, 94] width 133 height 25
click at [114, 91] on button "Balance Sheets" at bounding box center [74, 94] width 133 height 25
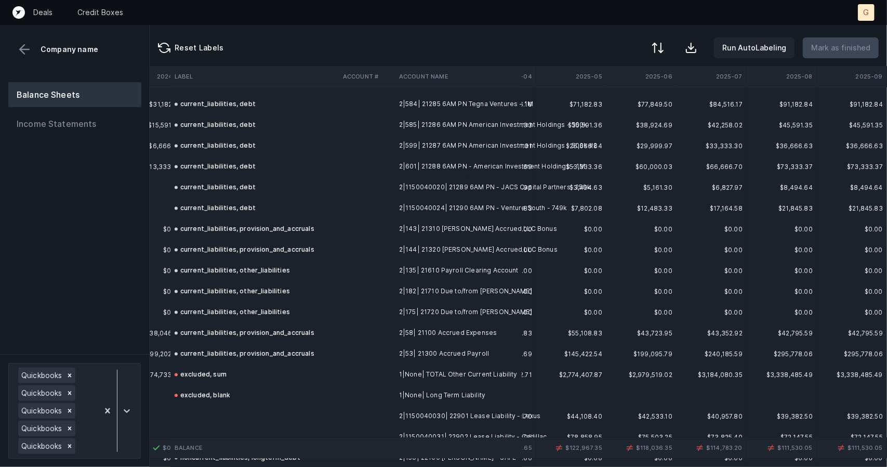
scroll to position [4249, 3013]
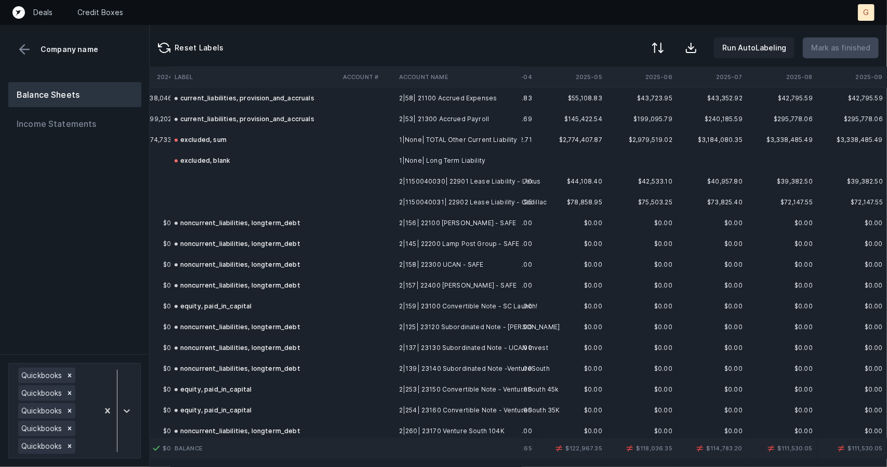
click at [222, 165] on div "excluded, blank" at bounding box center [203, 160] width 56 height 12
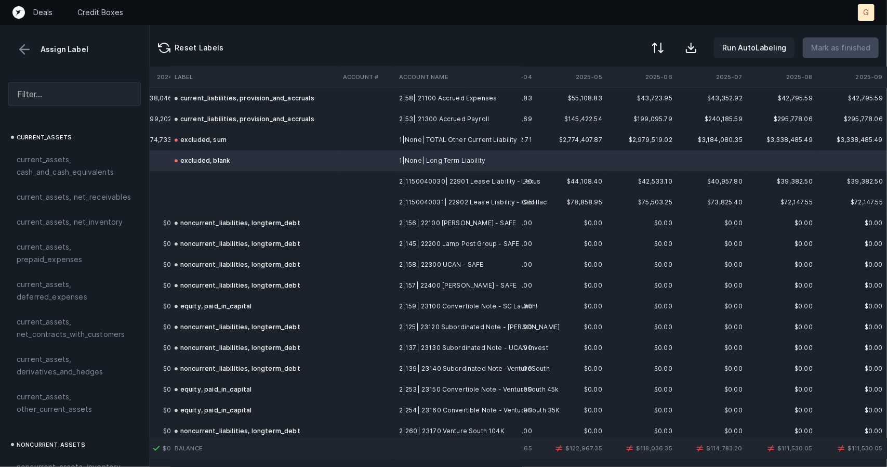
click at [227, 177] on td at bounding box center [254, 181] width 168 height 21
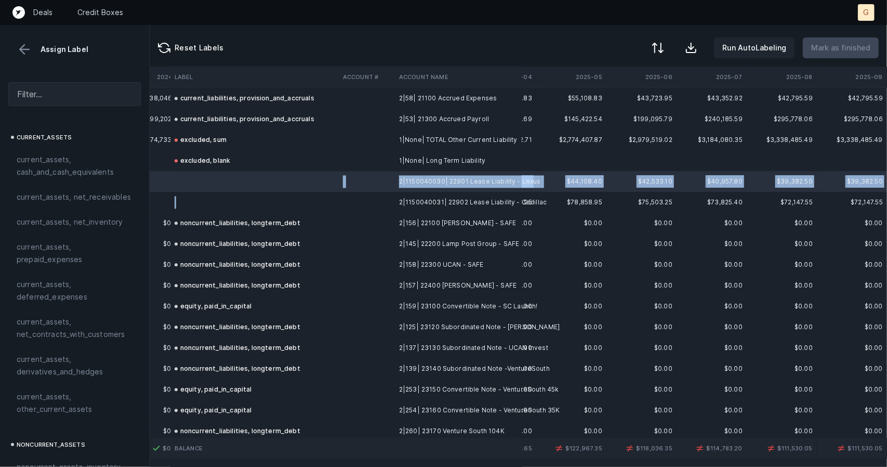
click at [200, 198] on td at bounding box center [254, 202] width 168 height 21
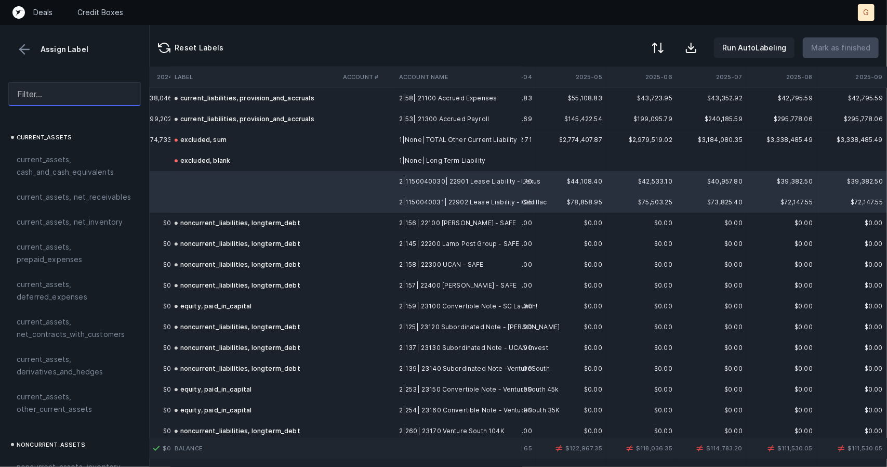
click at [61, 91] on input "text" at bounding box center [74, 94] width 133 height 24
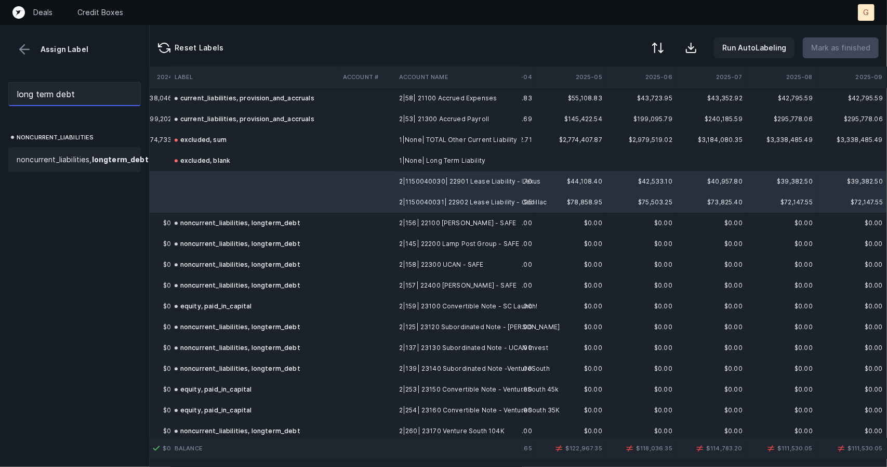
type input "long term debt"
click at [77, 163] on span "noncurrent_liabilities, long term _ debt" at bounding box center [83, 159] width 132 height 12
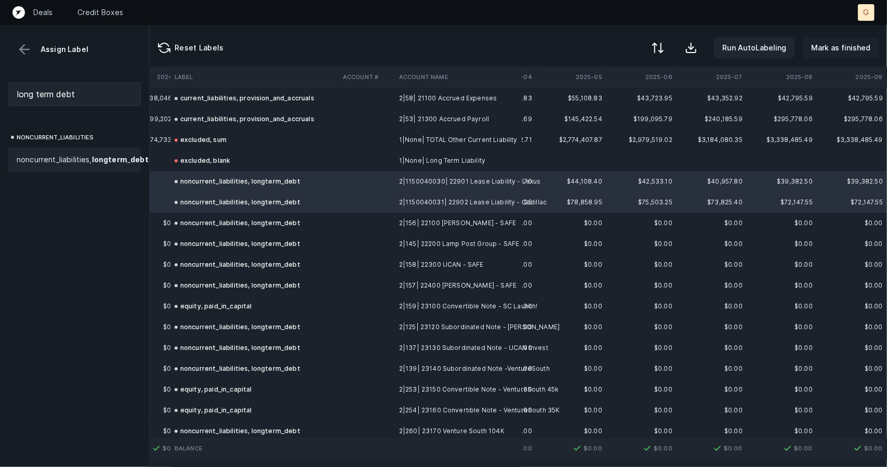
click at [838, 50] on p "Mark as finished" at bounding box center [840, 48] width 59 height 12
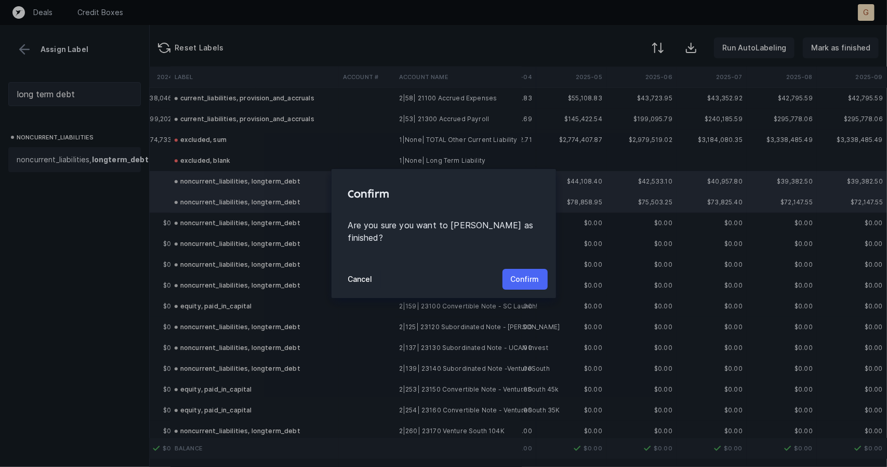
click at [533, 273] on p "Confirm" at bounding box center [525, 279] width 29 height 12
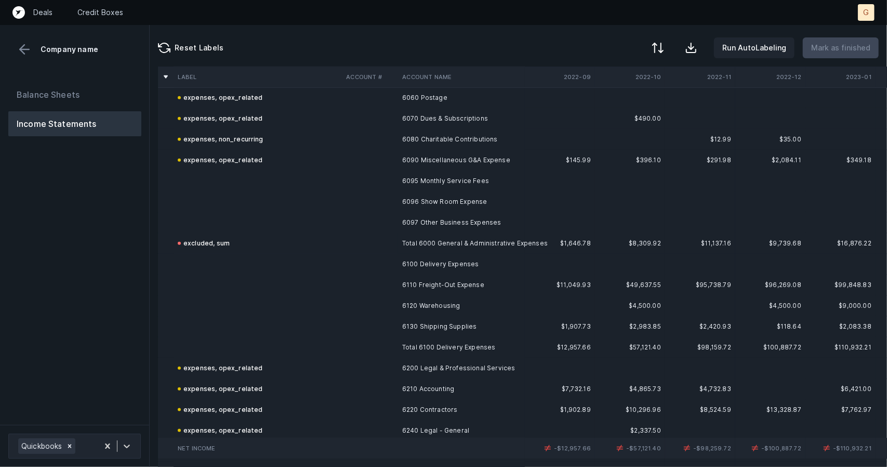
scroll to position [674, 0]
click at [212, 189] on td at bounding box center [258, 181] width 168 height 21
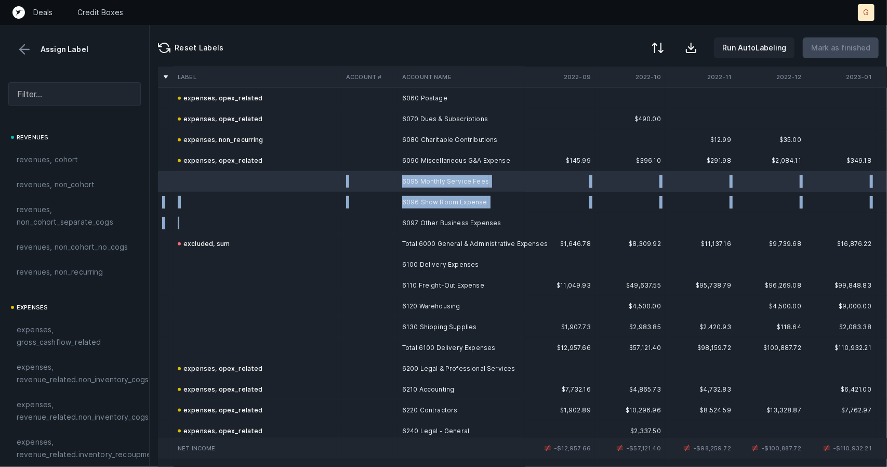
click at [211, 223] on td at bounding box center [258, 223] width 168 height 21
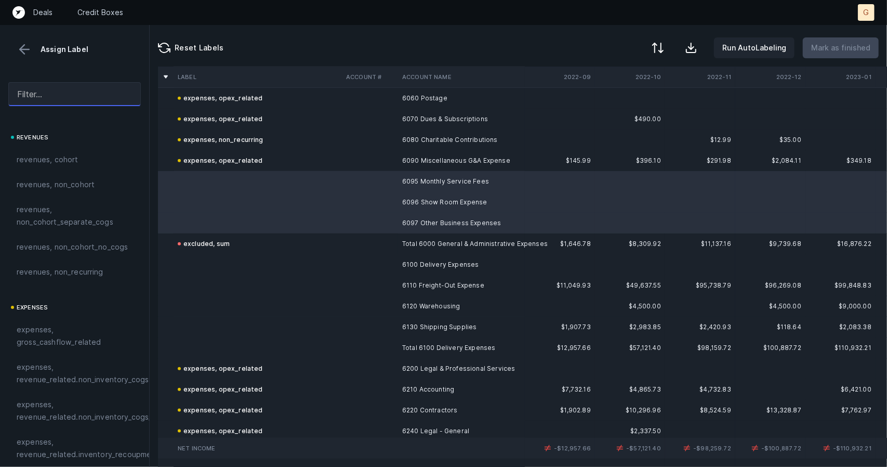
click at [85, 94] on input "text" at bounding box center [74, 94] width 133 height 24
type input "i"
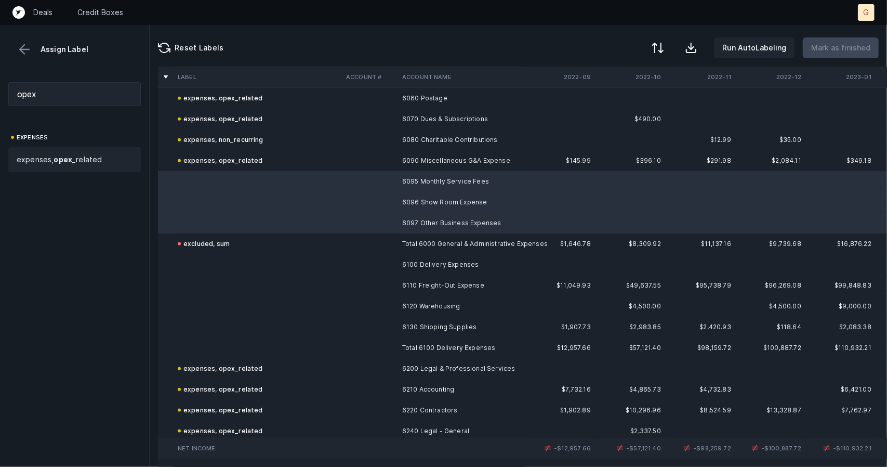
click at [73, 161] on span "expenses, opex _related" at bounding box center [59, 159] width 85 height 12
click at [240, 267] on td at bounding box center [258, 264] width 168 height 21
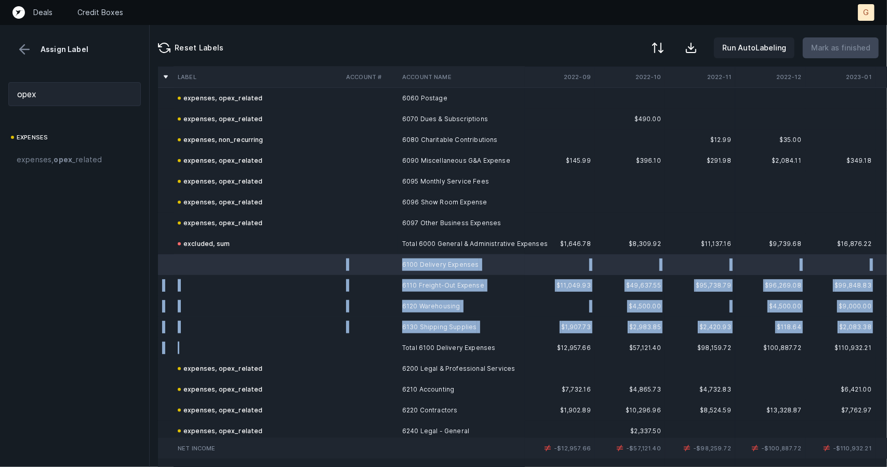
click at [229, 352] on td at bounding box center [258, 347] width 168 height 21
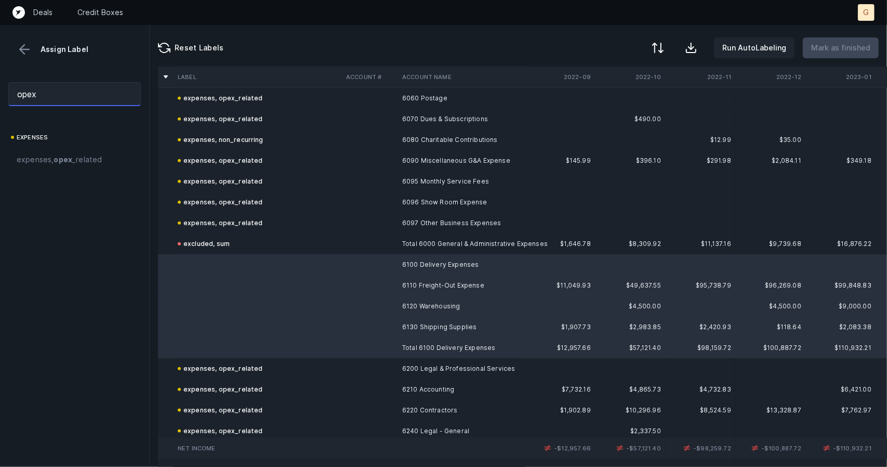
click at [47, 94] on input "opex" at bounding box center [74, 94] width 133 height 24
click at [65, 163] on strong "opex" at bounding box center [63, 159] width 19 height 9
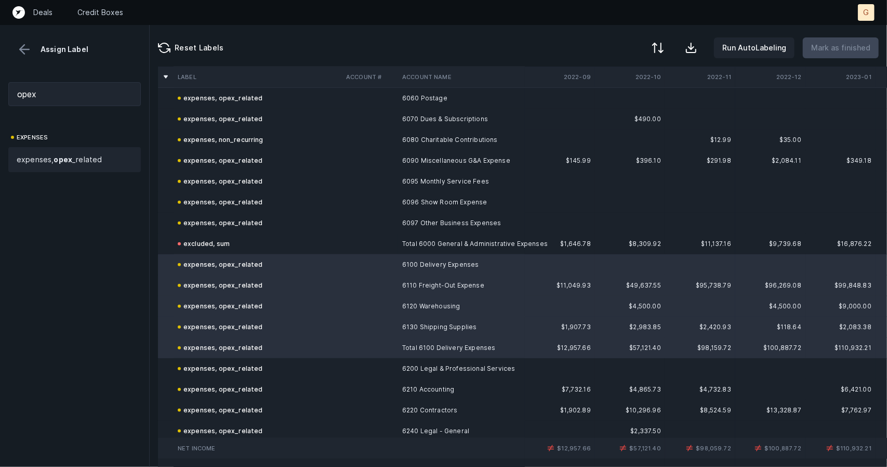
click at [221, 345] on div "expenses, opex_related" at bounding box center [220, 347] width 85 height 12
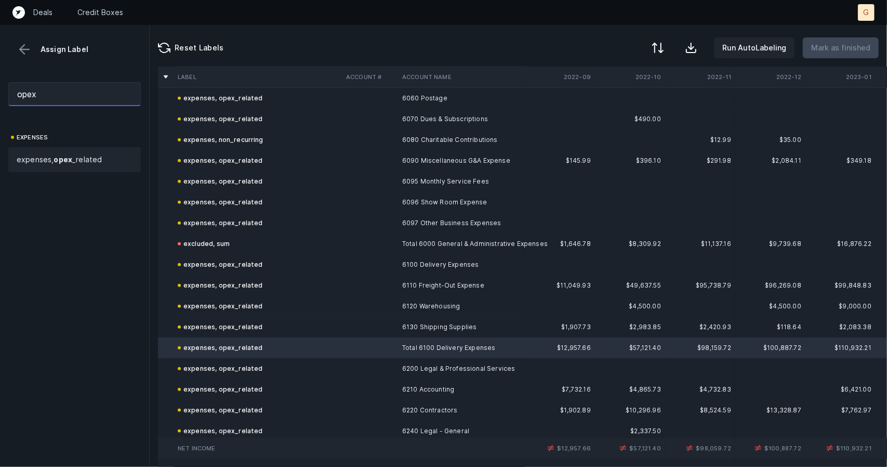
drag, startPoint x: 67, startPoint y: 96, endPoint x: 0, endPoint y: 82, distance: 68.1
click at [0, 82] on div "opex" at bounding box center [74, 94] width 149 height 41
type input "r"
type input "t"
click at [74, 150] on div "excluded, sum" at bounding box center [74, 159] width 133 height 25
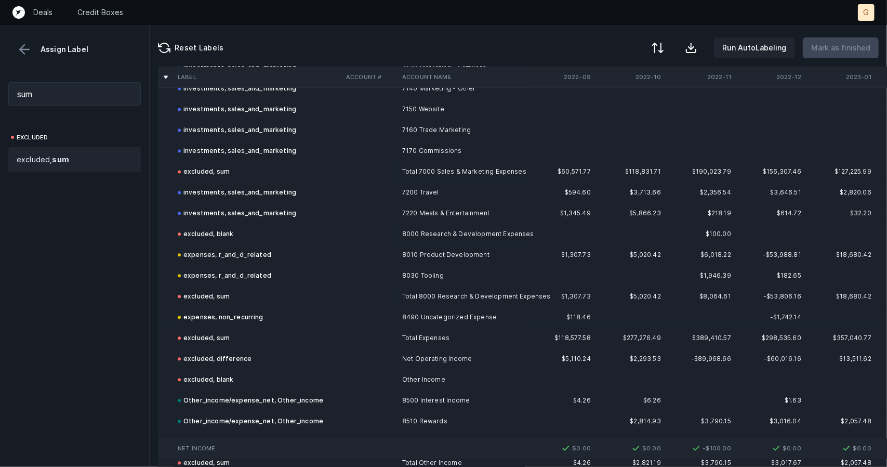
scroll to position [1774, 0]
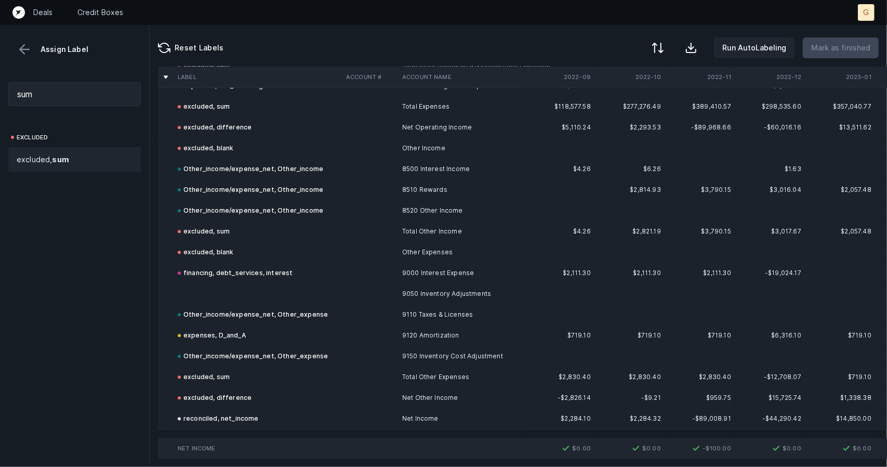
click at [262, 283] on td at bounding box center [258, 293] width 168 height 21
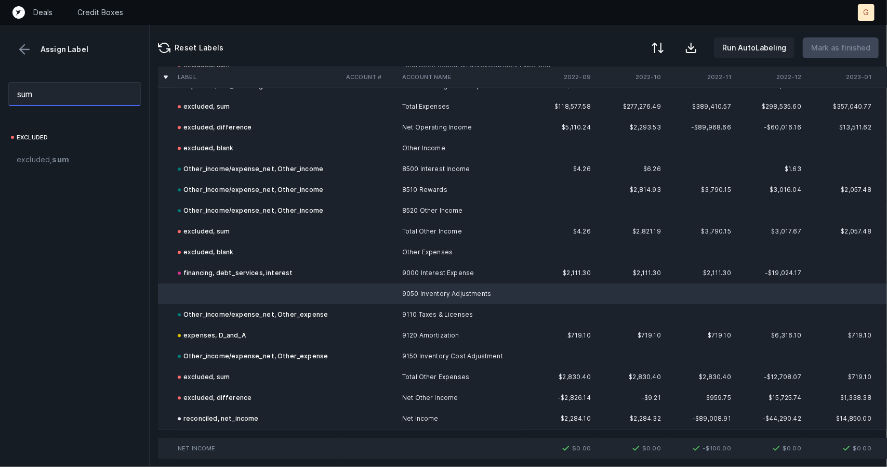
click at [1, 99] on div "sum" at bounding box center [74, 94] width 149 height 41
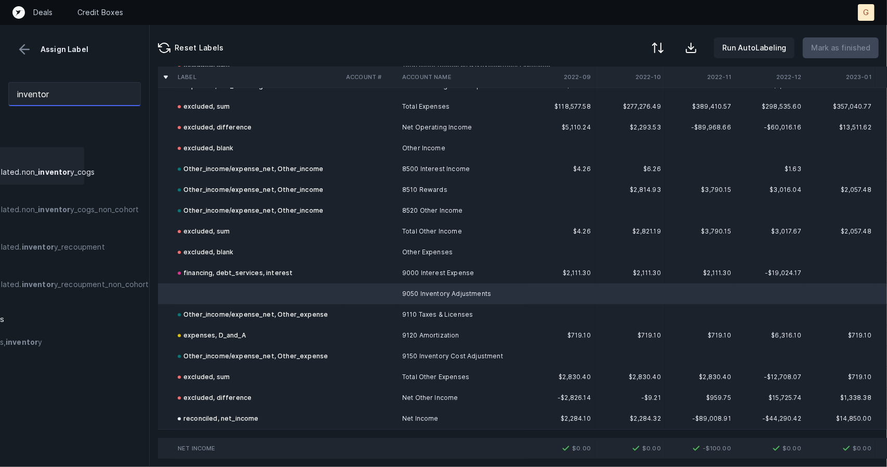
scroll to position [0, 56]
type input "inventor"
click at [87, 161] on span "expenses, revenue_related.non_ inventor y_cogs" at bounding box center [28, 165] width 135 height 25
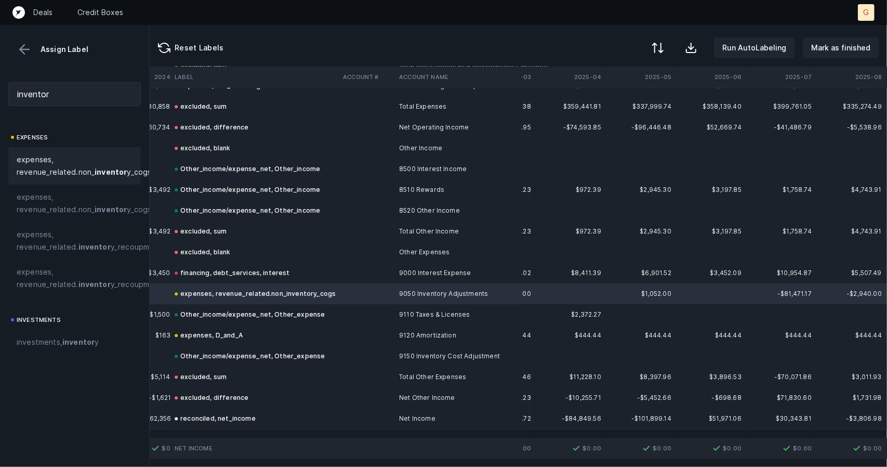
scroll to position [1774, 2242]
click at [849, 52] on p "Mark as finished" at bounding box center [840, 48] width 59 height 12
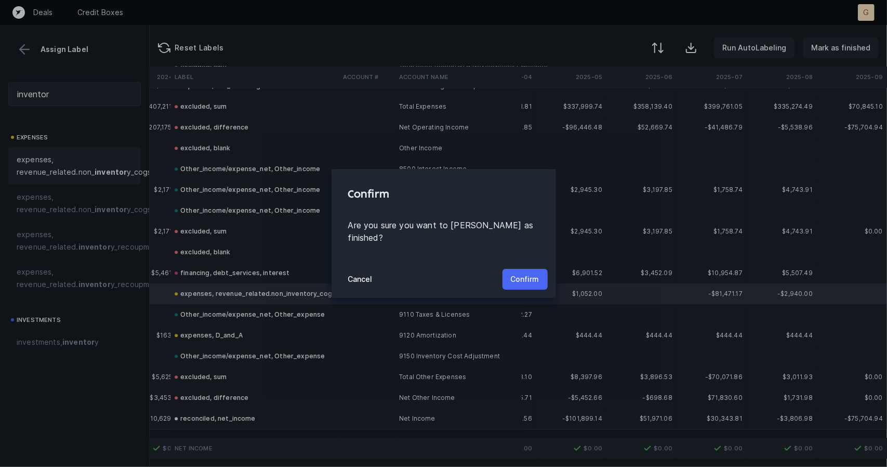
click at [505, 270] on button "Confirm" at bounding box center [525, 279] width 45 height 21
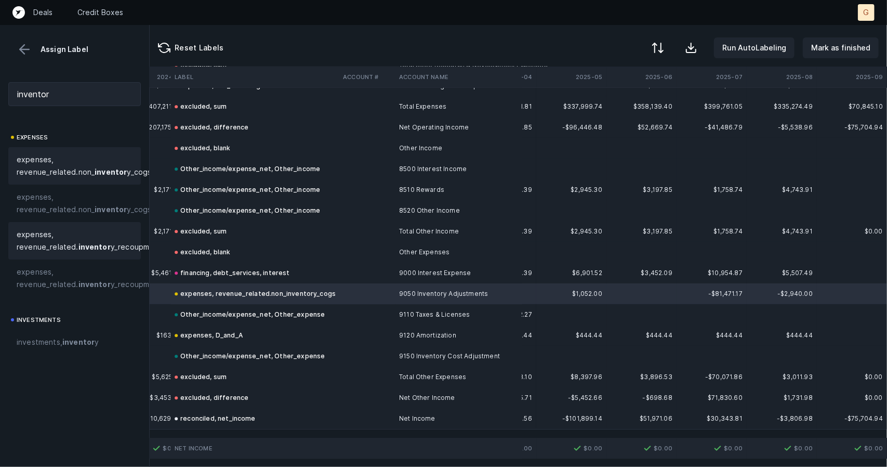
click at [81, 238] on span "expenses, revenue_related. inventor y_recoupment" at bounding box center [89, 240] width 145 height 25
click at [838, 47] on p "Mark as finished" at bounding box center [840, 48] width 59 height 12
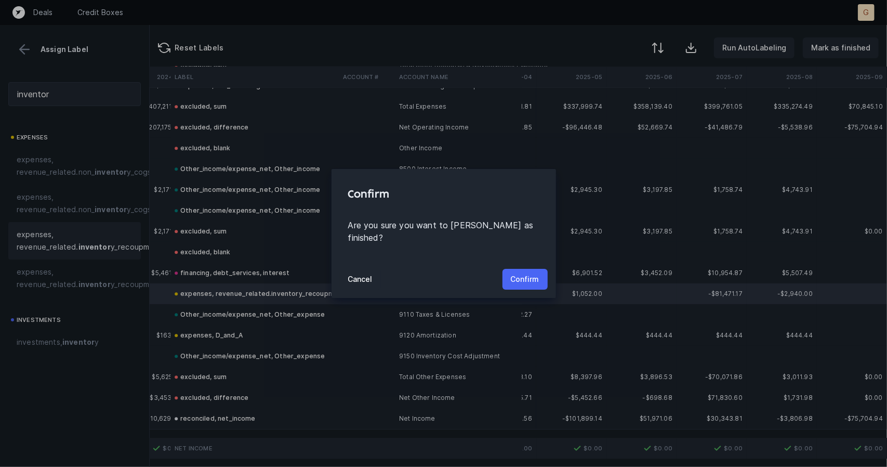
click at [528, 273] on p "Confirm" at bounding box center [525, 279] width 29 height 12
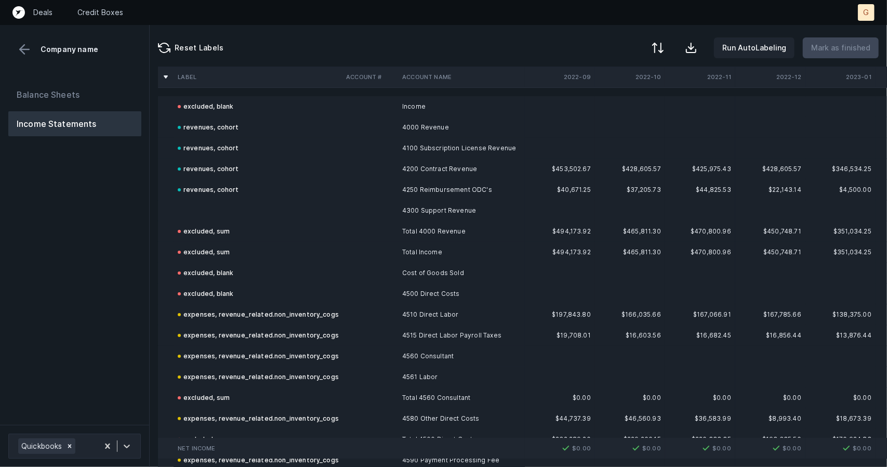
click at [225, 215] on td at bounding box center [258, 210] width 168 height 21
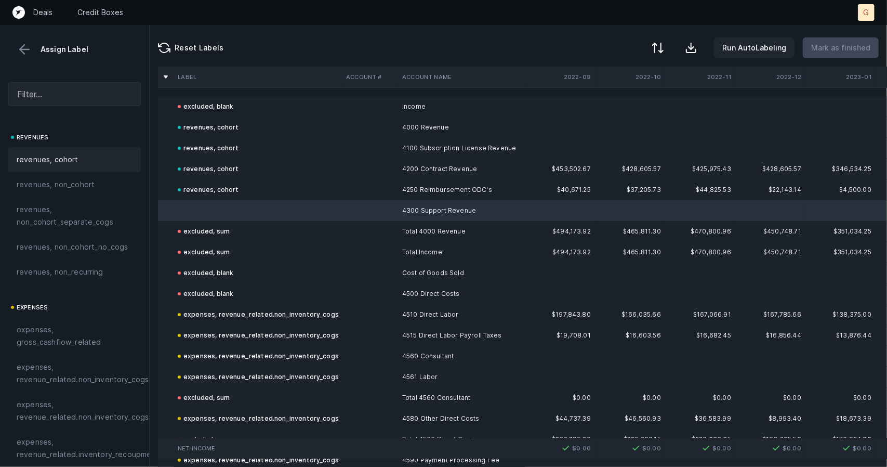
click at [56, 154] on span "revenues, cohort" at bounding box center [48, 159] width 62 height 12
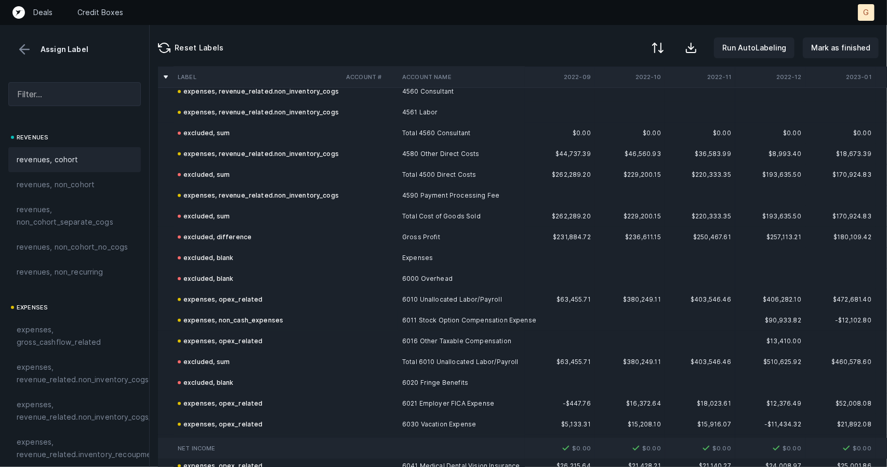
scroll to position [266, 0]
click at [825, 45] on p "Mark as finished" at bounding box center [840, 48] width 59 height 12
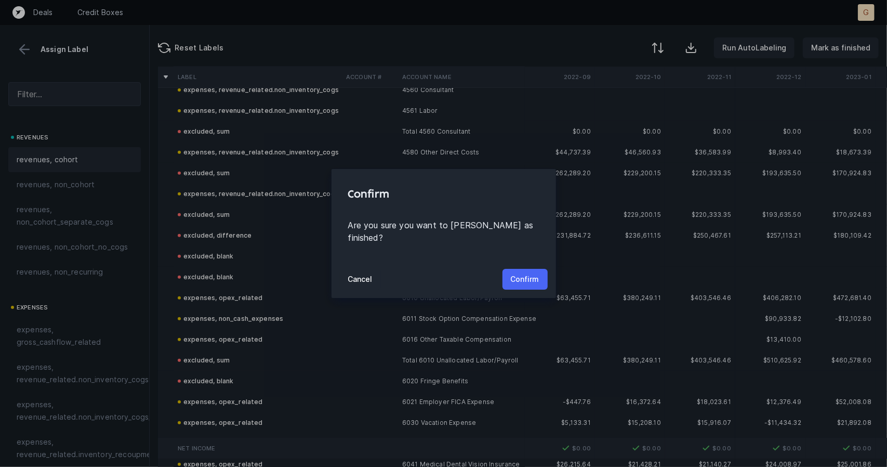
click at [535, 269] on button "Confirm" at bounding box center [525, 279] width 45 height 21
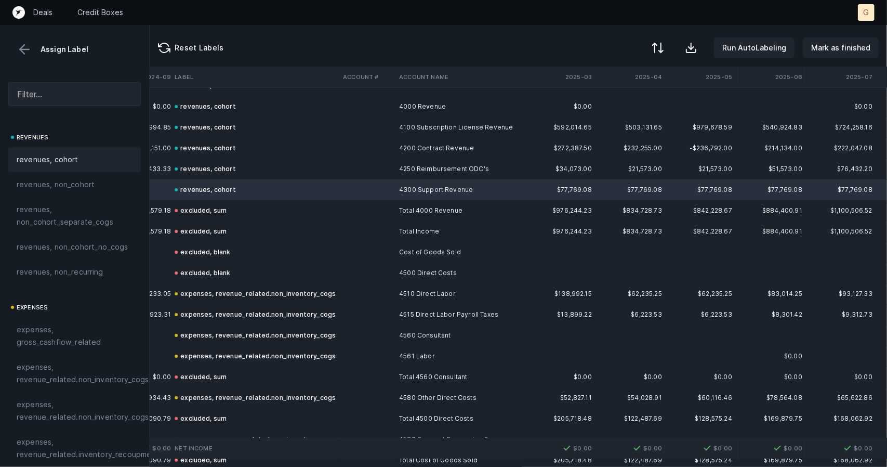
scroll to position [21, 2242]
